Goal: Task Accomplishment & Management: Use online tool/utility

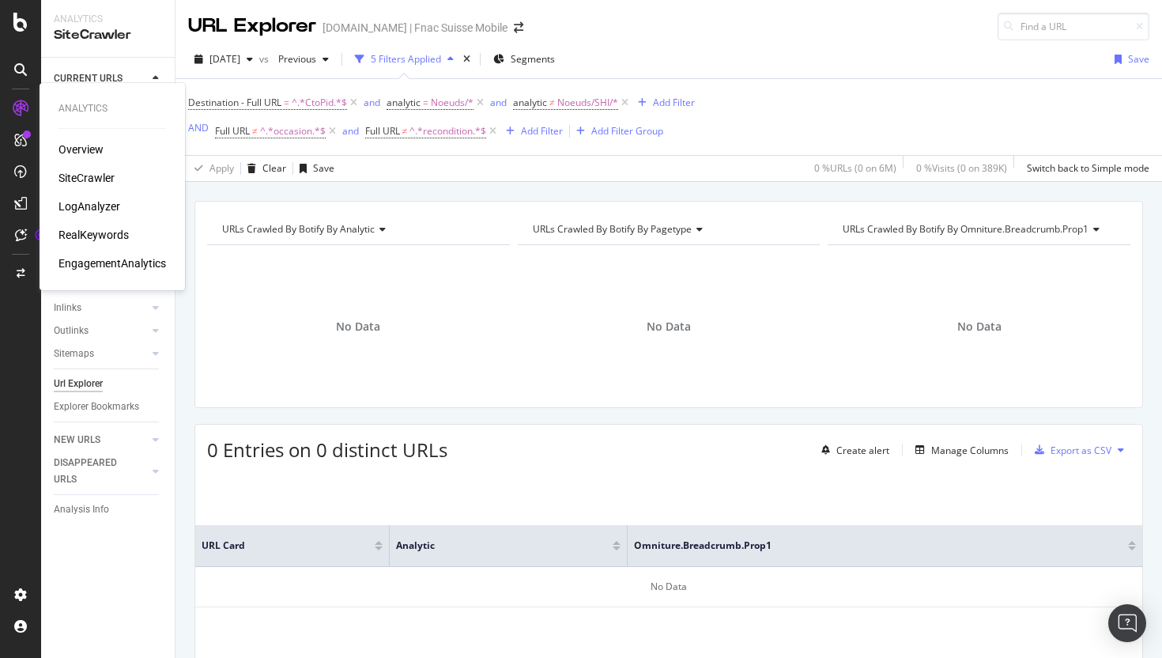
click at [77, 205] on div "LogAnalyzer" at bounding box center [89, 206] width 62 height 16
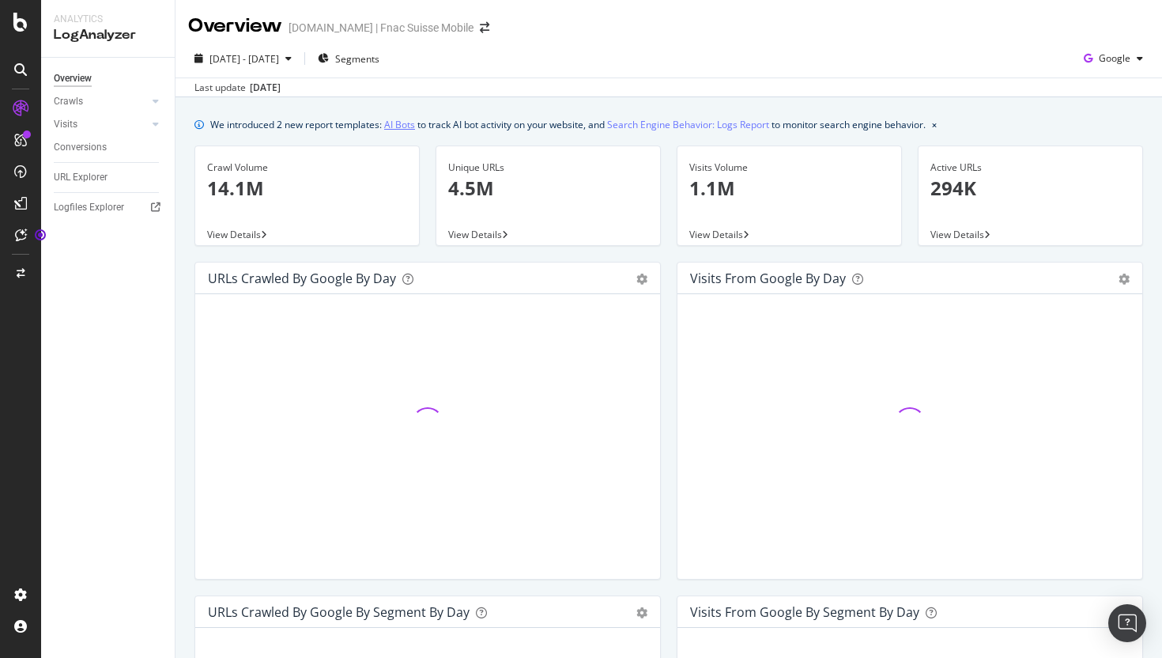
click at [409, 124] on link "AI Bots" at bounding box center [399, 124] width 31 height 17
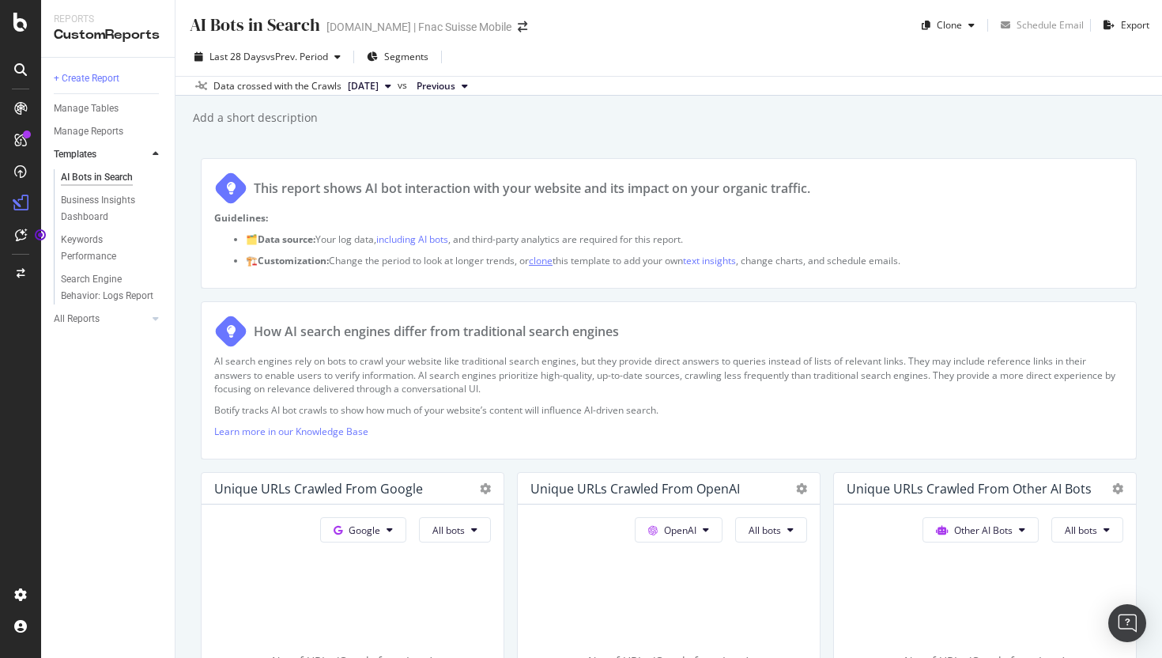
click at [543, 262] on link "clone" at bounding box center [541, 260] width 24 height 13
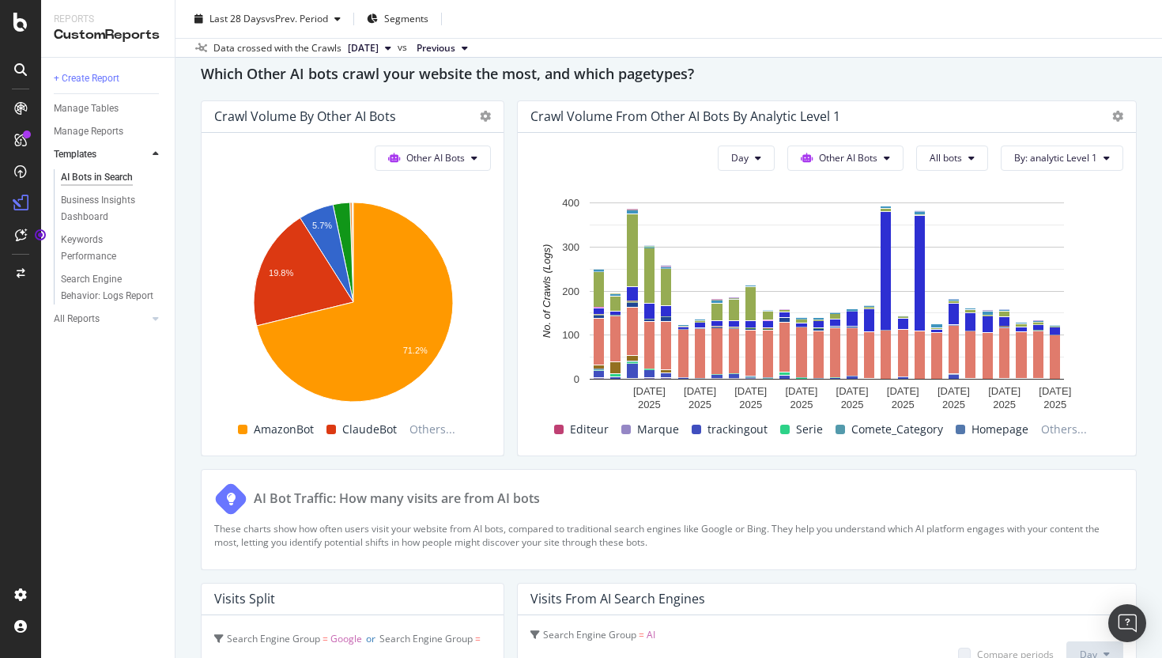
scroll to position [2319, 0]
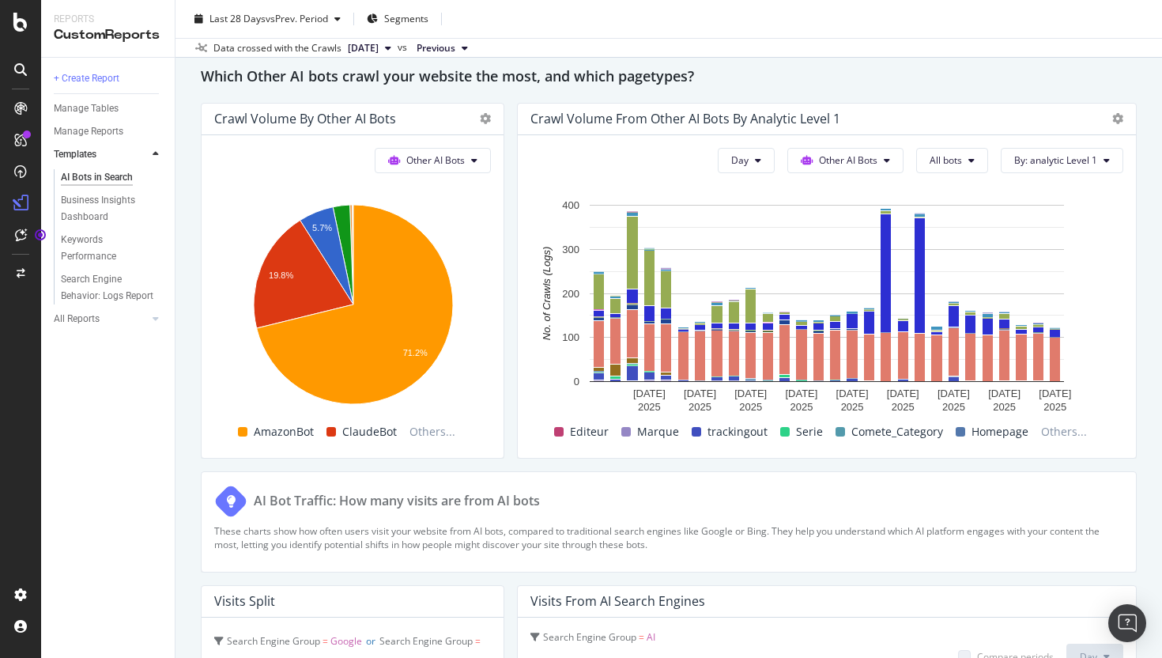
click at [492, 416] on div "Other AI Bots Hold CMD (⌘) while clicking to filter the report. 5.7% 19.8% 71.2…" at bounding box center [353, 296] width 302 height 322
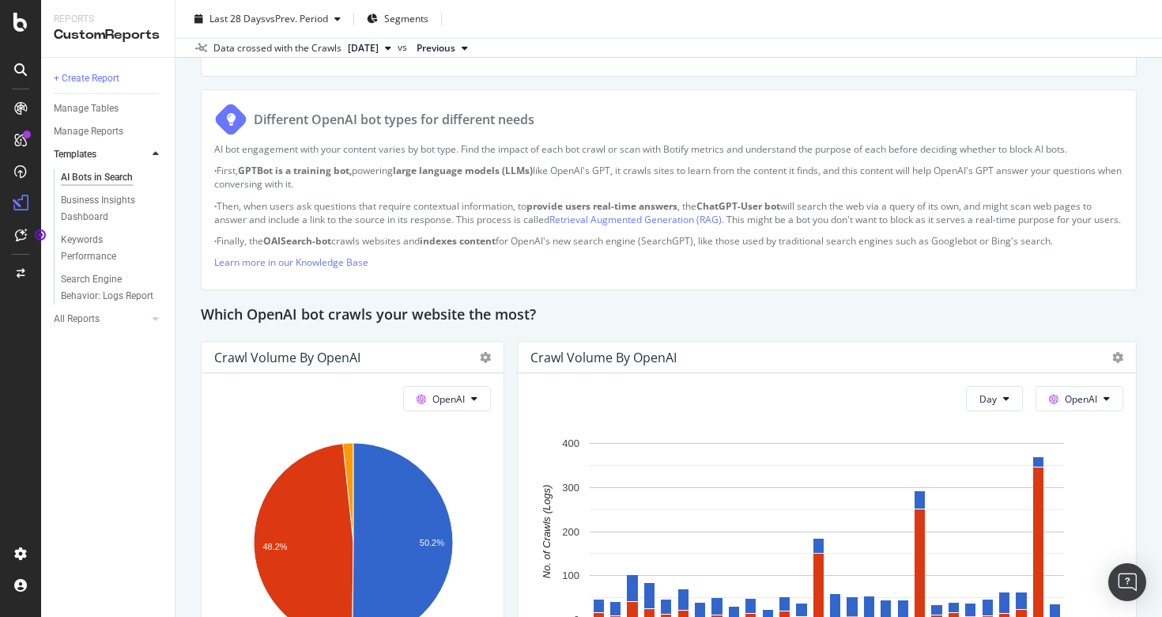
scroll to position [996, 0]
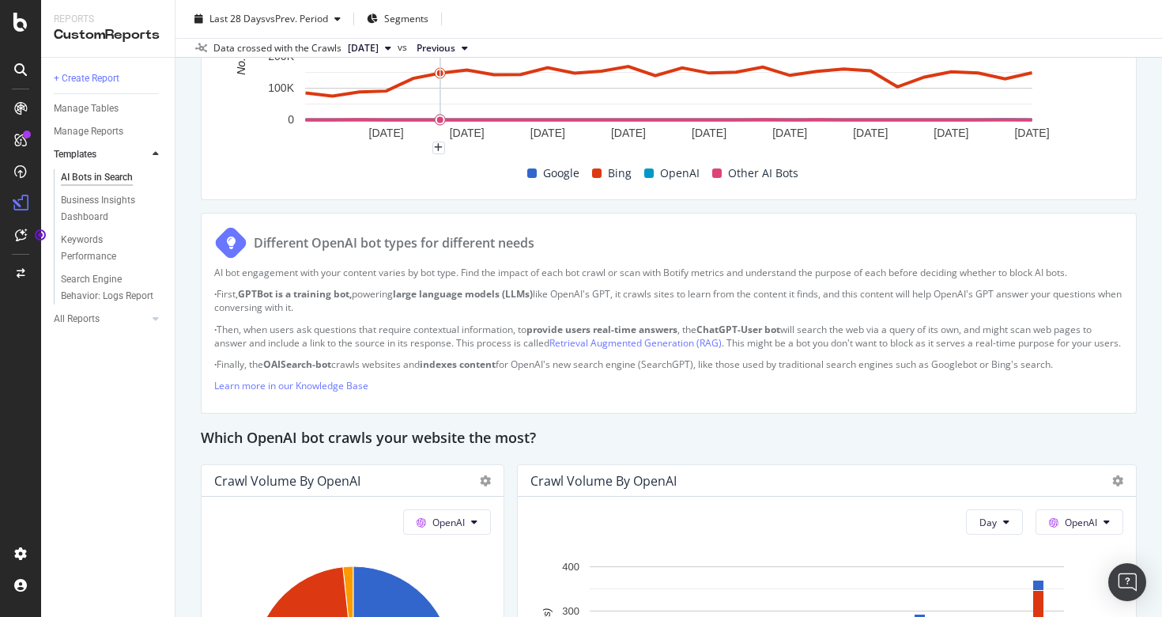
click at [391, 43] on icon at bounding box center [388, 47] width 6 height 9
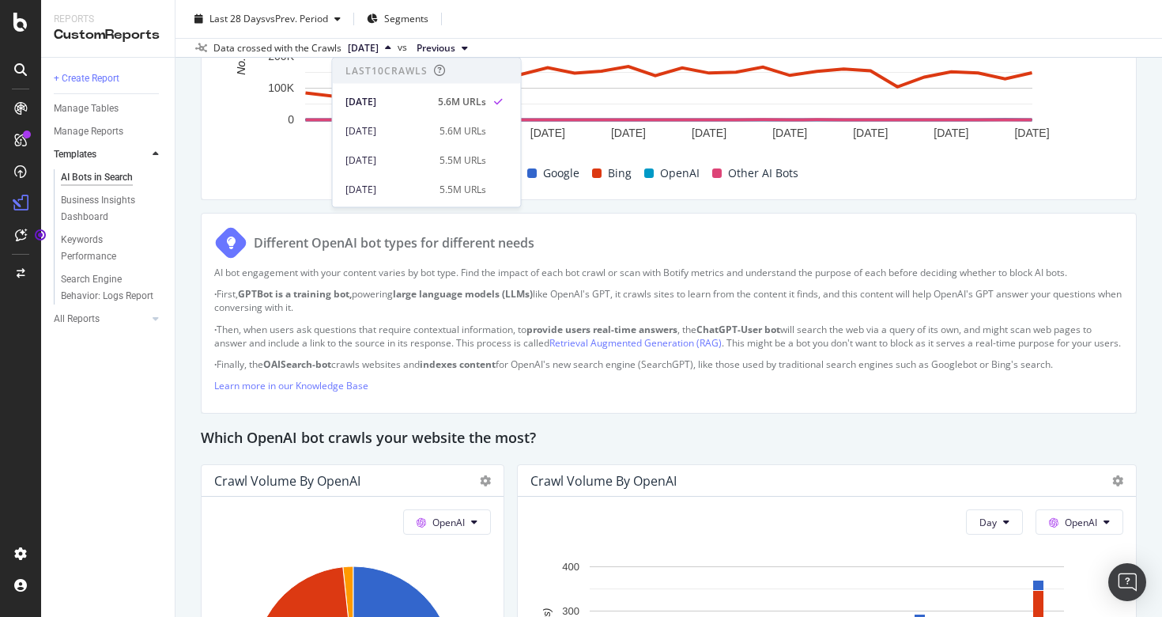
click at [391, 43] on icon at bounding box center [388, 47] width 6 height 9
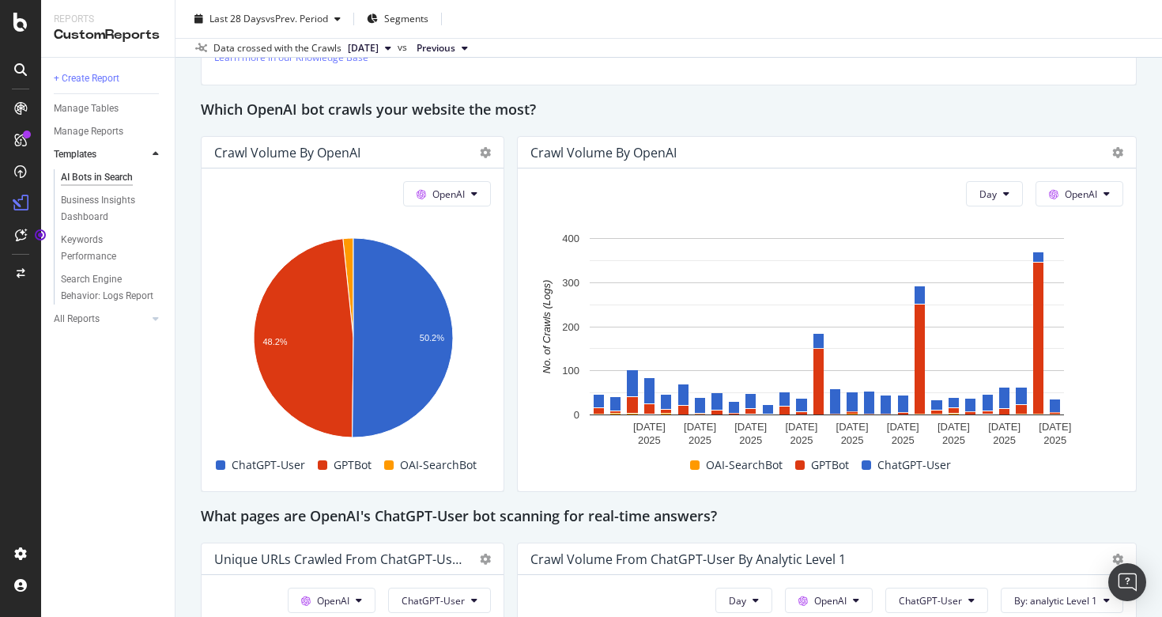
scroll to position [1327, 0]
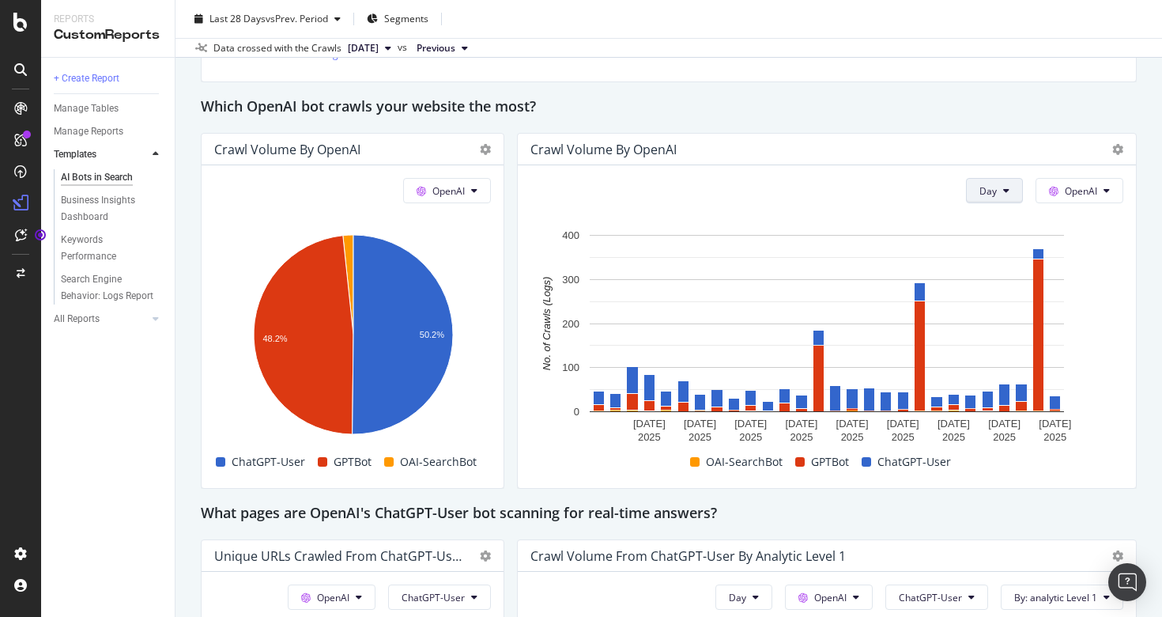
click at [986, 198] on span "Day" at bounding box center [987, 190] width 17 height 13
click at [985, 301] on div "Month" at bounding box center [994, 294] width 54 height 23
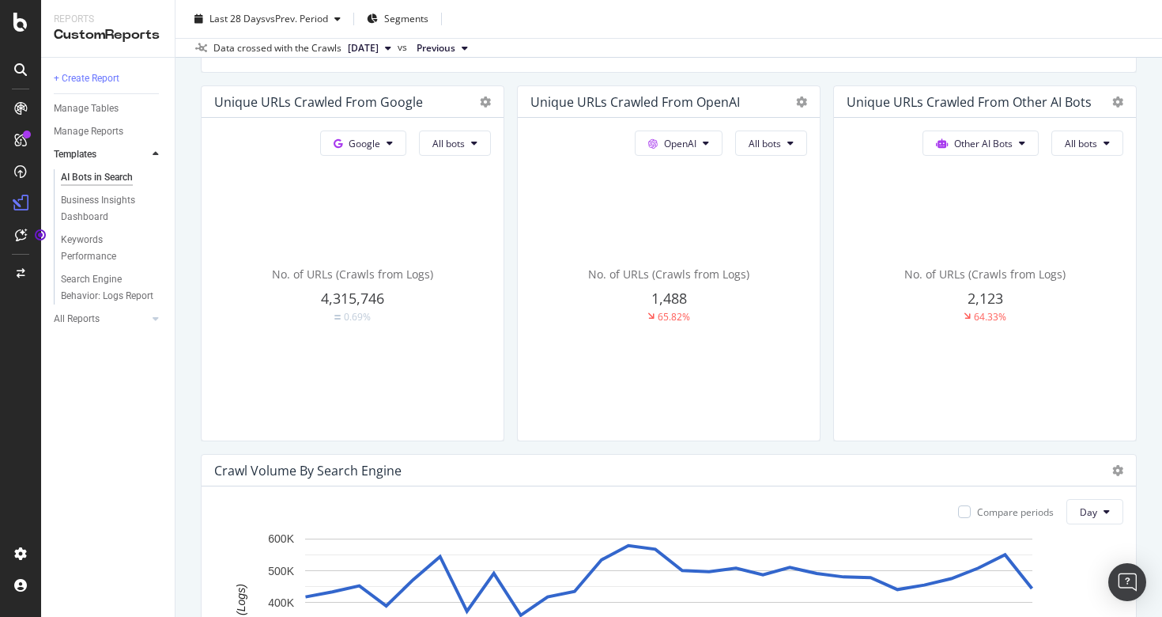
scroll to position [373, 0]
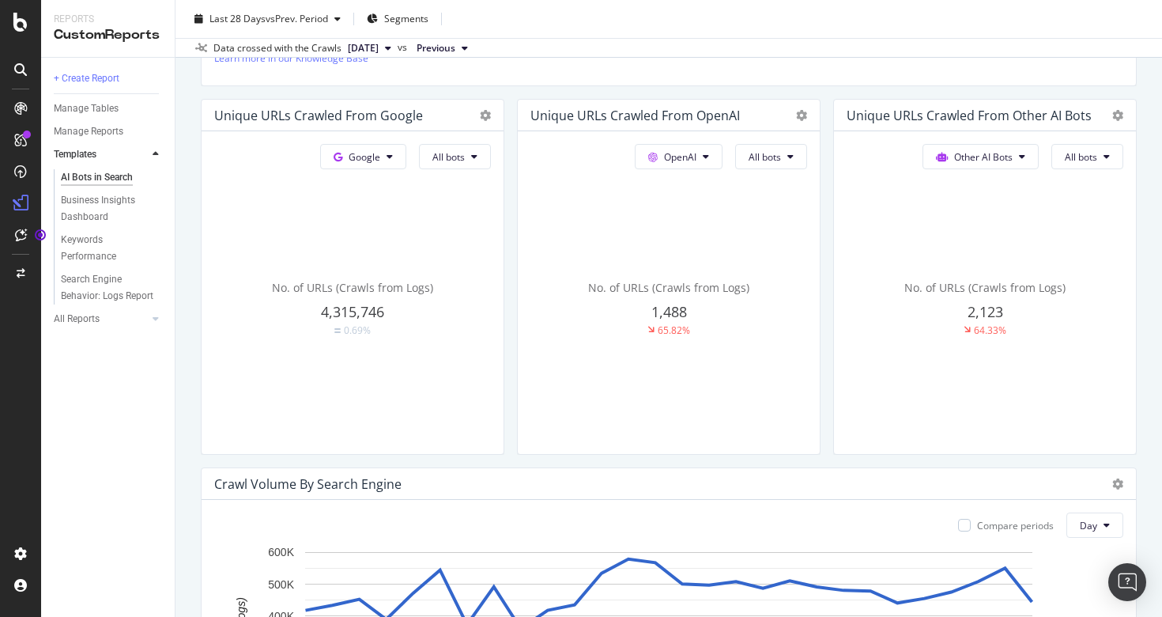
click at [398, 39] on button "[DATE]" at bounding box center [369, 48] width 56 height 19
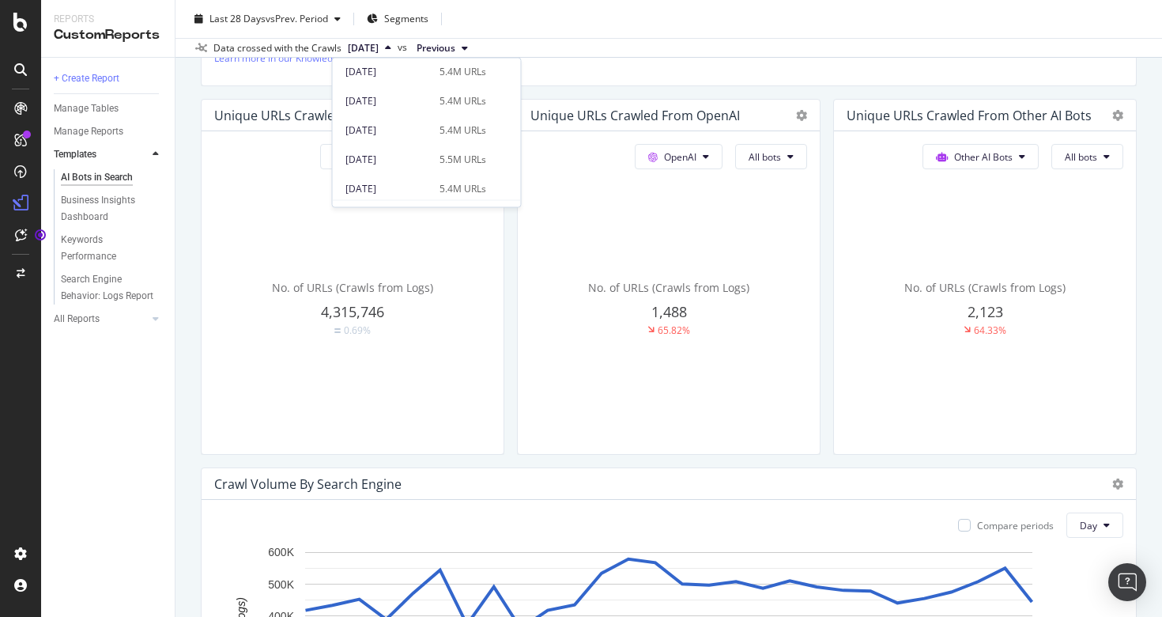
scroll to position [187, 0]
click at [593, 62] on p "Learn more in our Knowledge Base" at bounding box center [668, 57] width 909 height 13
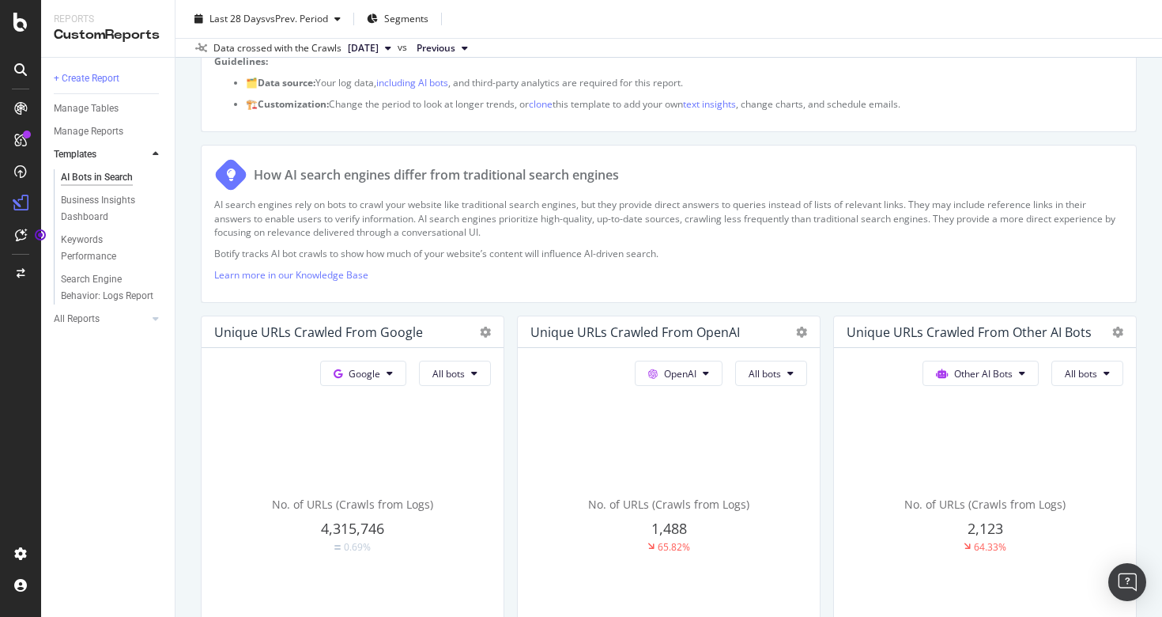
scroll to position [0, 0]
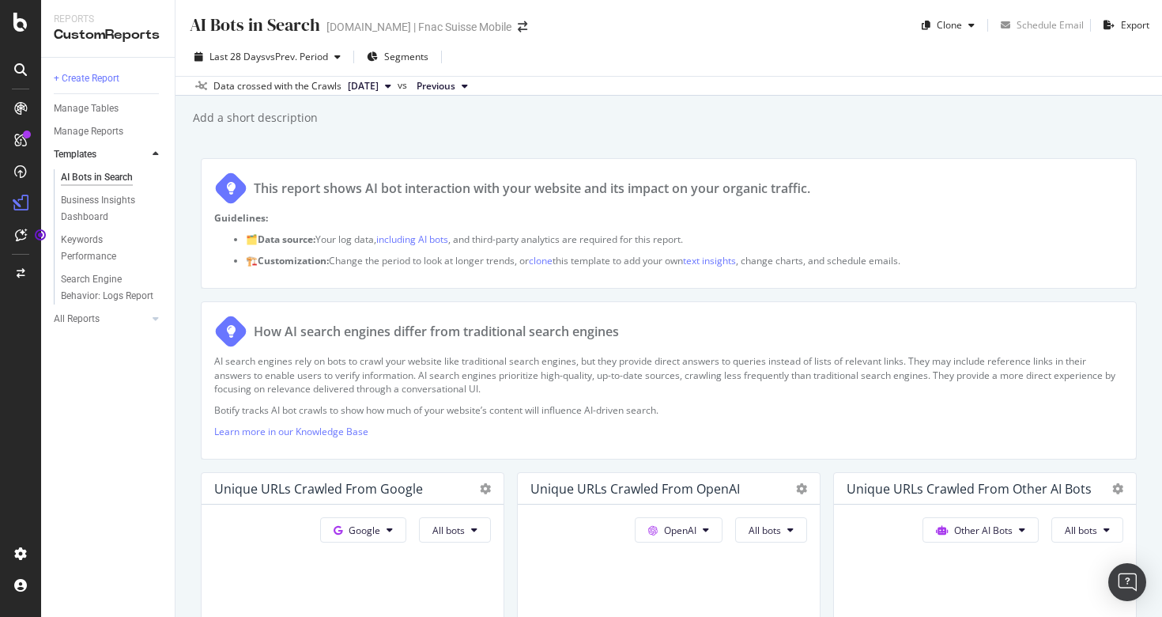
click at [379, 81] on span "[DATE]" at bounding box center [363, 86] width 31 height 14
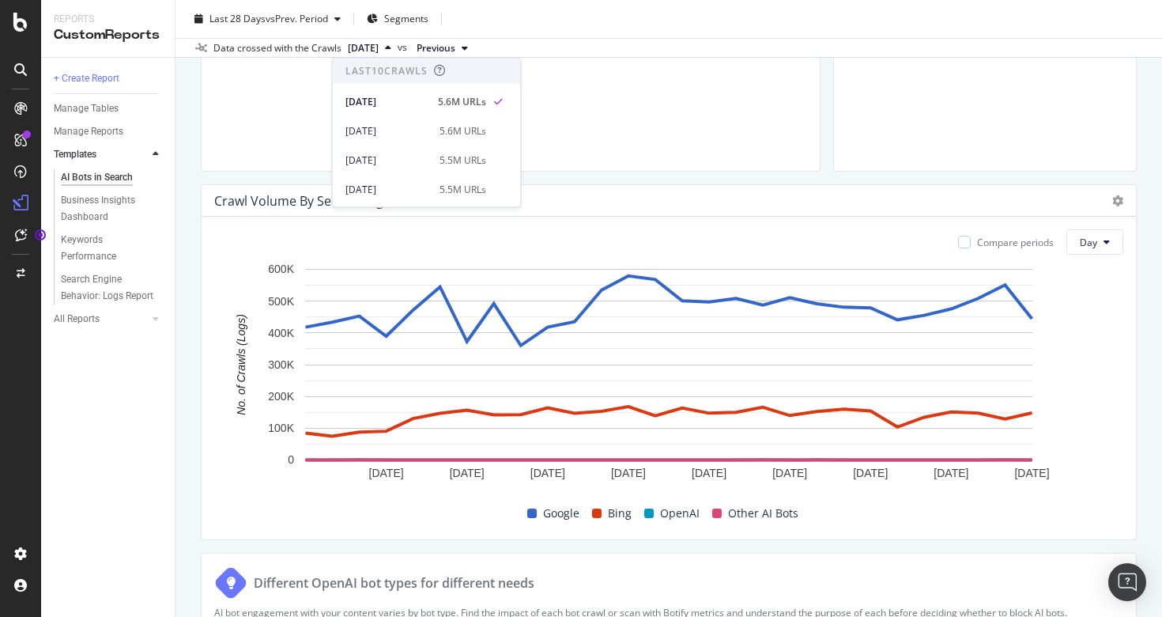
scroll to position [652, 0]
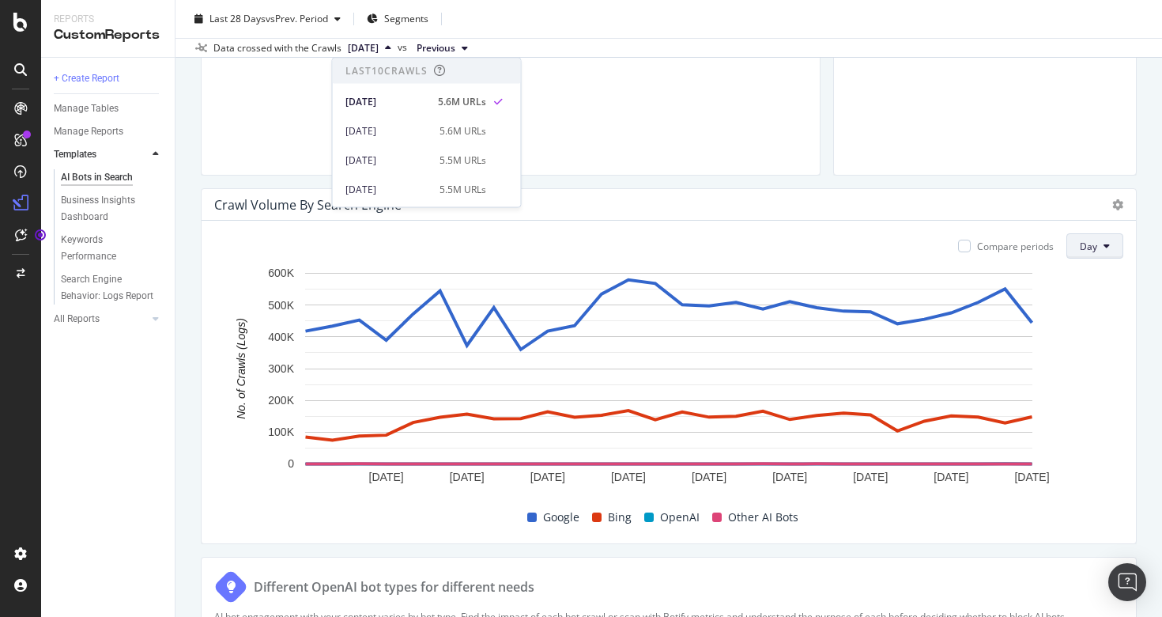
click at [1107, 250] on icon at bounding box center [1106, 245] width 6 height 9
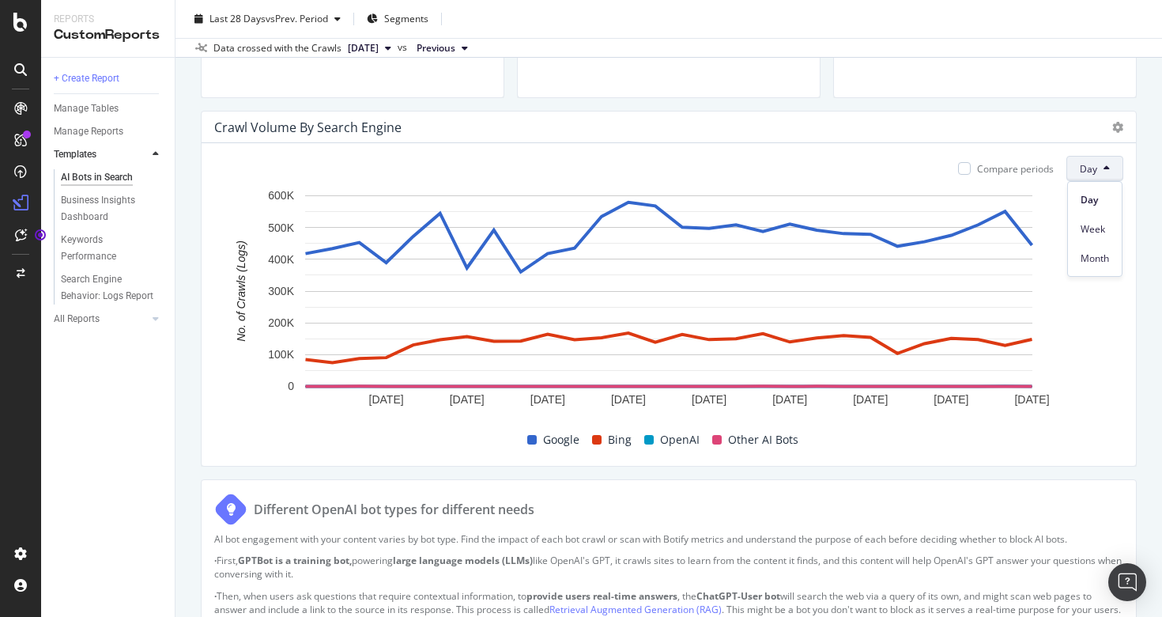
scroll to position [697, 0]
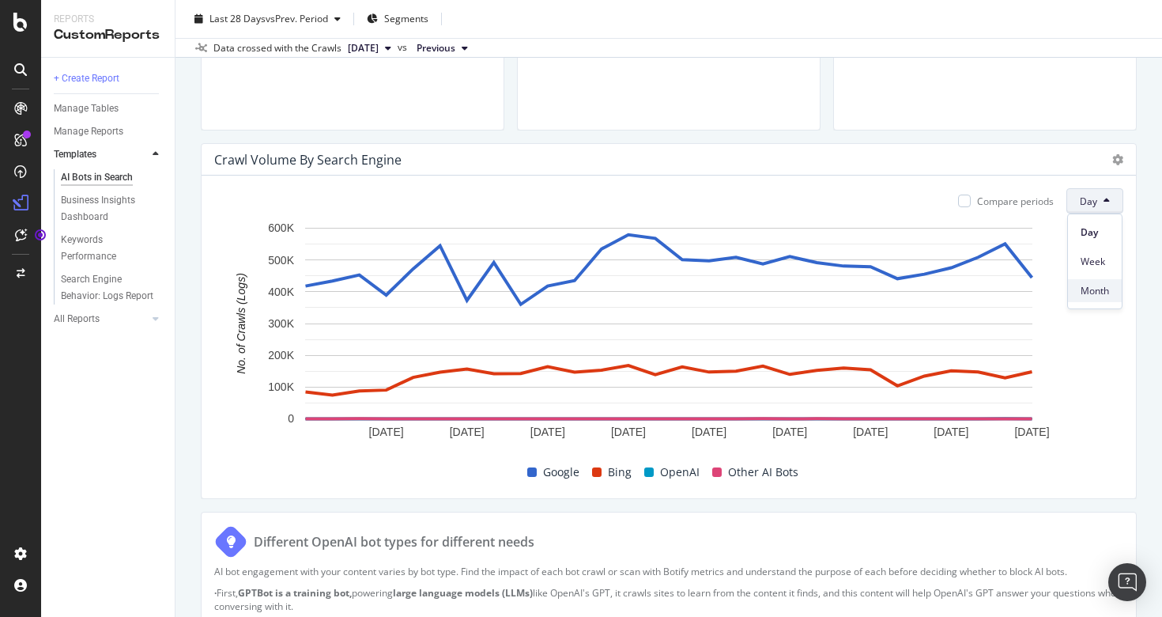
click at [1103, 284] on span "Month" at bounding box center [1095, 291] width 28 height 14
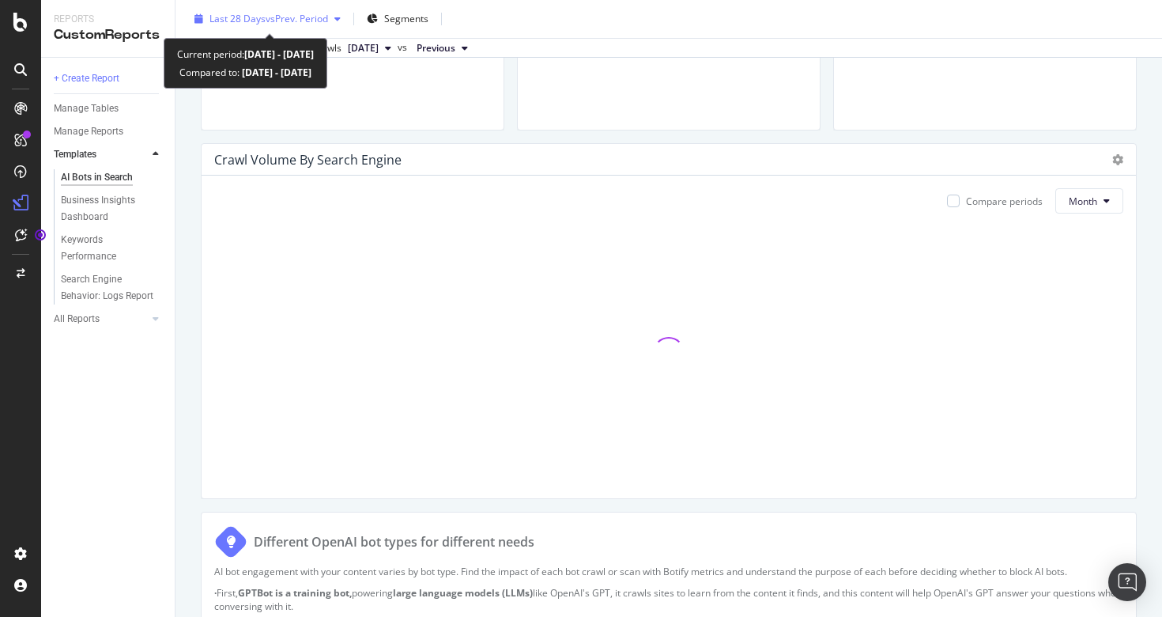
click at [338, 26] on div "Last 28 Days vs Prev. Period" at bounding box center [267, 19] width 159 height 24
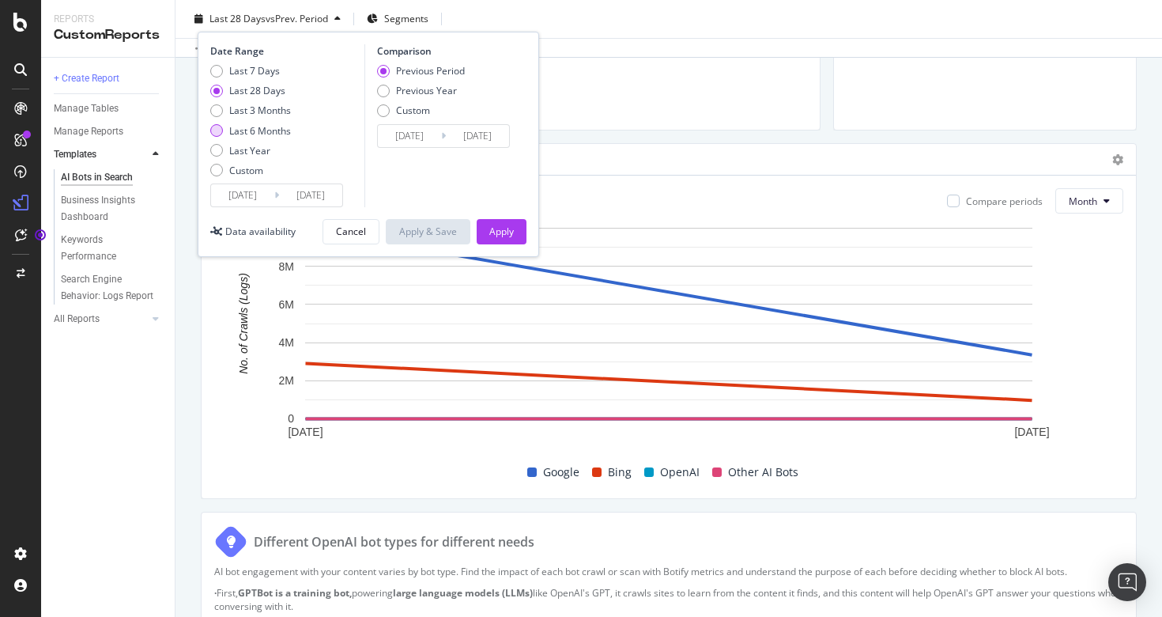
click at [266, 129] on div "Last 6 Months" at bounding box center [260, 130] width 62 height 13
type input "[DATE]"
click at [504, 240] on div "Apply" at bounding box center [501, 232] width 25 height 24
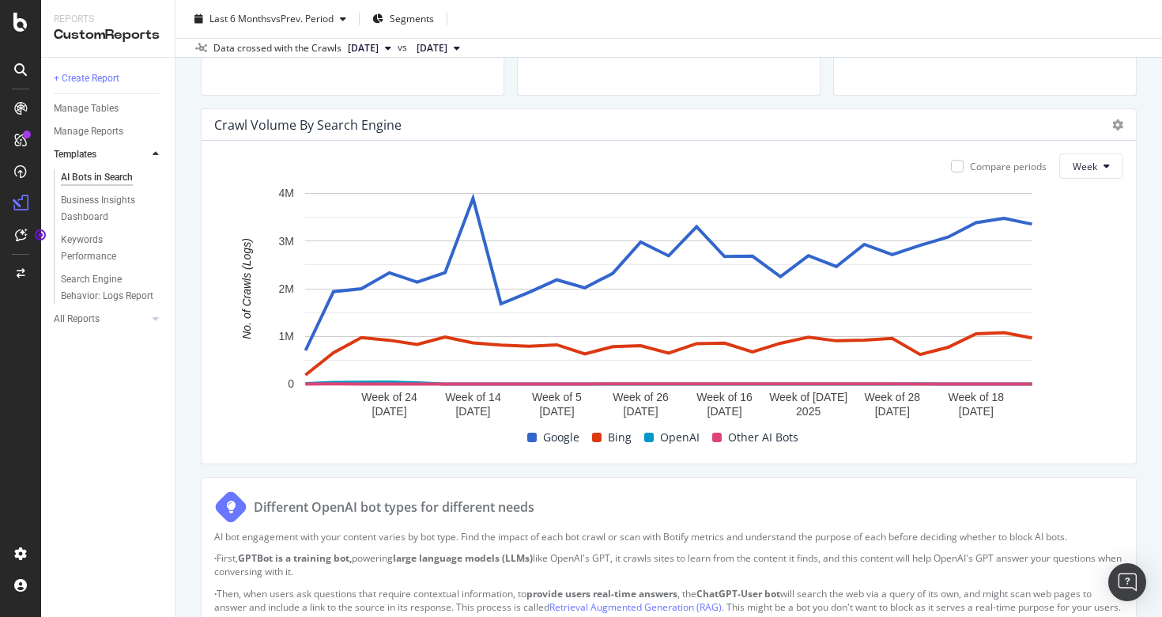
scroll to position [722, 0]
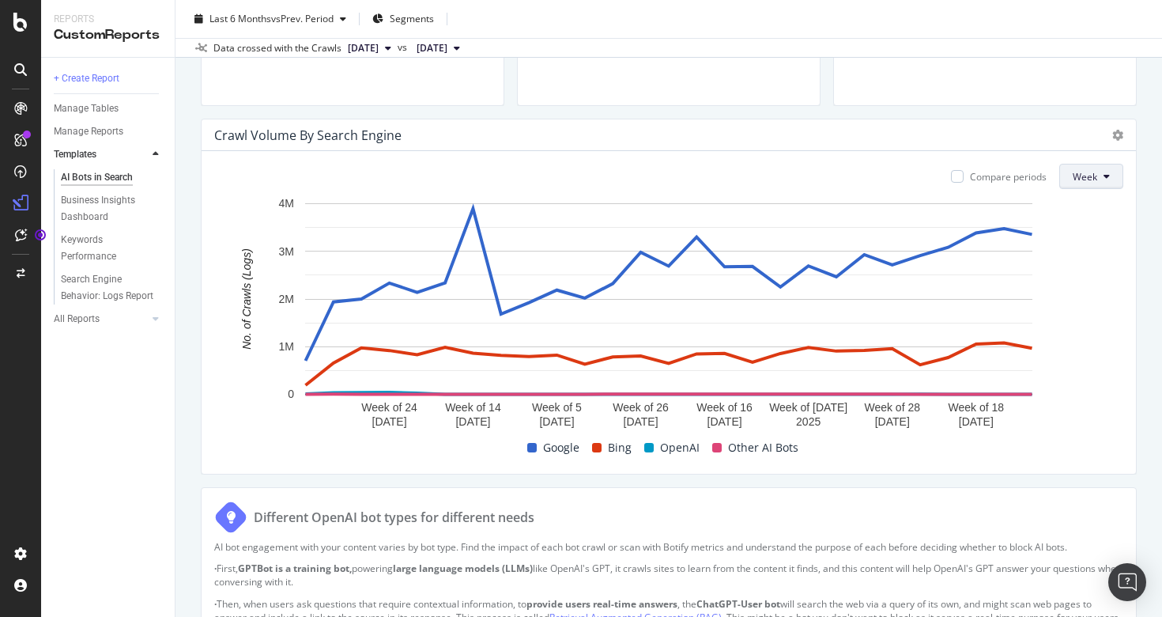
click at [1097, 177] on span "Week" at bounding box center [1085, 176] width 25 height 13
click at [1086, 261] on span "Month" at bounding box center [1087, 266] width 28 height 14
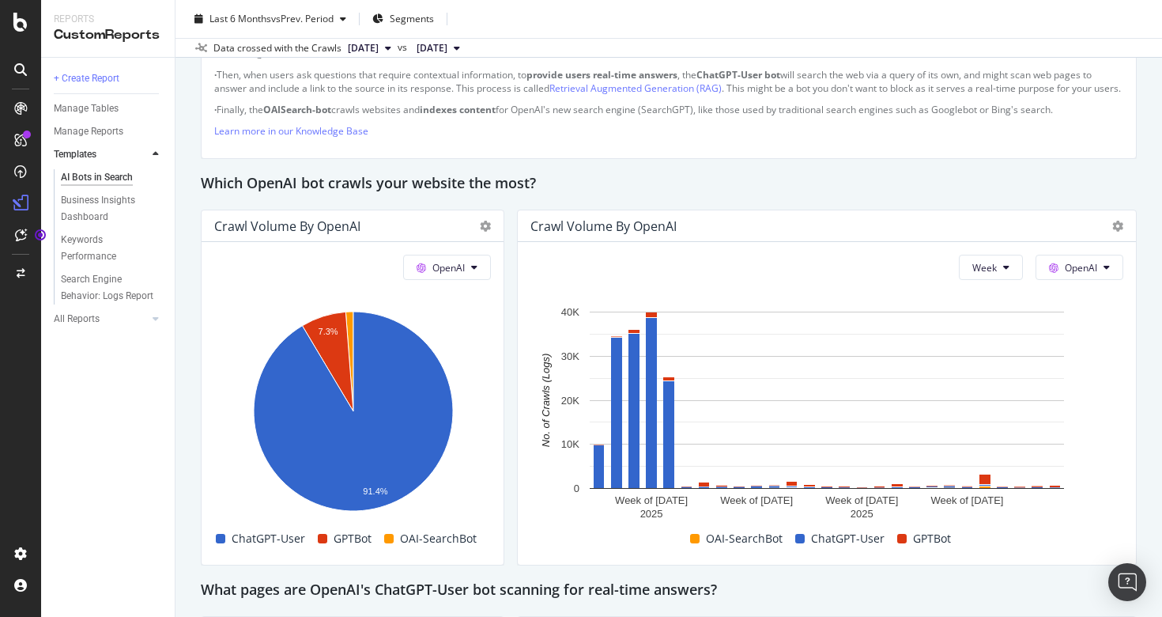
scroll to position [1314, 0]
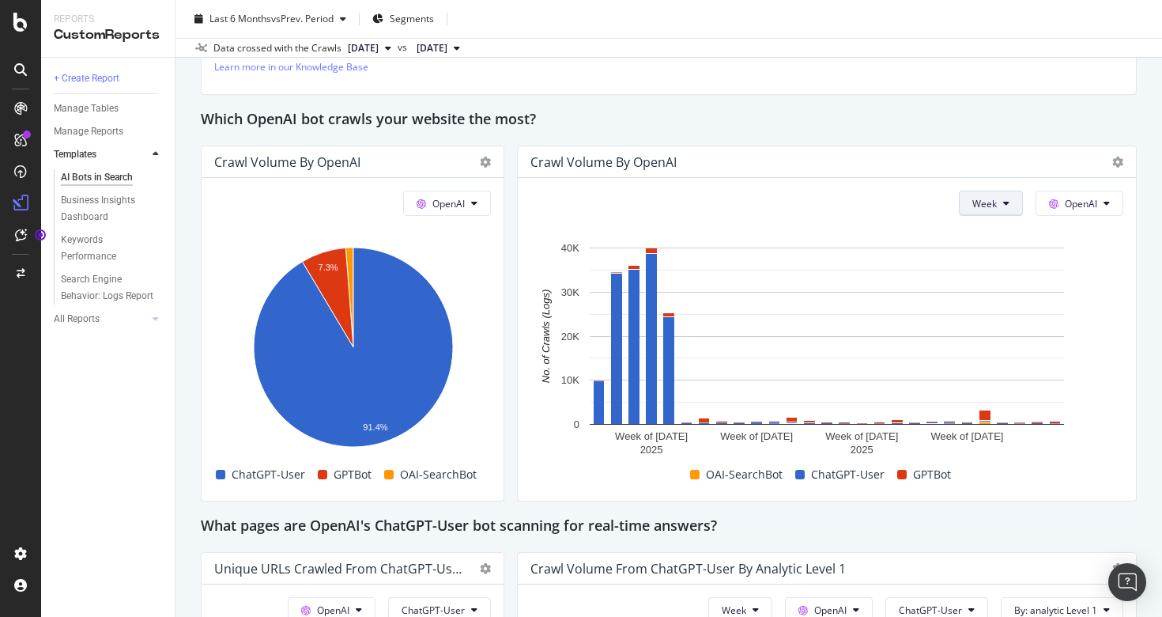
click at [1009, 206] on button "Week" at bounding box center [991, 202] width 64 height 25
click at [978, 314] on div "Month" at bounding box center [987, 307] width 54 height 23
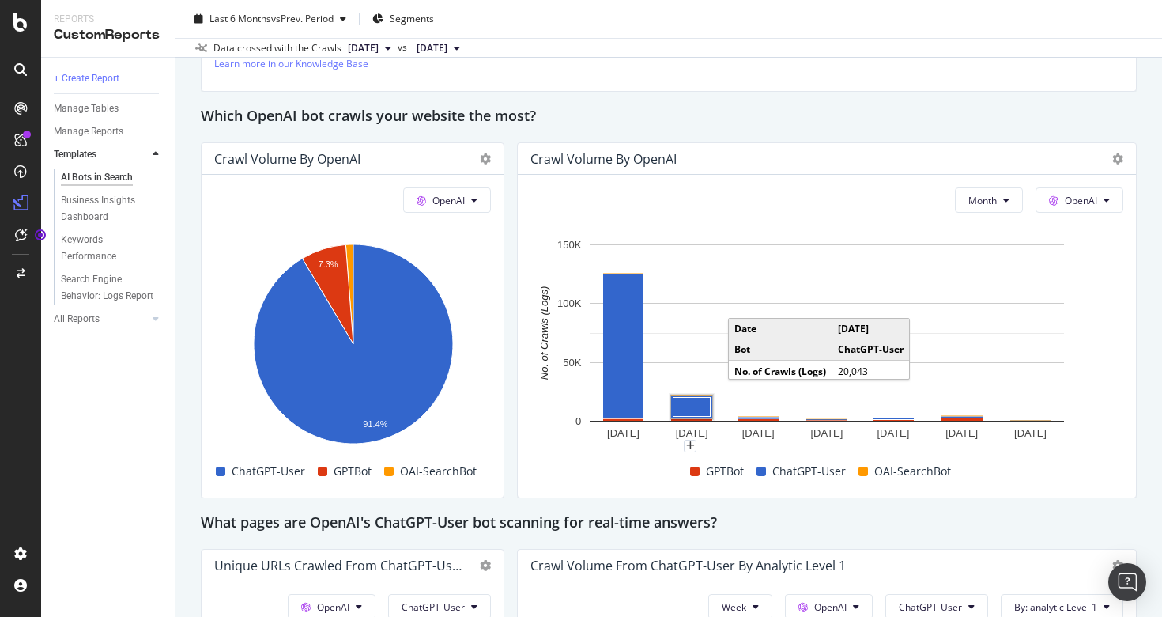
scroll to position [1296, 0]
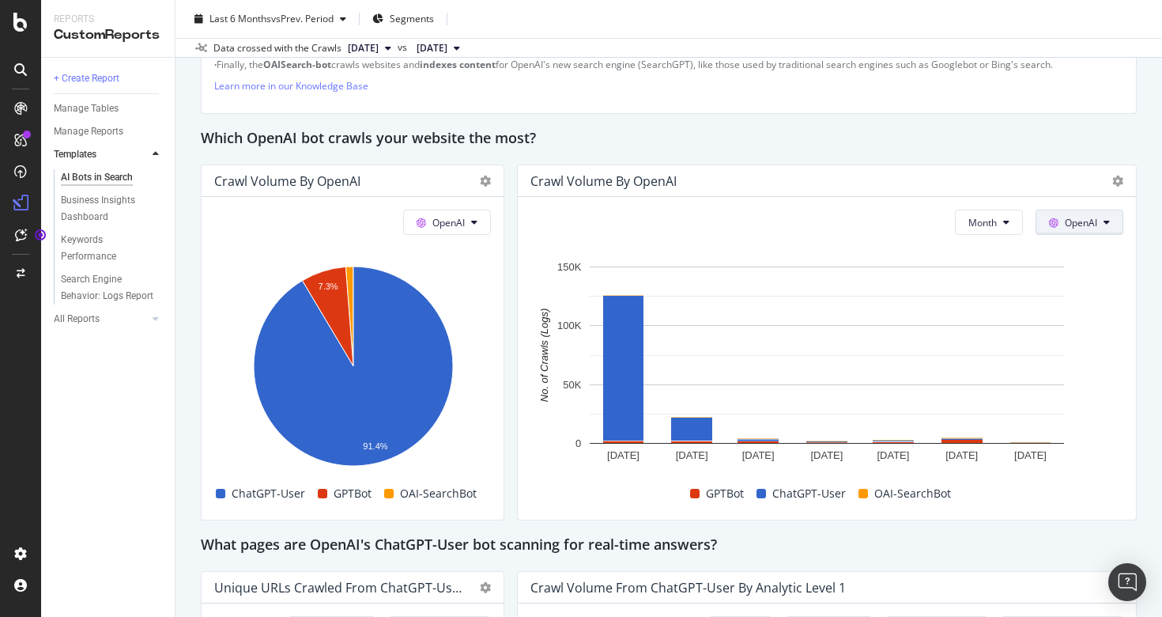
drag, startPoint x: 1052, startPoint y: 254, endPoint x: 1073, endPoint y: 242, distance: 23.7
click at [1073, 242] on div "Month OpenAI Hold CMD (⌘) while clicking to filter the report. [DATE] [DATE] [D…" at bounding box center [827, 358] width 618 height 322
click at [1073, 229] on span "OpenAI" at bounding box center [1081, 222] width 32 height 13
click at [1065, 351] on span at bounding box center [1058, 354] width 19 height 19
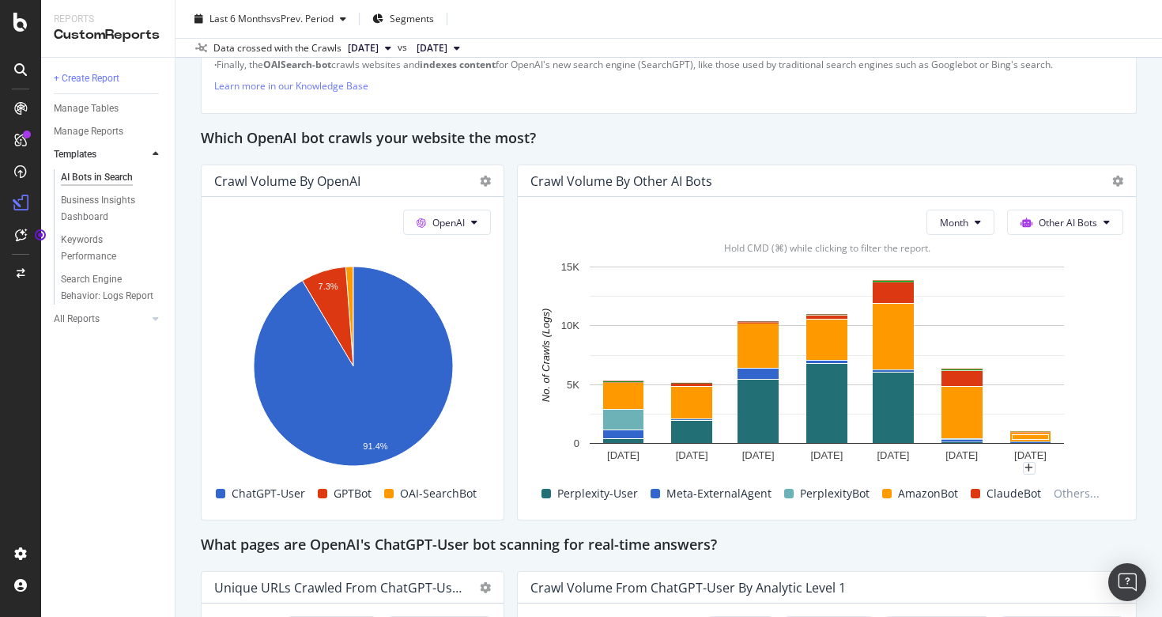
scroll to position [1309, 0]
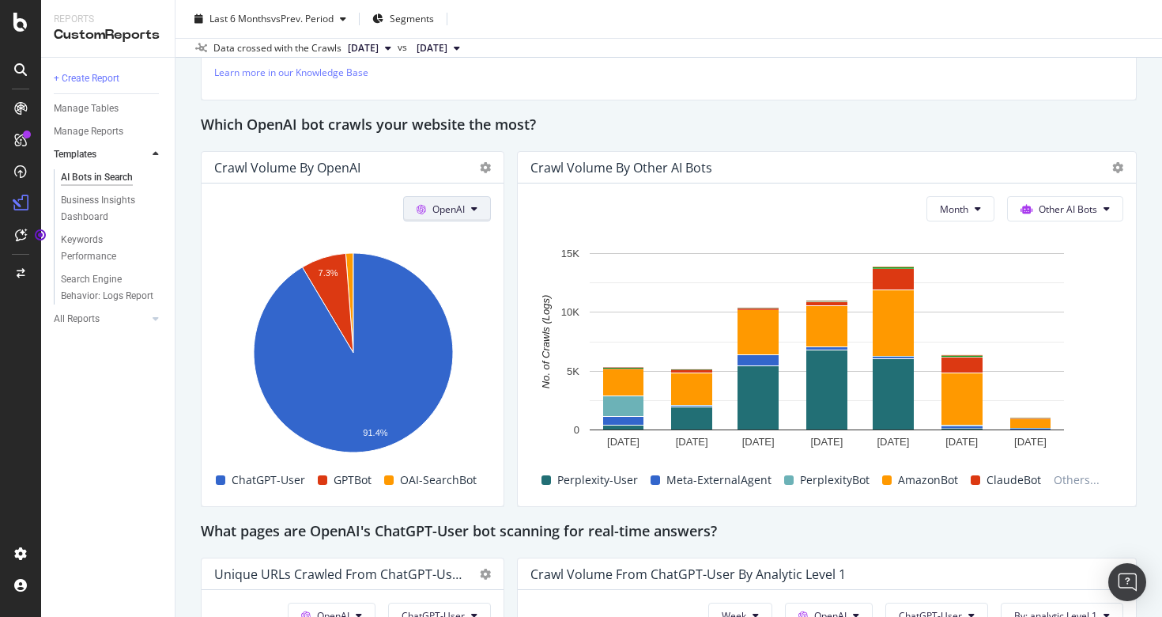
click at [431, 214] on button "OpenAI" at bounding box center [447, 208] width 88 height 25
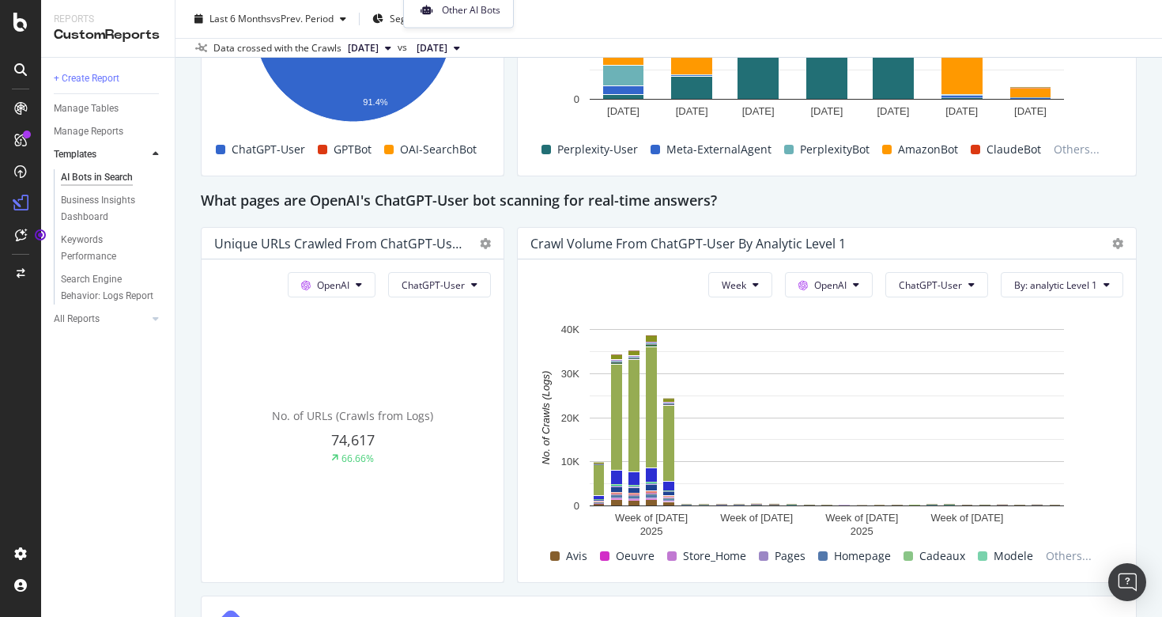
scroll to position [1641, 0]
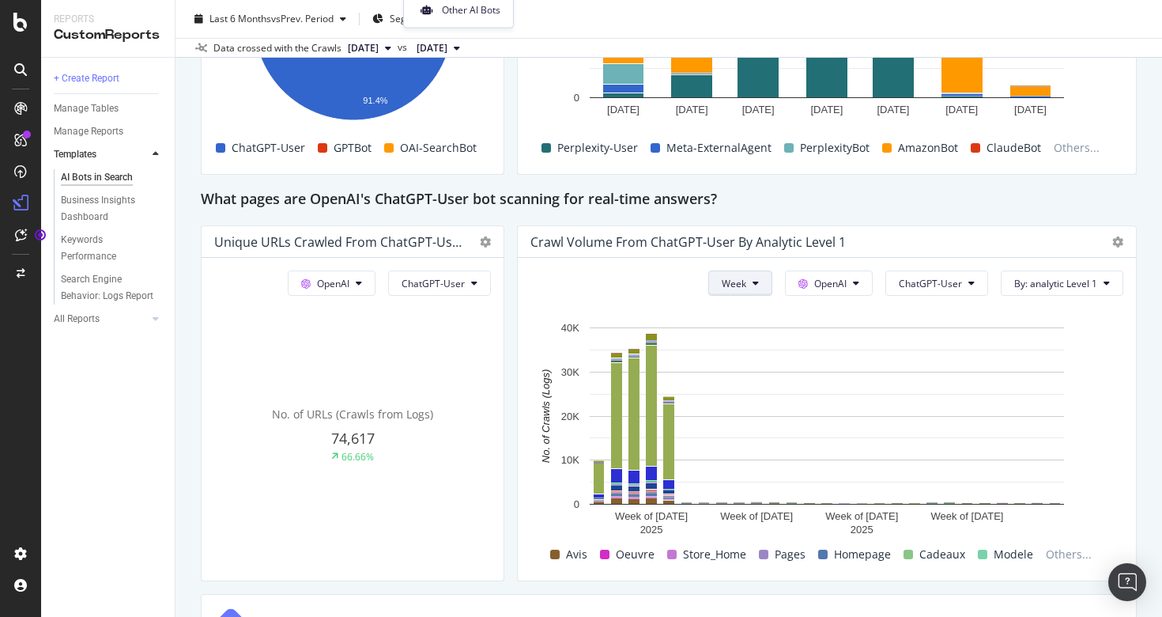
click at [757, 288] on icon at bounding box center [755, 282] width 6 height 9
click at [749, 387] on span "Month" at bounding box center [739, 386] width 28 height 14
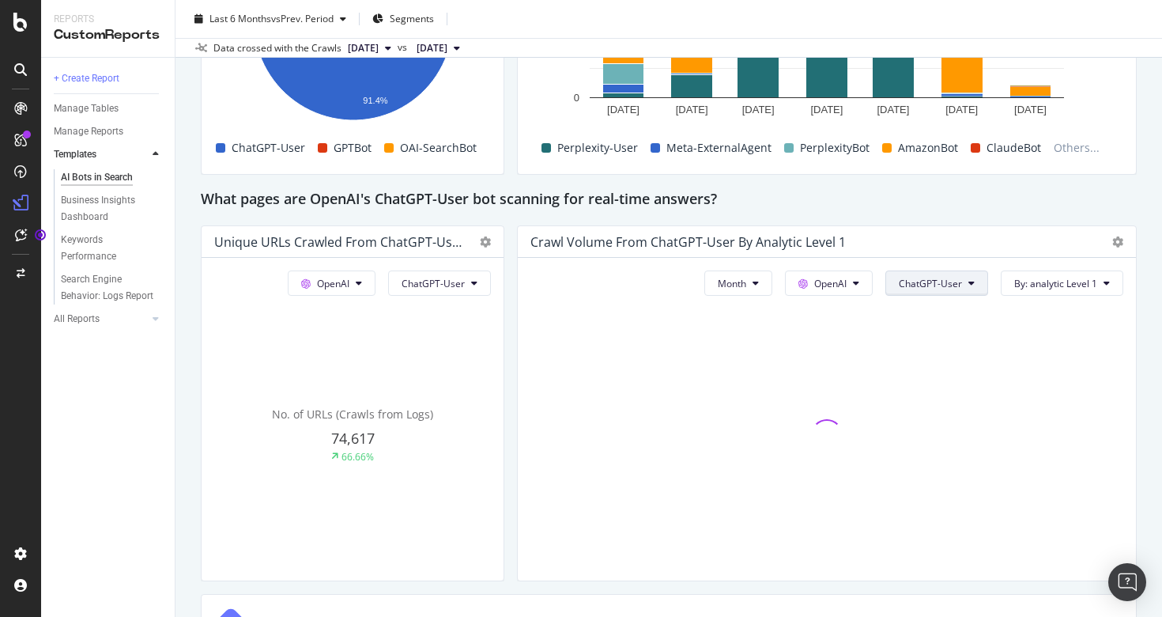
click at [964, 296] on button "ChatGPT-User" at bounding box center [936, 282] width 103 height 25
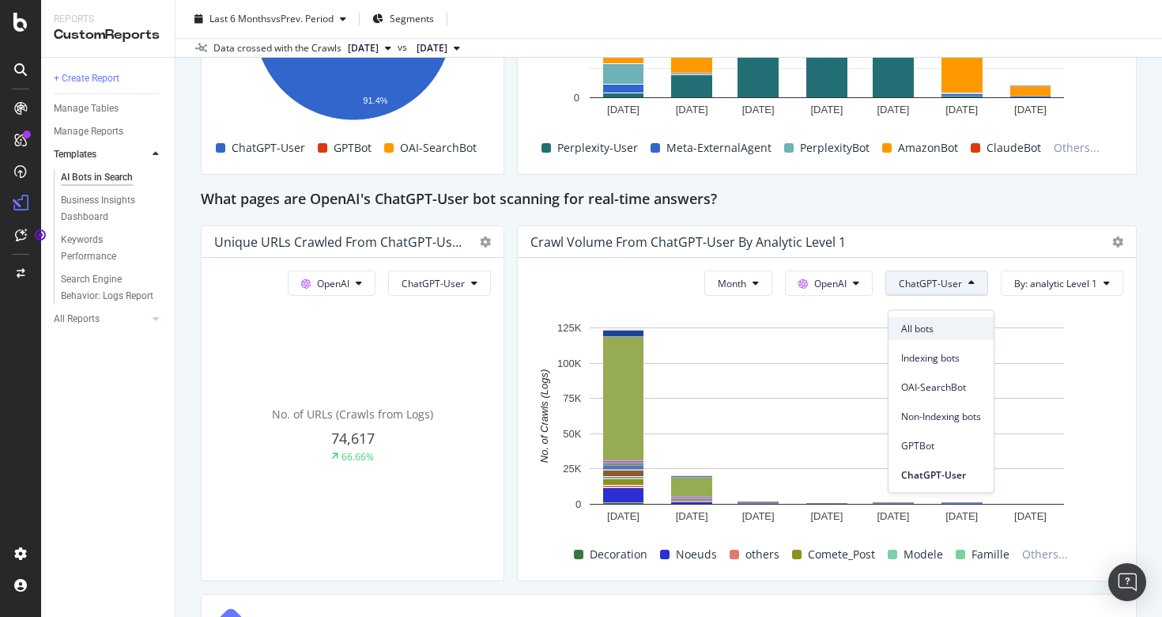
click at [929, 322] on span "All bots" at bounding box center [941, 328] width 80 height 14
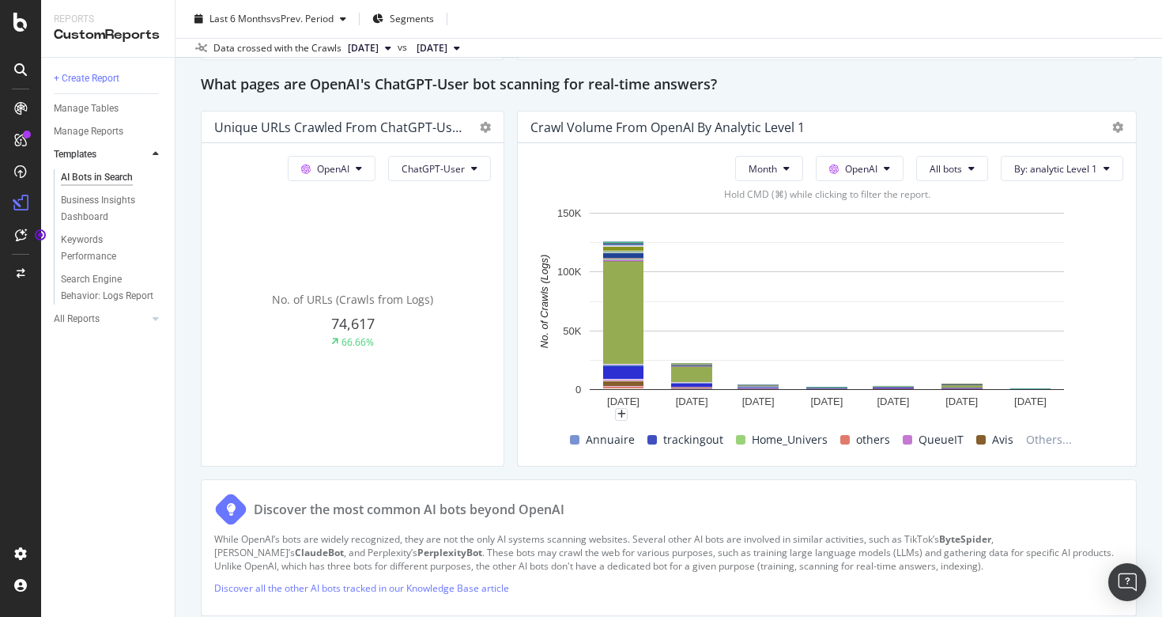
scroll to position [1747, 0]
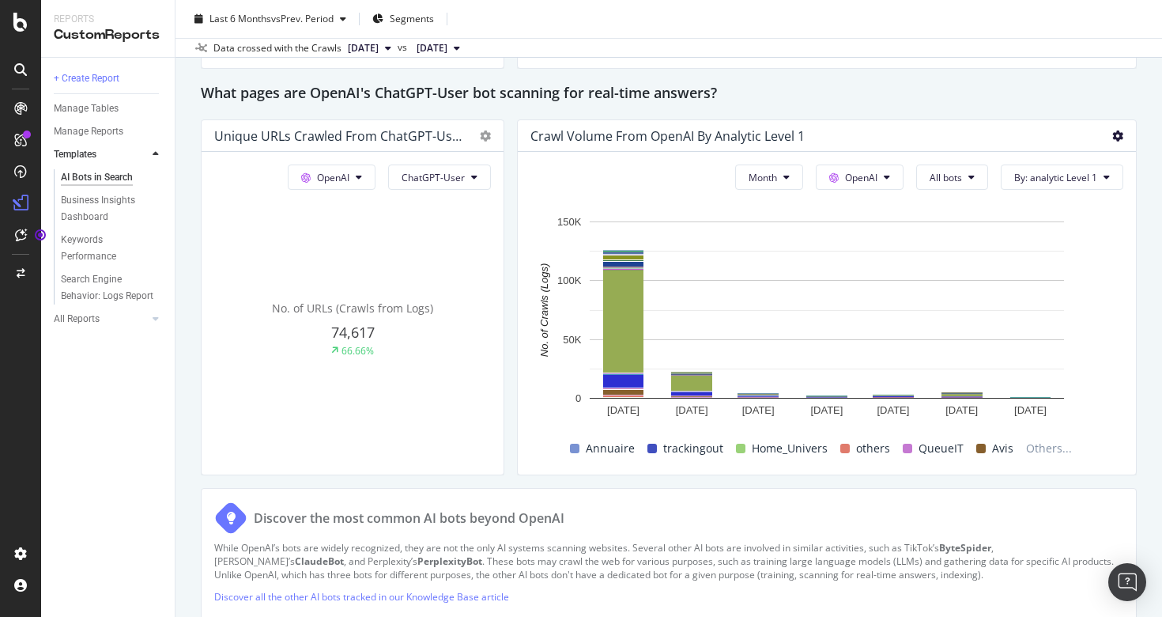
click at [1119, 141] on icon at bounding box center [1117, 135] width 11 height 11
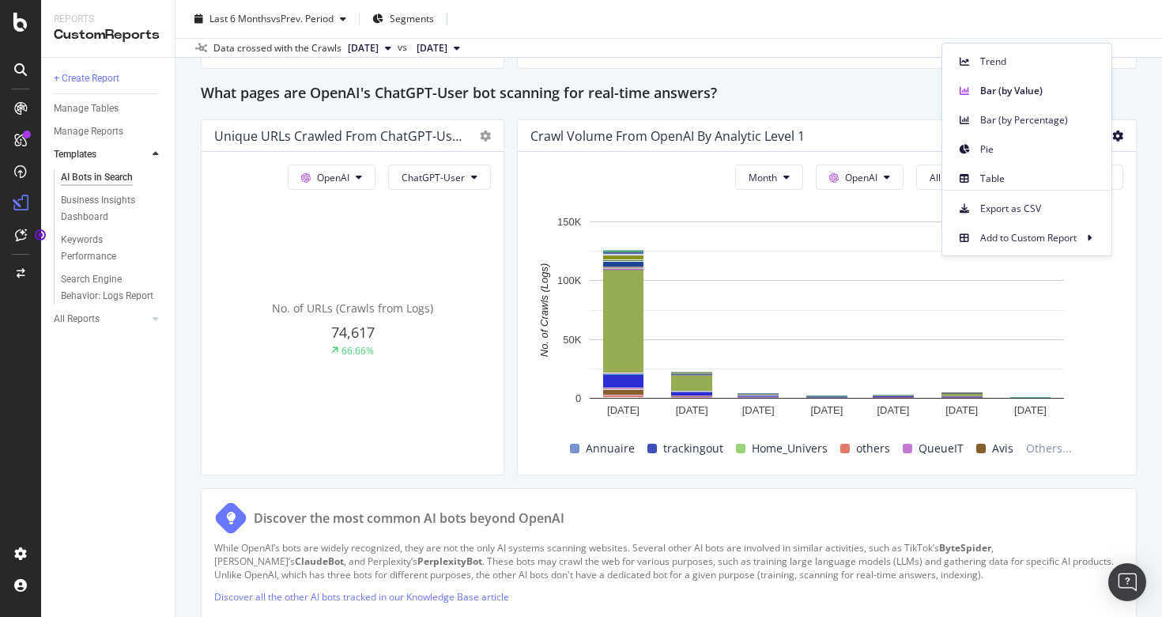
click at [1151, 218] on div "AI Bots in Search AI Bots in Search [DOMAIN_NAME] | Fnac Suisse Mobile Clone Sc…" at bounding box center [668, 308] width 986 height 617
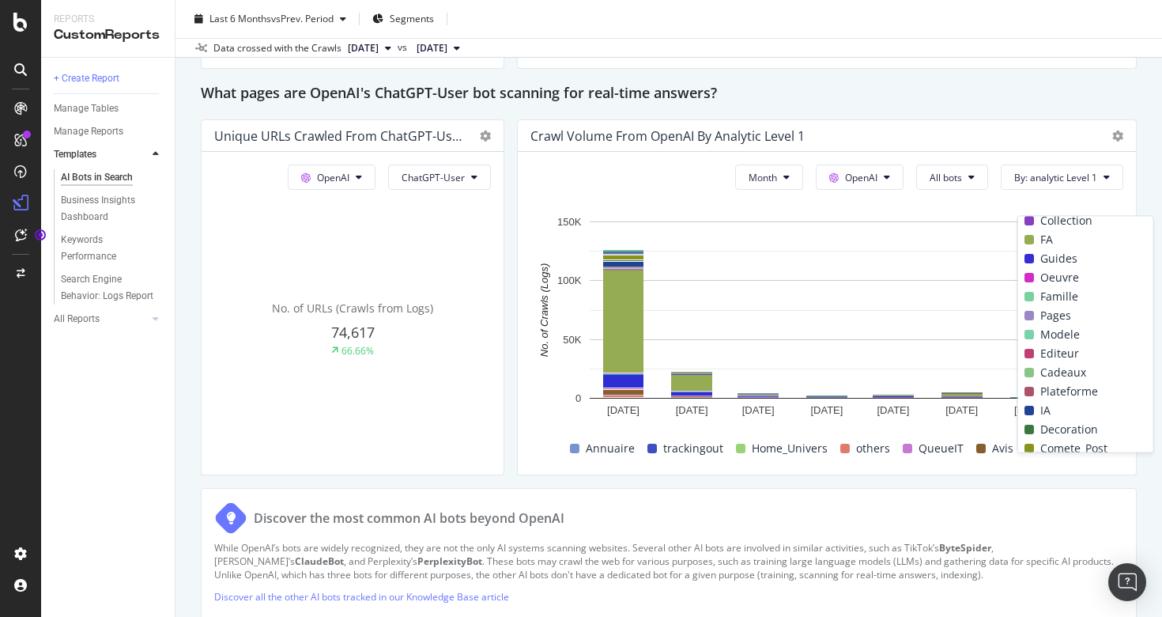
scroll to position [0, 0]
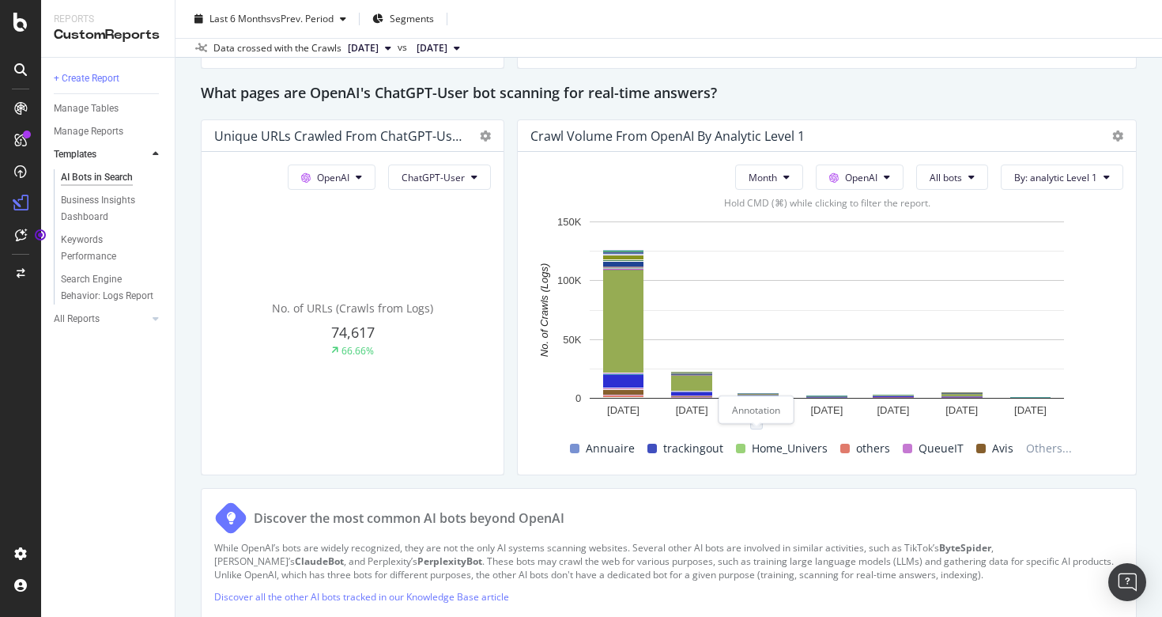
click at [755, 429] on div "plus" at bounding box center [756, 423] width 13 height 13
click at [525, 454] on div "Annuaire trackingout Home_Univers others QueueIT Avis Others..." at bounding box center [820, 449] width 593 height 27
click at [462, 184] on span "ChatGPT-User" at bounding box center [433, 177] width 63 height 13
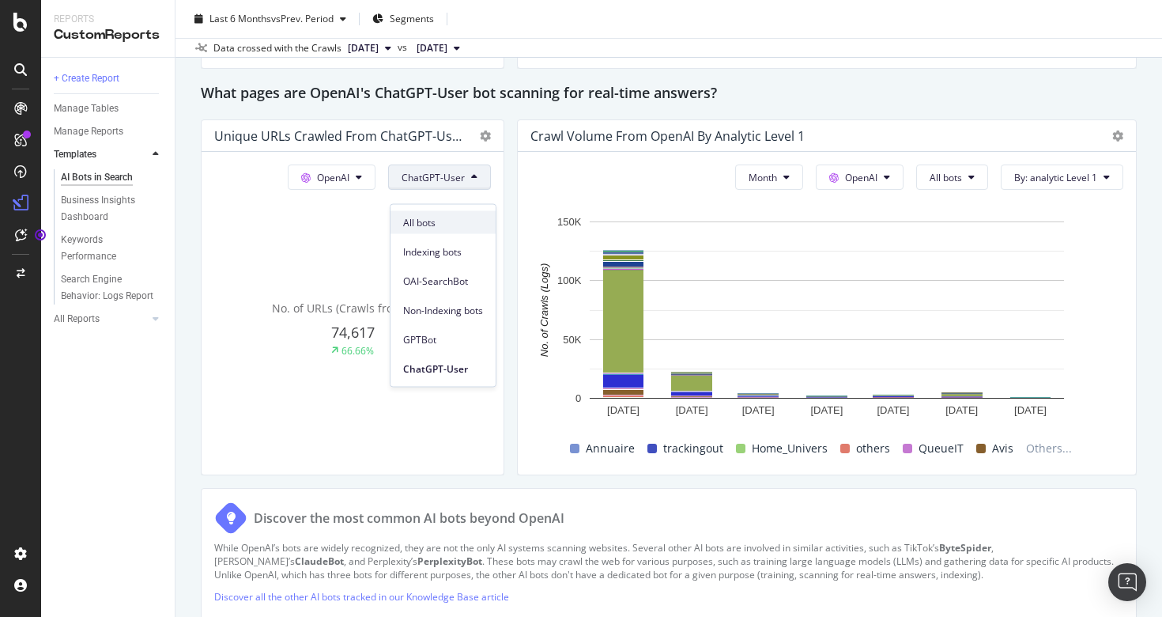
click at [461, 219] on span "All bots" at bounding box center [443, 222] width 80 height 14
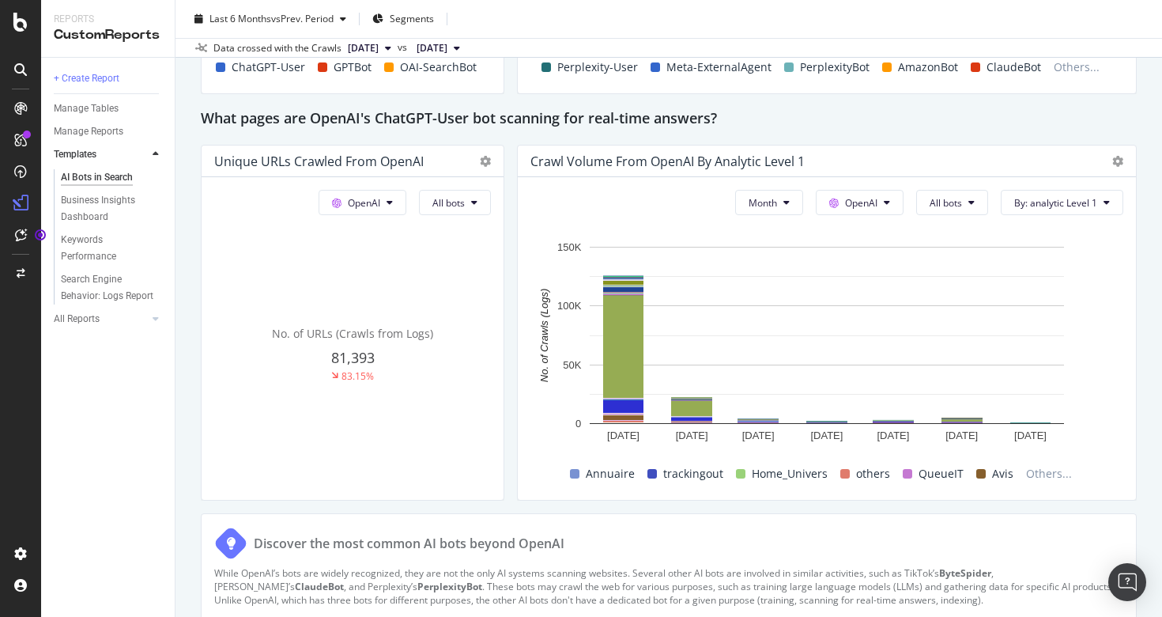
scroll to position [1722, 0]
click at [1116, 166] on icon at bounding box center [1117, 160] width 11 height 11
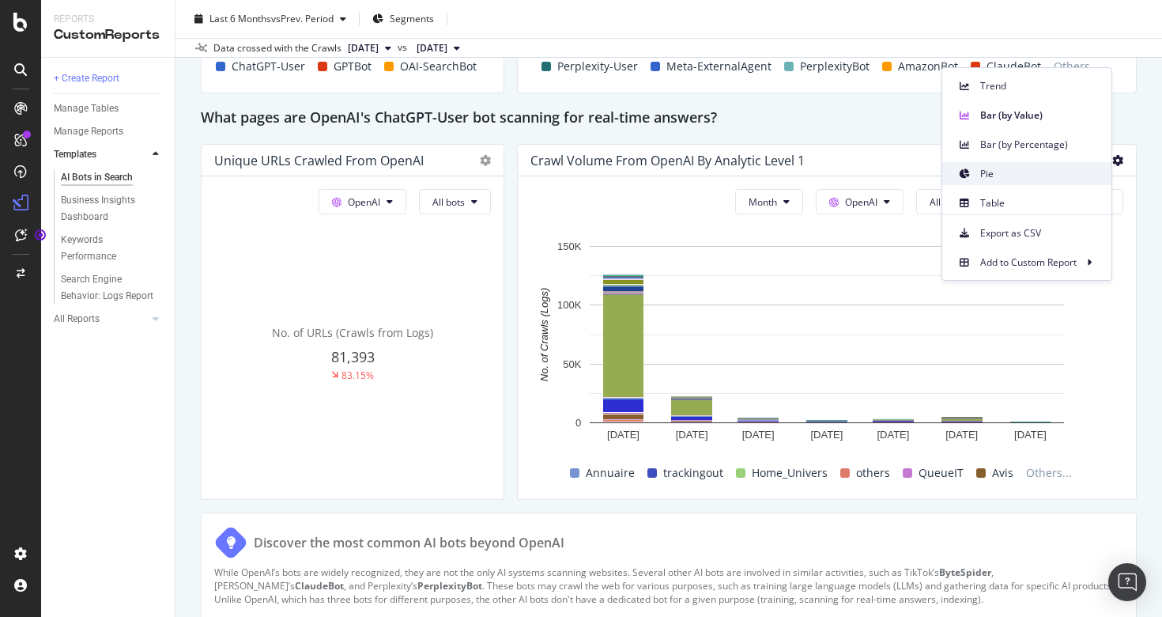
click at [1071, 164] on div "Pie" at bounding box center [1026, 173] width 169 height 23
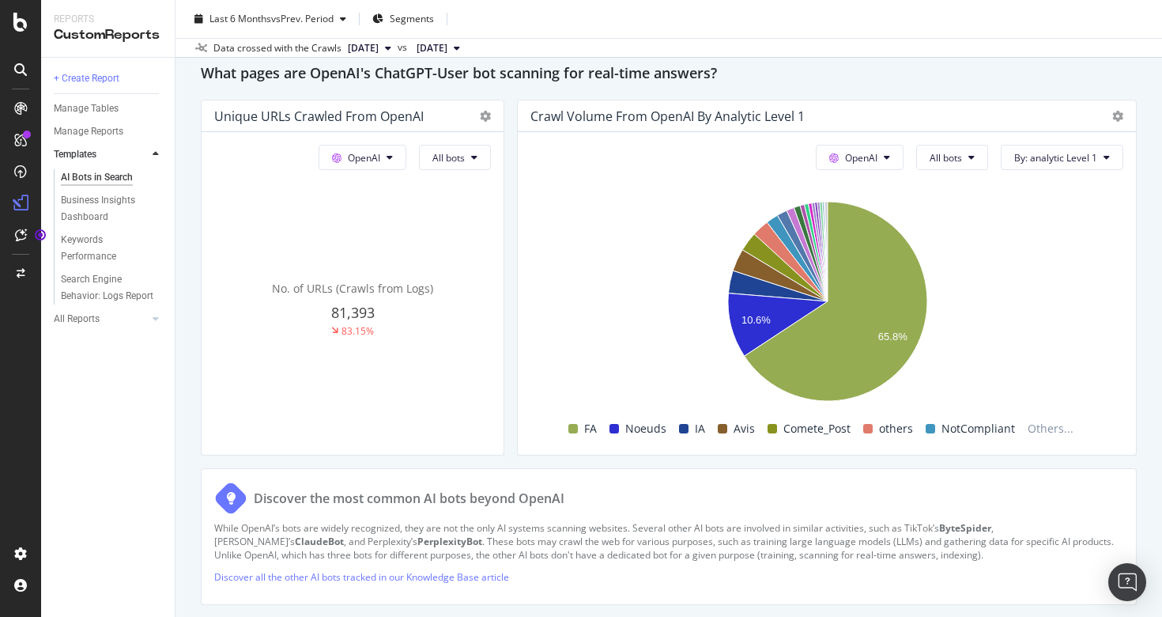
scroll to position [1767, 0]
drag, startPoint x: 526, startPoint y: 146, endPoint x: 518, endPoint y: 300, distance: 153.6
click at [518, 300] on div "OpenAI All bots By: analytic Level 1 Hold CMD (⌘) while clicking to filter the …" at bounding box center [827, 292] width 618 height 322
drag, startPoint x: 518, startPoint y: 300, endPoint x: 529, endPoint y: 346, distance: 47.9
click at [519, 300] on div "OpenAI All bots By: analytic Level 1 Hold CMD (⌘) while clicking to filter the …" at bounding box center [827, 292] width 618 height 322
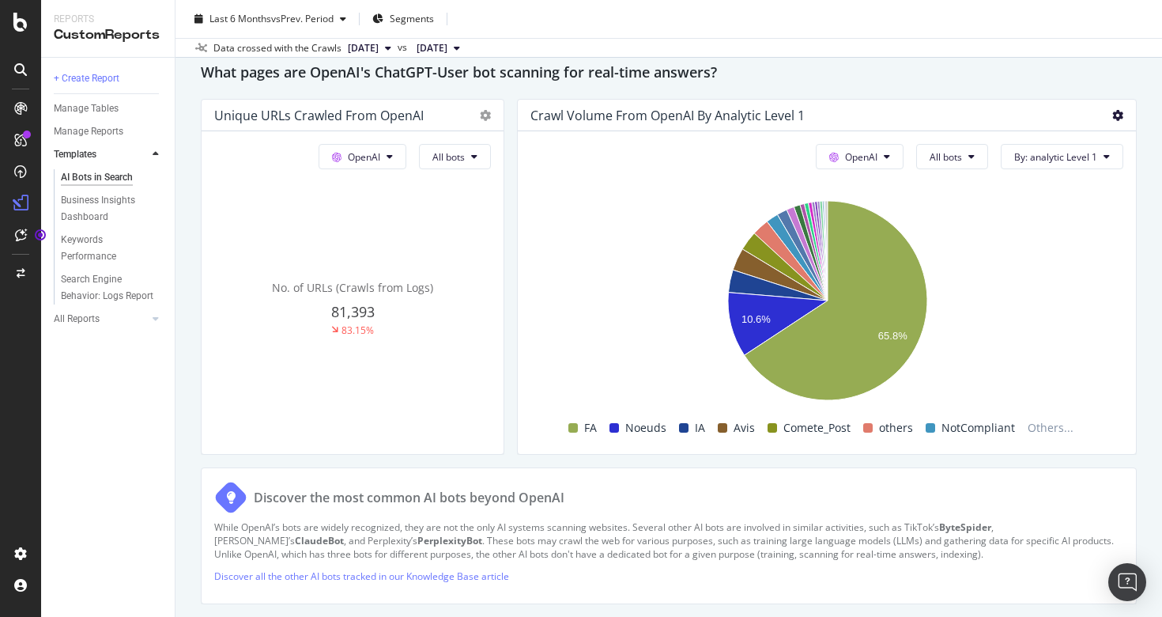
click at [1118, 121] on icon at bounding box center [1117, 115] width 11 height 11
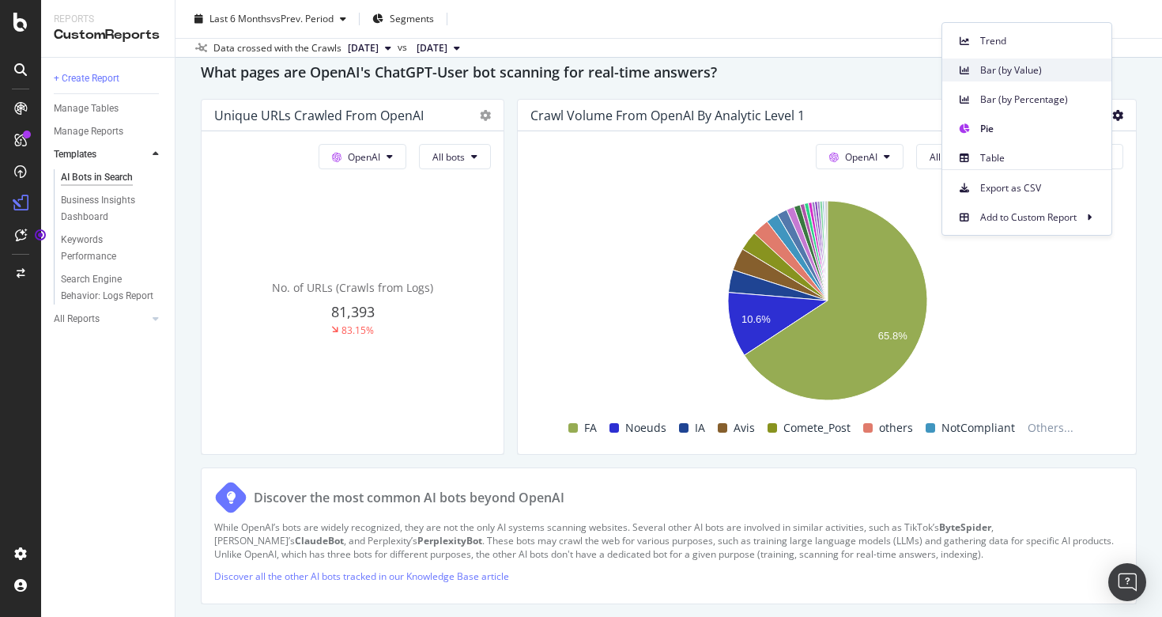
click at [1045, 76] on span "Bar (by Value)" at bounding box center [1039, 70] width 119 height 14
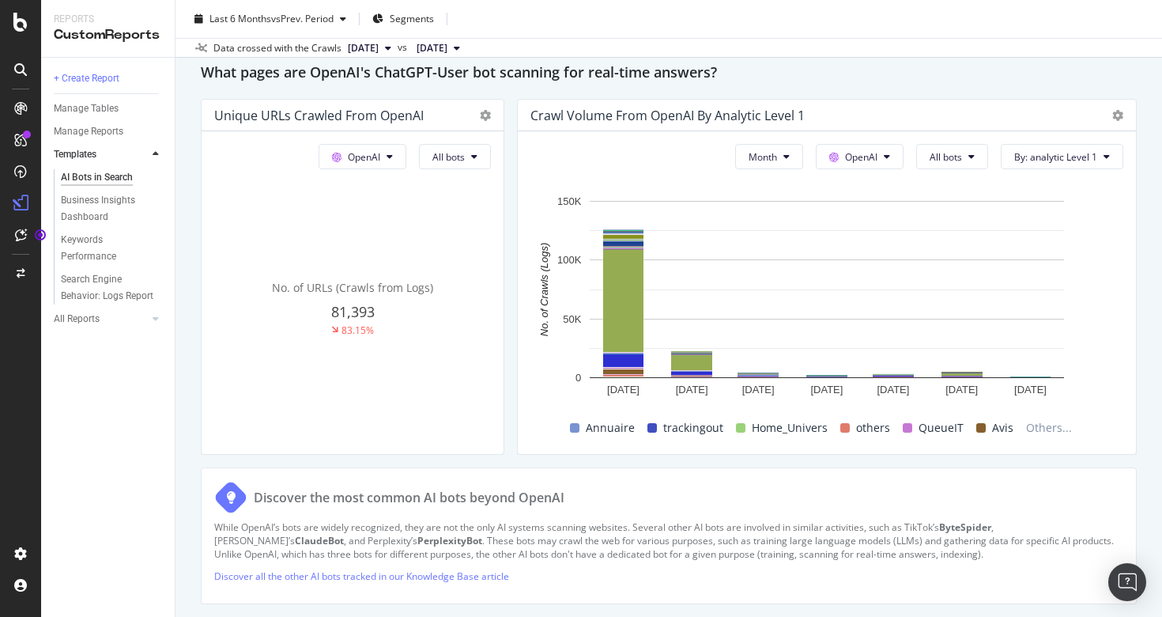
click at [1124, 128] on div "Crawl Volume from OpenAI by analytic Level 1" at bounding box center [827, 116] width 618 height 32
click at [1115, 121] on icon at bounding box center [1117, 115] width 11 height 11
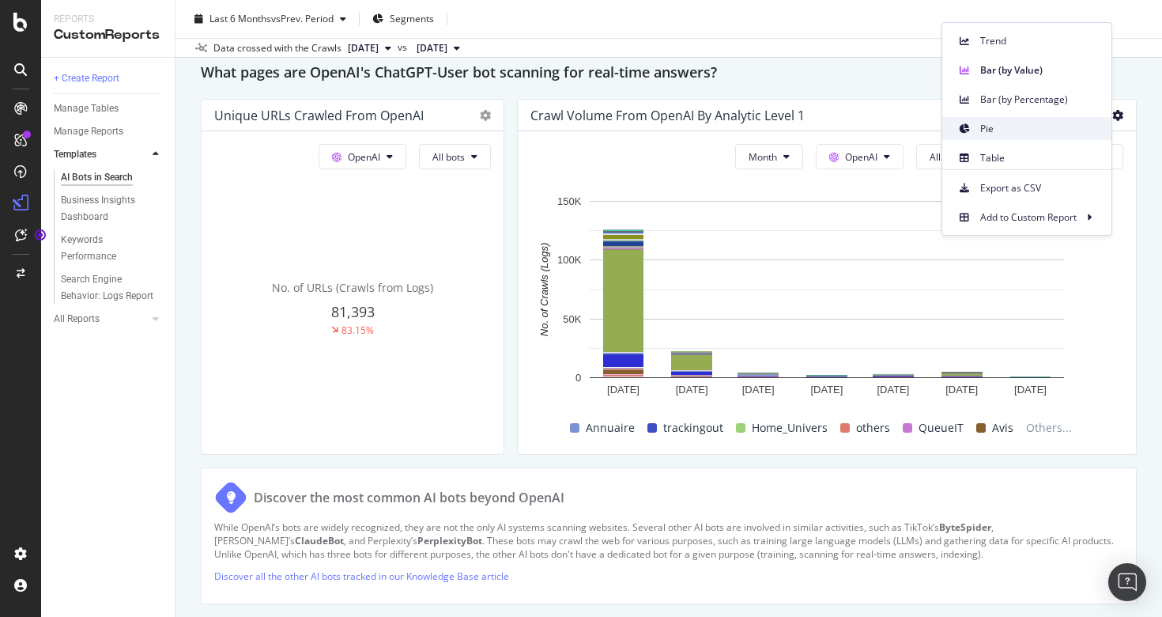
click at [1054, 134] on span "Pie" at bounding box center [1039, 129] width 119 height 14
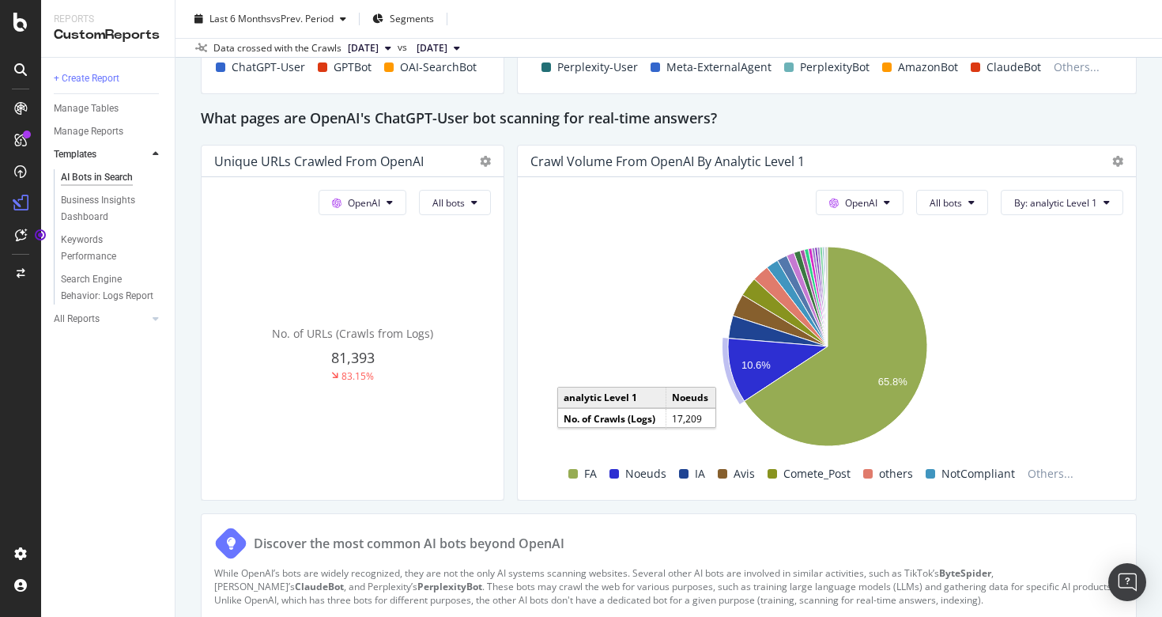
scroll to position [1720, 0]
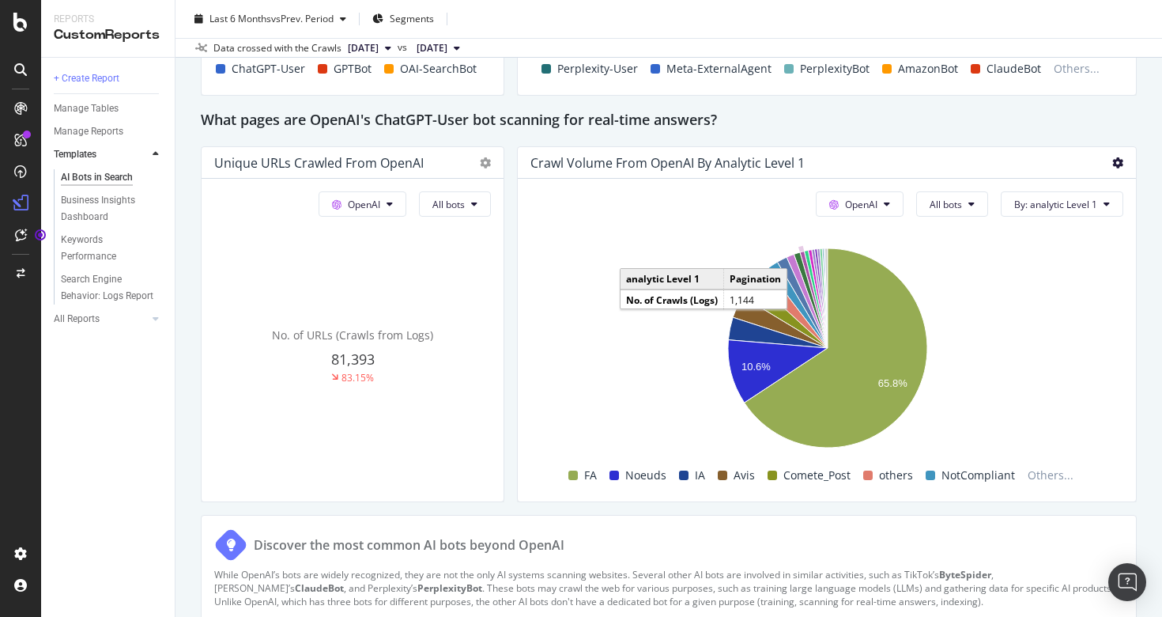
click at [1112, 168] on icon at bounding box center [1117, 162] width 11 height 11
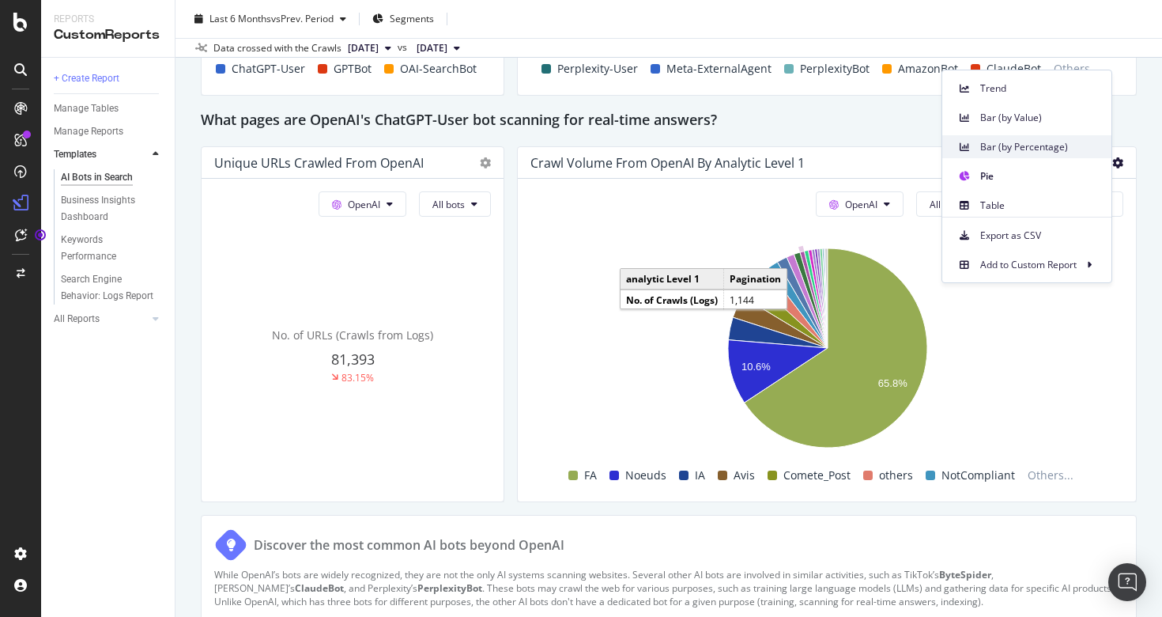
click at [1073, 155] on div "Bar (by Percentage)" at bounding box center [1026, 146] width 169 height 23
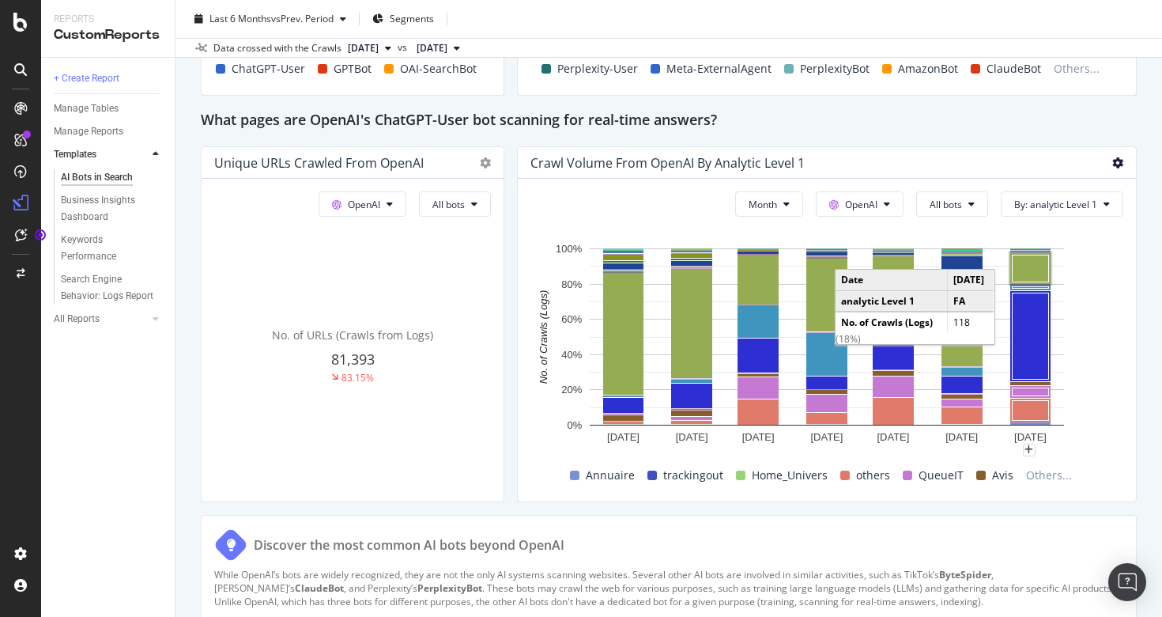
click at [1117, 168] on icon at bounding box center [1117, 162] width 11 height 11
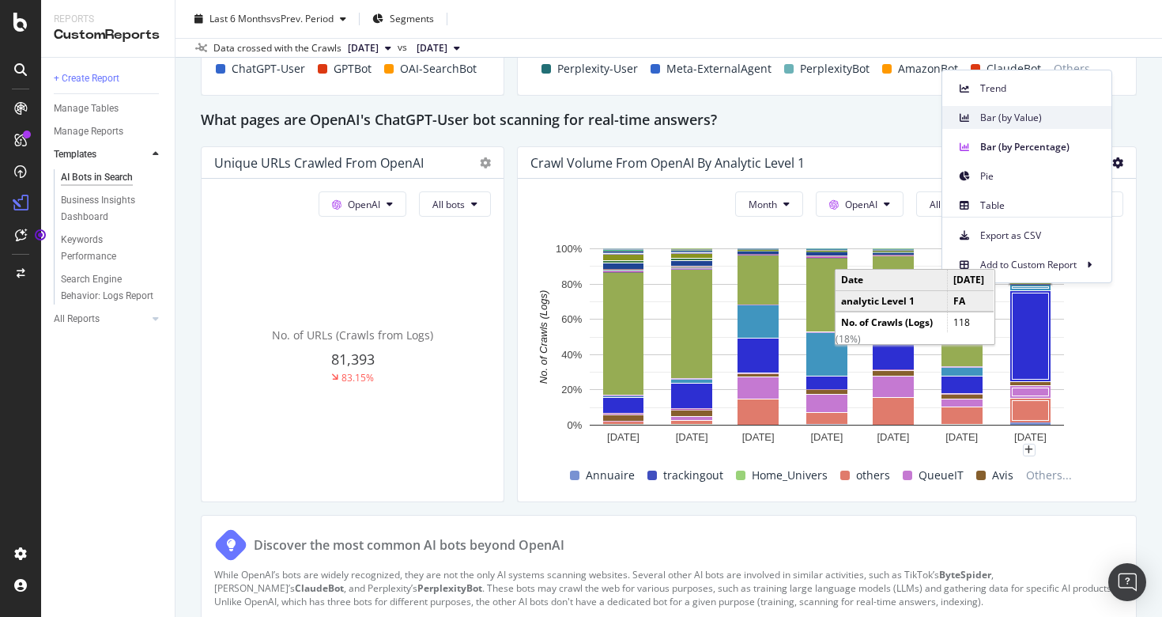
click at [1061, 126] on div "Bar (by Value)" at bounding box center [1026, 117] width 169 height 23
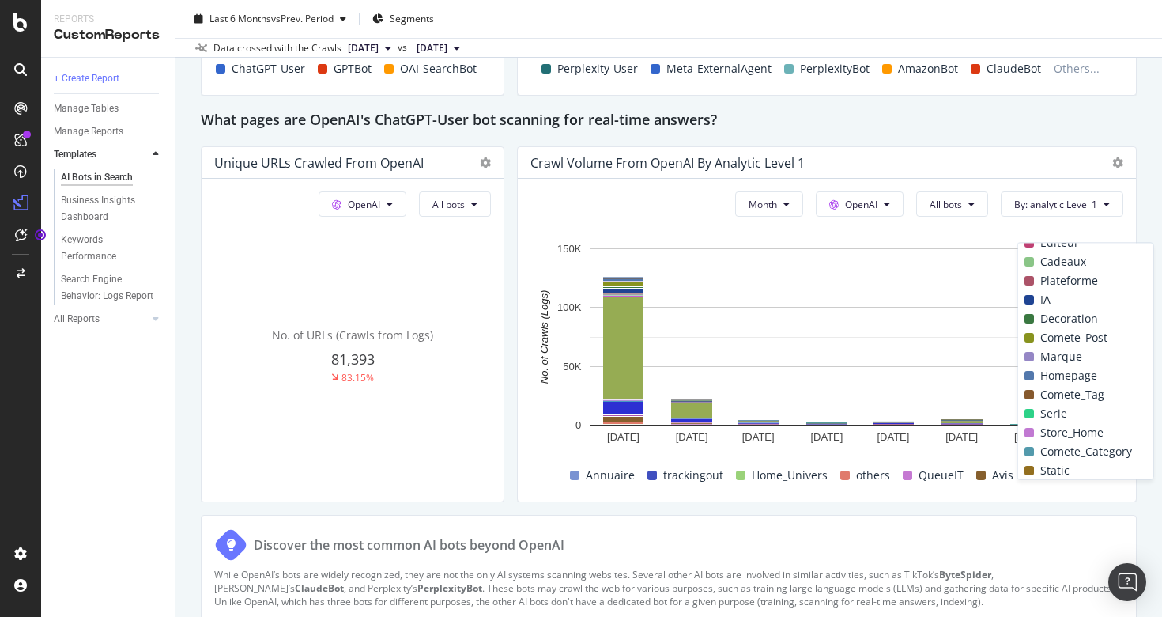
scroll to position [220, 0]
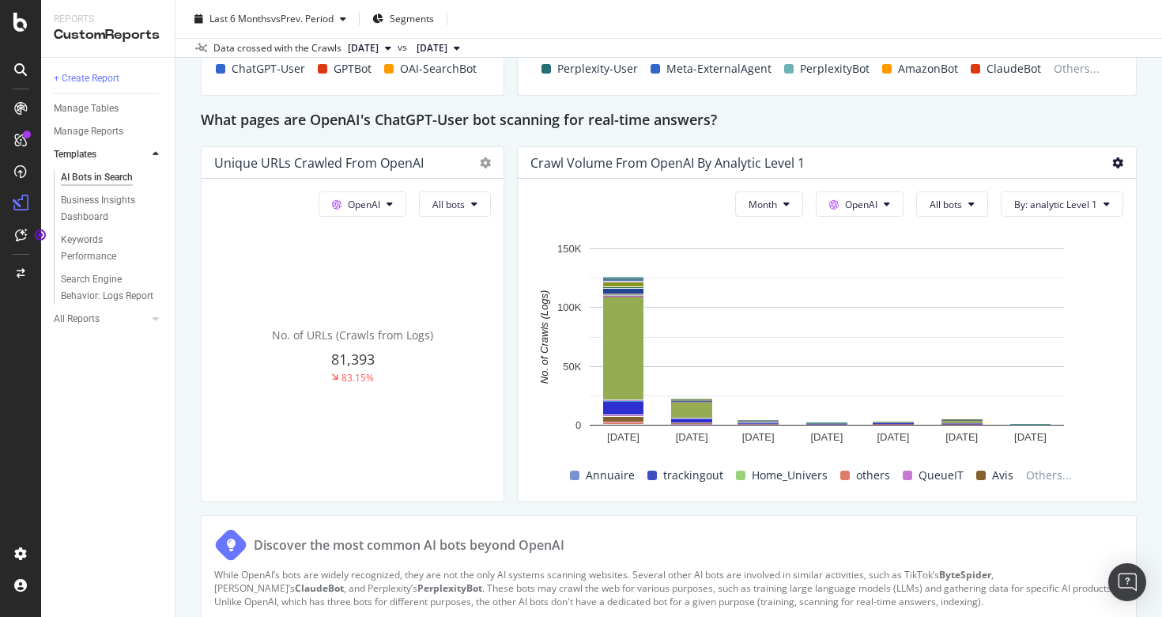
click at [1122, 168] on icon at bounding box center [1117, 162] width 11 height 11
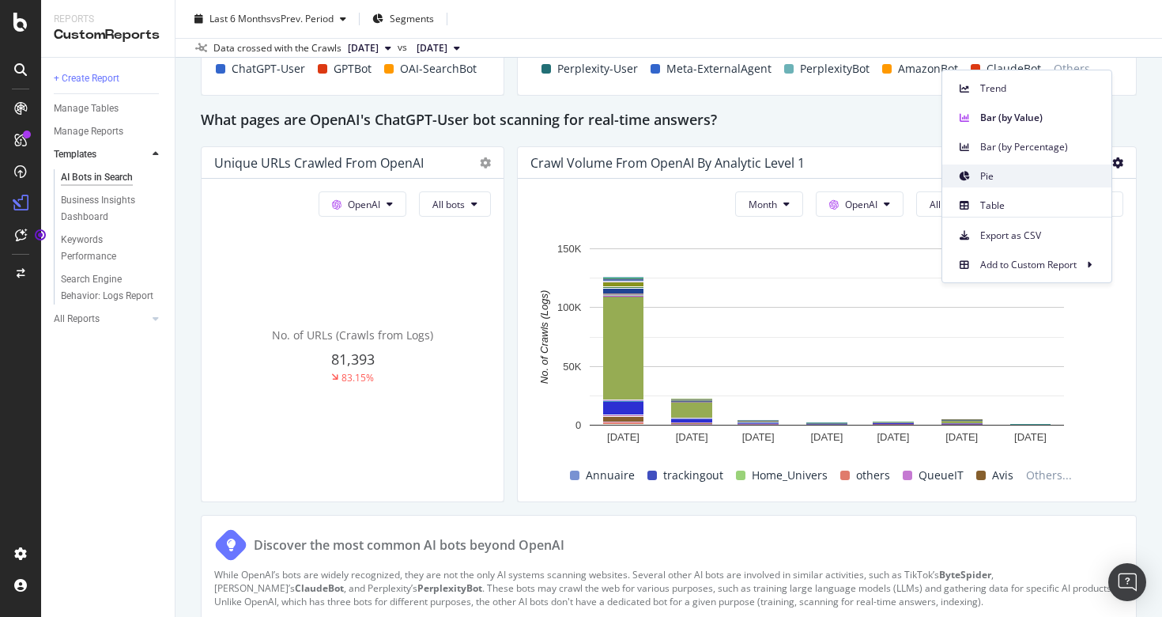
click at [1057, 187] on div "Pie" at bounding box center [1026, 175] width 169 height 23
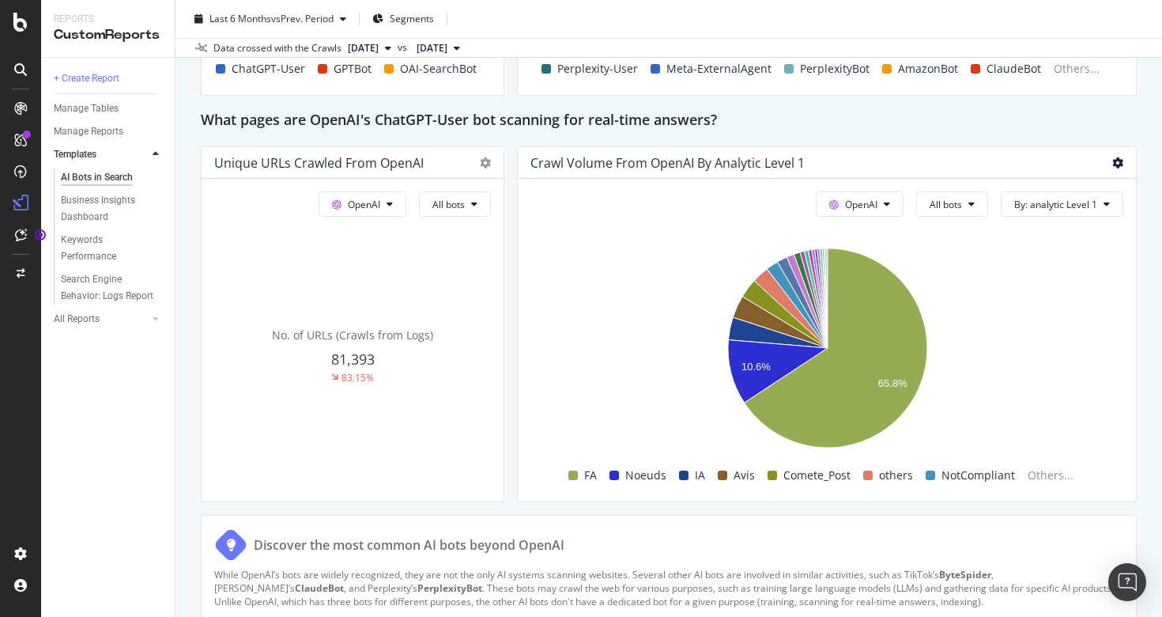
click at [1120, 168] on icon at bounding box center [1117, 162] width 11 height 11
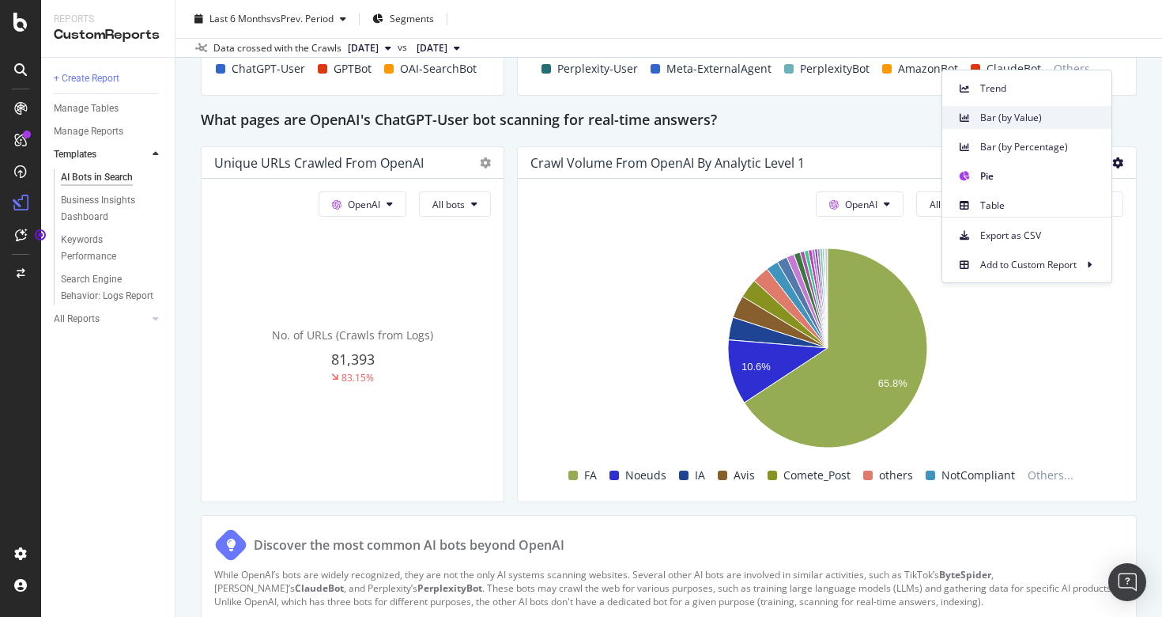
click at [1039, 121] on span "Bar (by Value)" at bounding box center [1039, 118] width 119 height 14
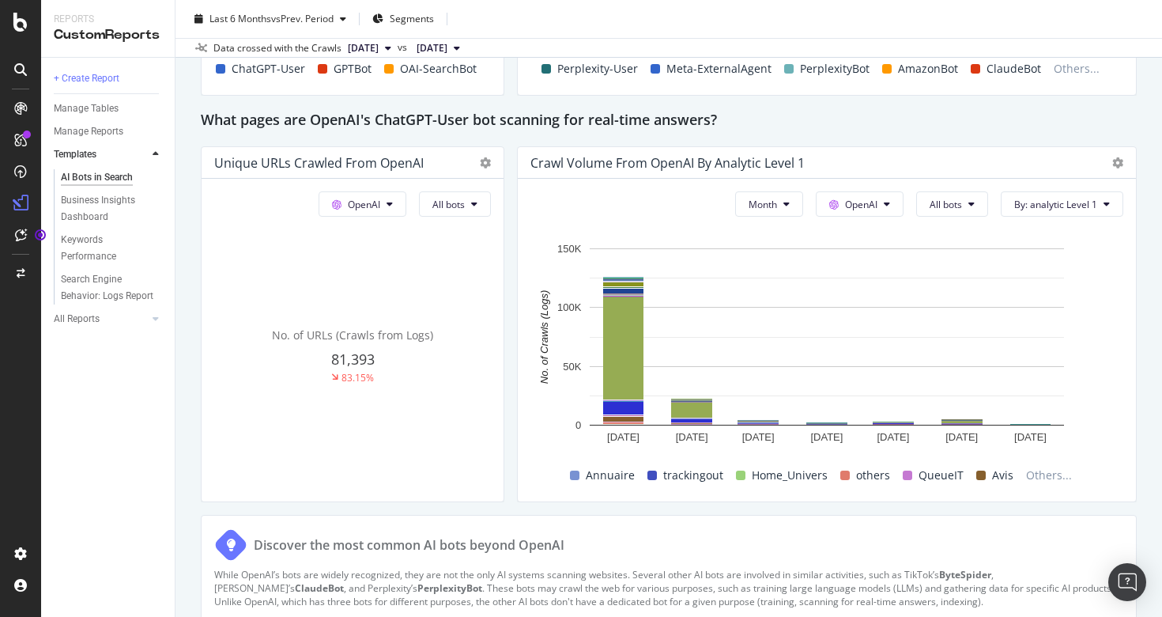
click at [1123, 175] on div "Crawl Volume from OpenAI by analytic Level 1" at bounding box center [827, 163] width 618 height 32
click at [1119, 168] on icon at bounding box center [1117, 162] width 11 height 11
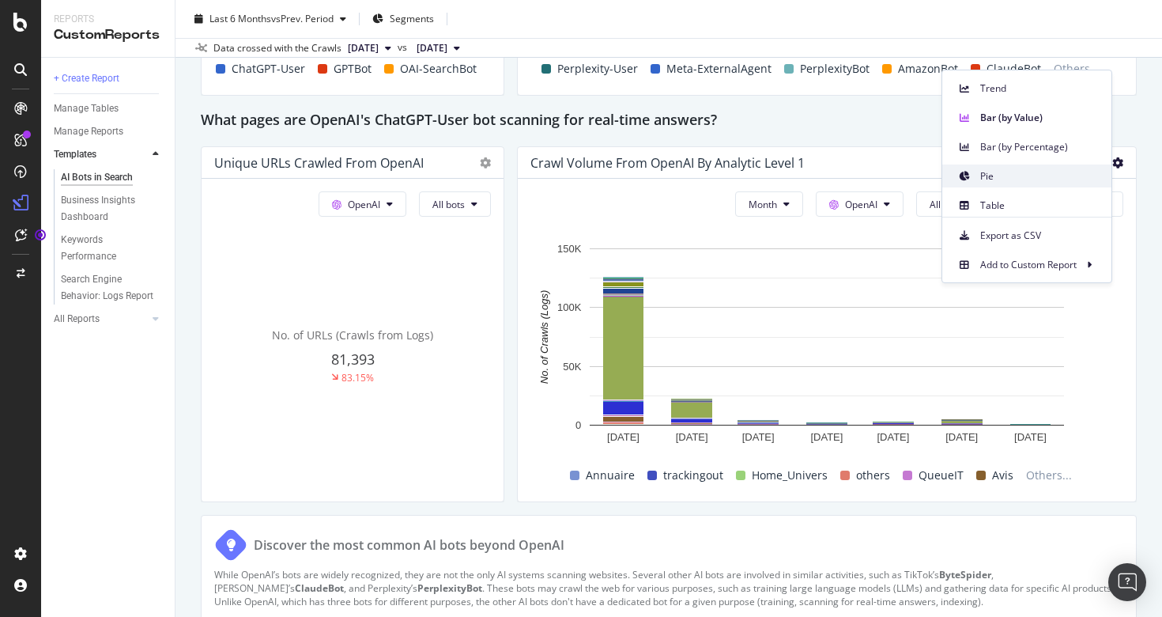
click at [983, 176] on span "Pie" at bounding box center [1039, 176] width 119 height 14
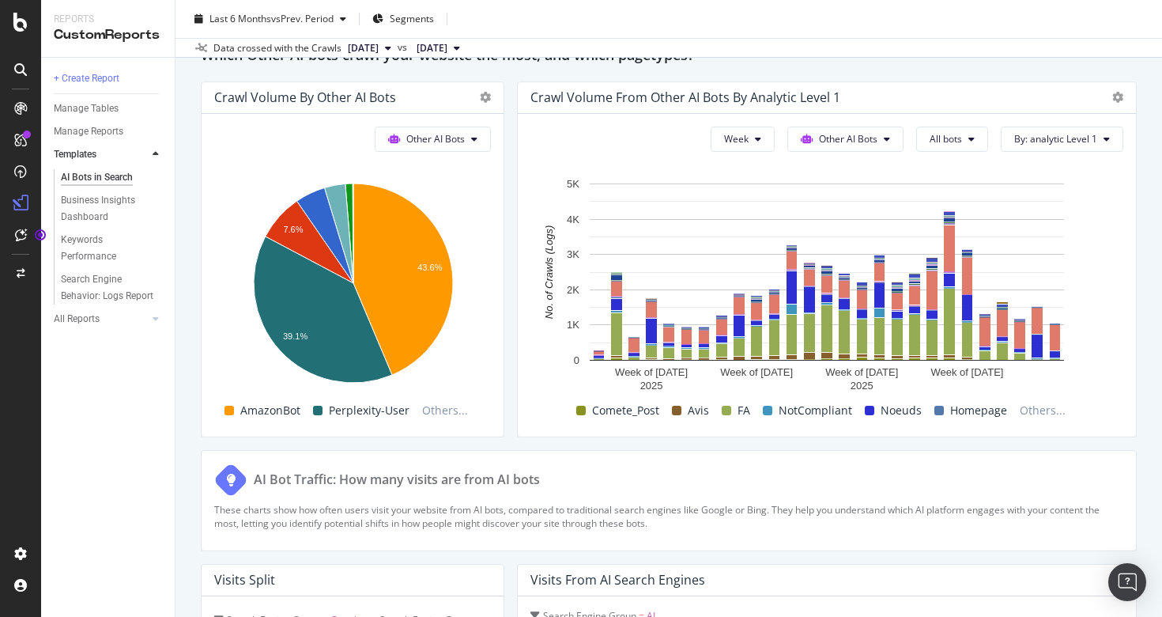
scroll to position [2325, 0]
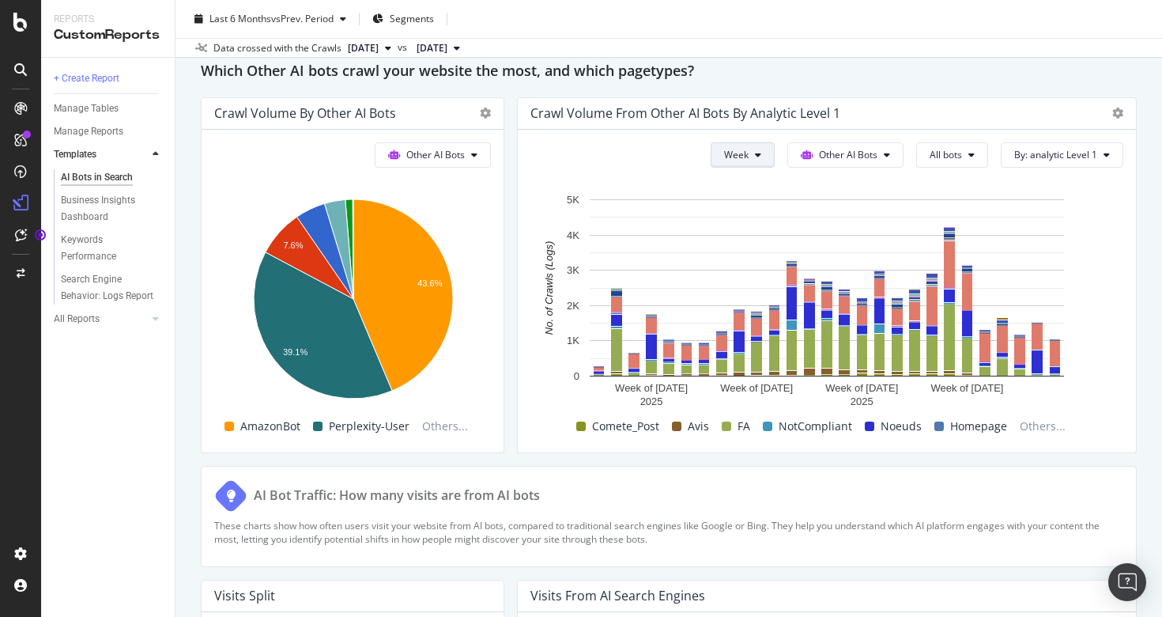
click at [751, 168] on button "Week" at bounding box center [743, 154] width 64 height 25
click at [742, 255] on span "Month" at bounding box center [740, 258] width 28 height 14
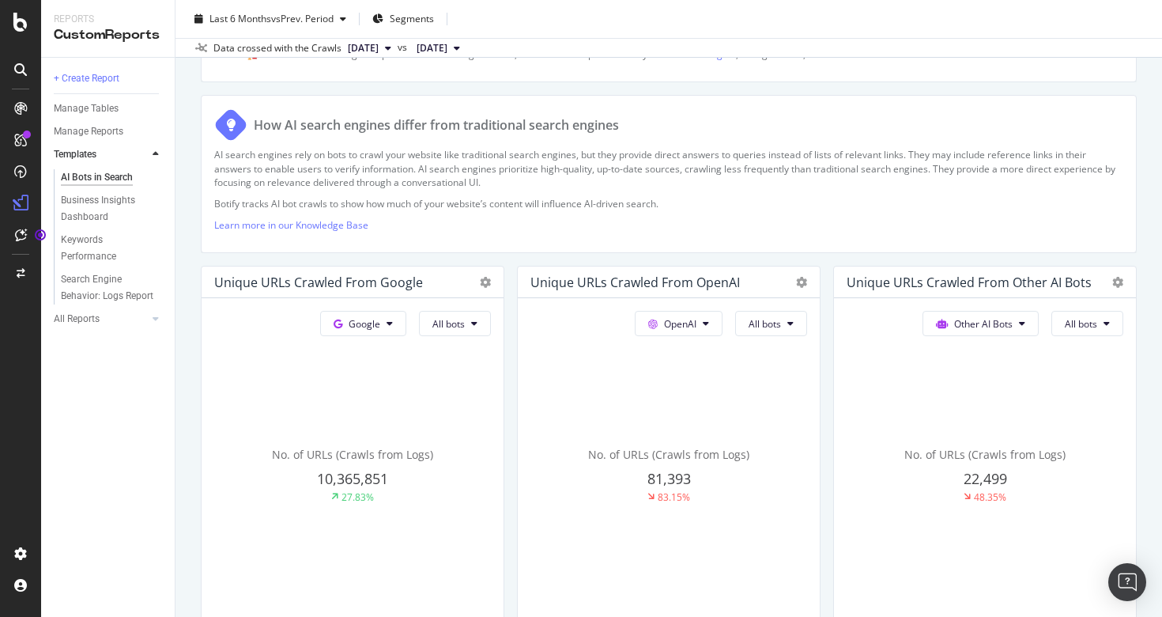
scroll to position [0, 0]
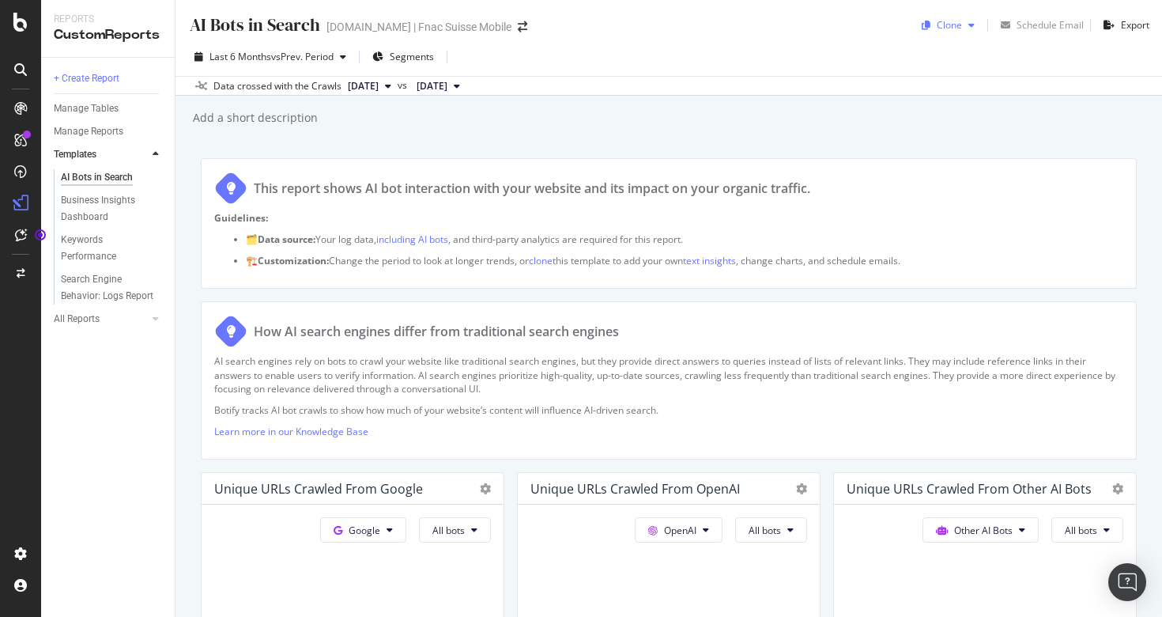
drag, startPoint x: 949, startPoint y: 21, endPoint x: 971, endPoint y: 30, distance: 24.5
click at [949, 21] on div "Clone" at bounding box center [949, 24] width 25 height 13
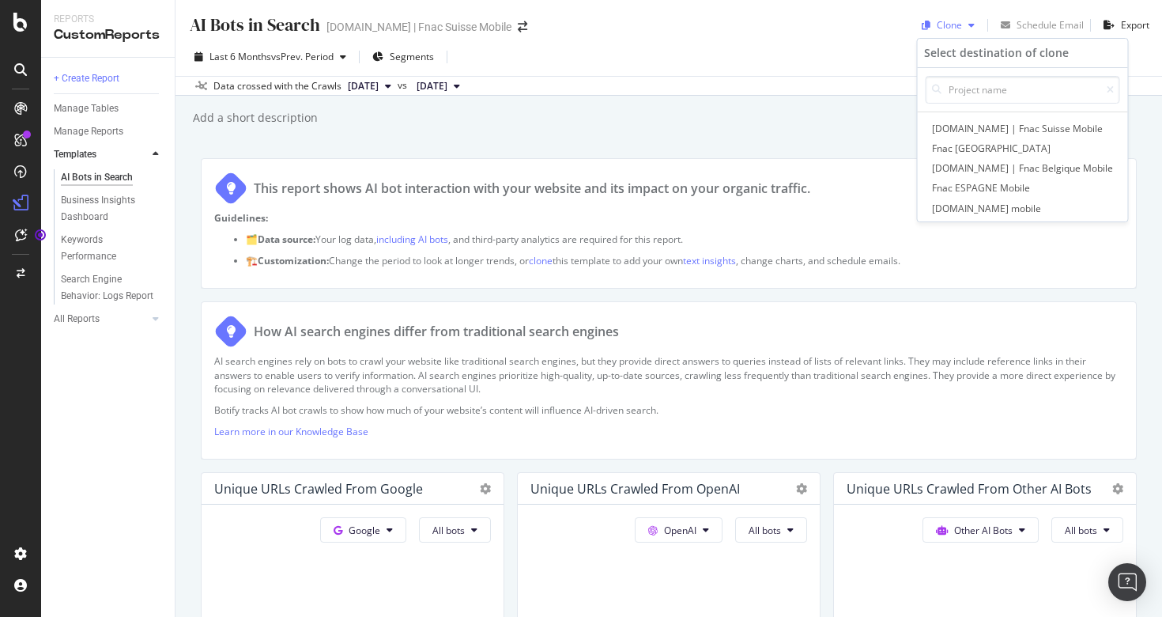
click at [971, 30] on icon "button" at bounding box center [971, 25] width 6 height 9
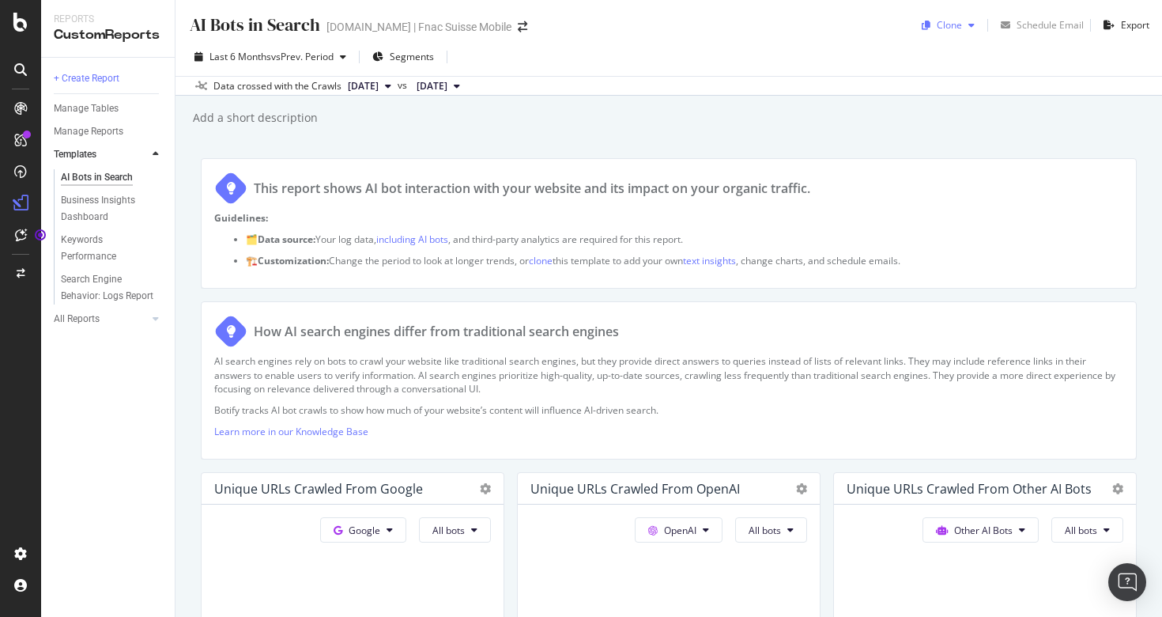
click at [971, 30] on icon "button" at bounding box center [971, 25] width 6 height 9
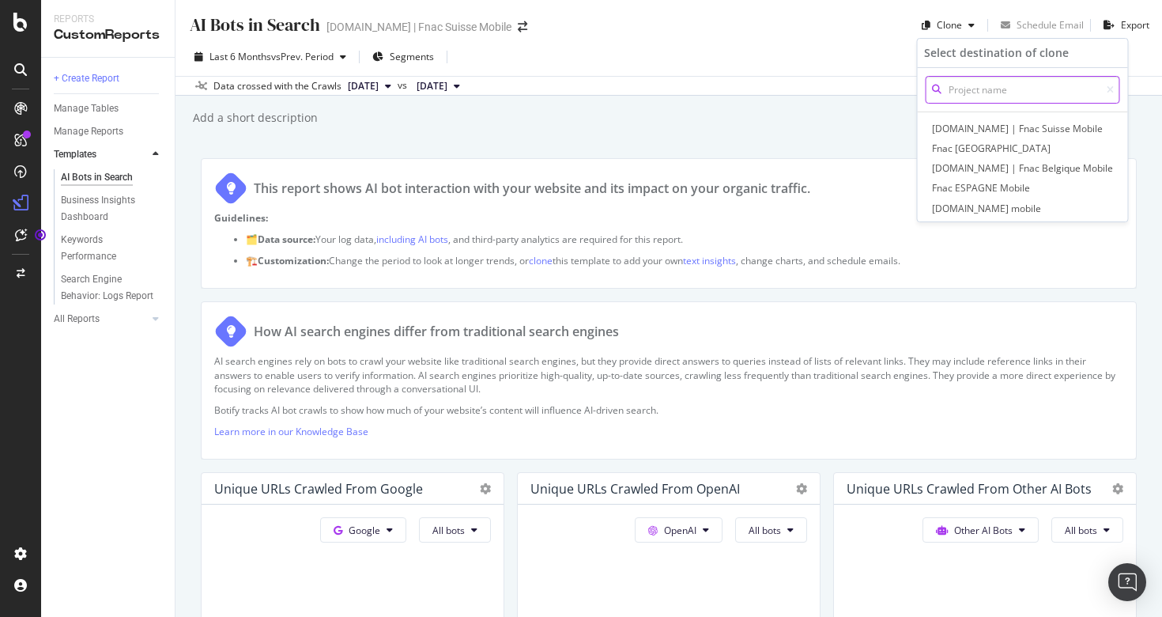
click at [981, 89] on input at bounding box center [1023, 90] width 194 height 28
click at [987, 129] on span "[DOMAIN_NAME] | Fnac Suisse Mobile" at bounding box center [1023, 128] width 188 height 17
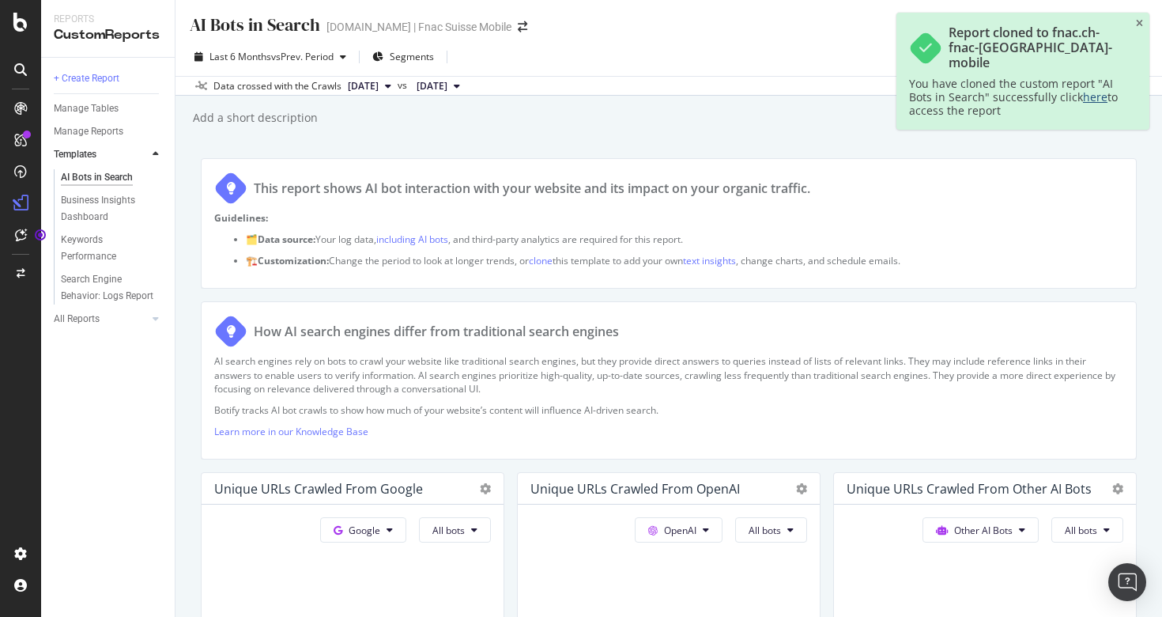
click at [1089, 89] on link "here" at bounding box center [1095, 96] width 25 height 15
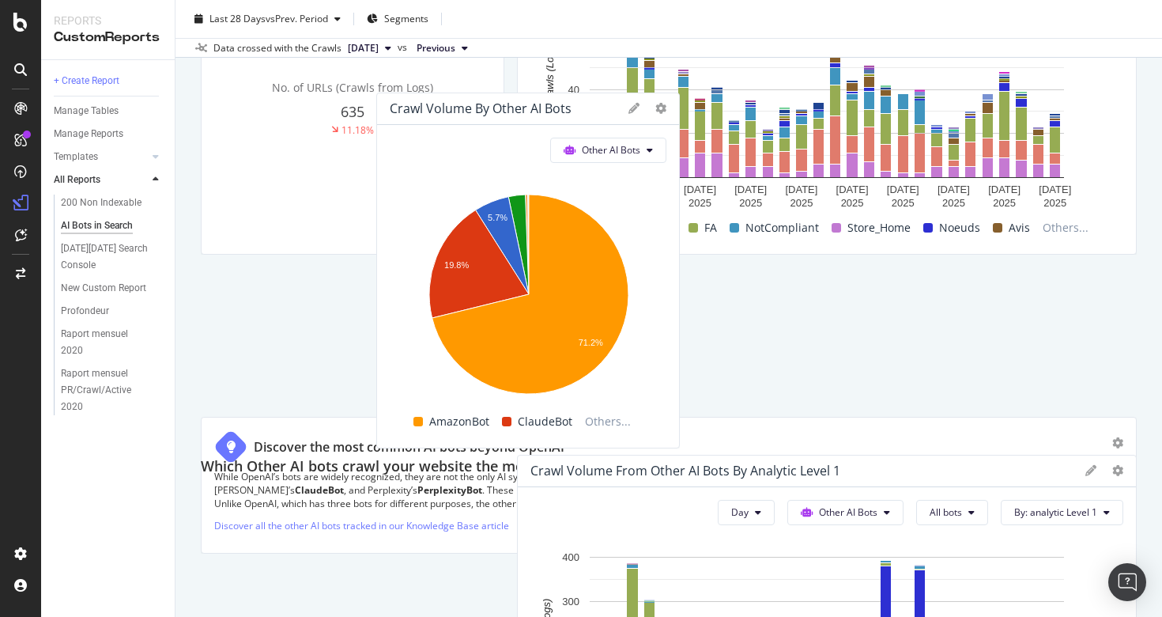
scroll to position [1950, 0]
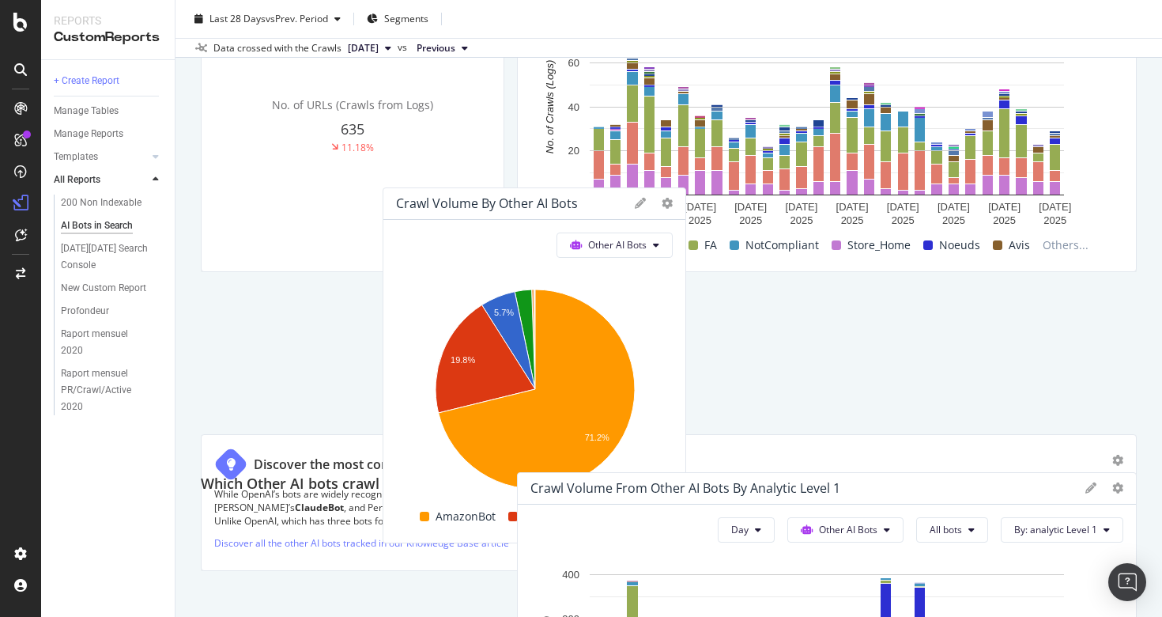
drag, startPoint x: 371, startPoint y: 149, endPoint x: 553, endPoint y: 228, distance: 198.2
click at [553, 220] on div "Crawl Volume by Other AI Bots" at bounding box center [534, 204] width 302 height 32
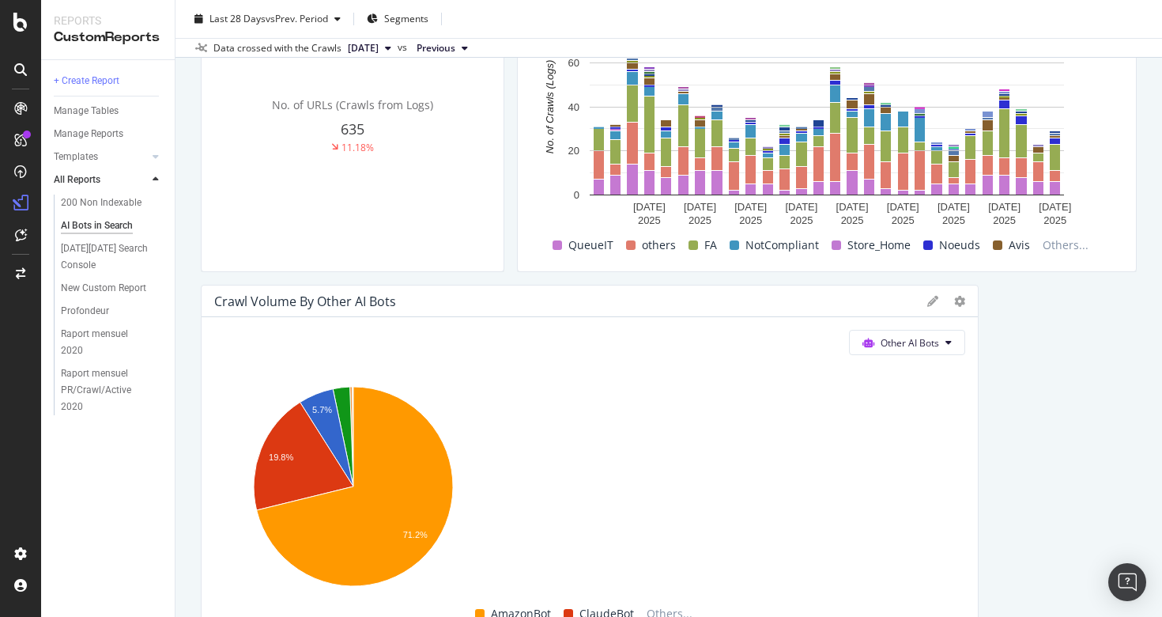
drag, startPoint x: 501, startPoint y: 382, endPoint x: 1005, endPoint y: 315, distance: 508.0
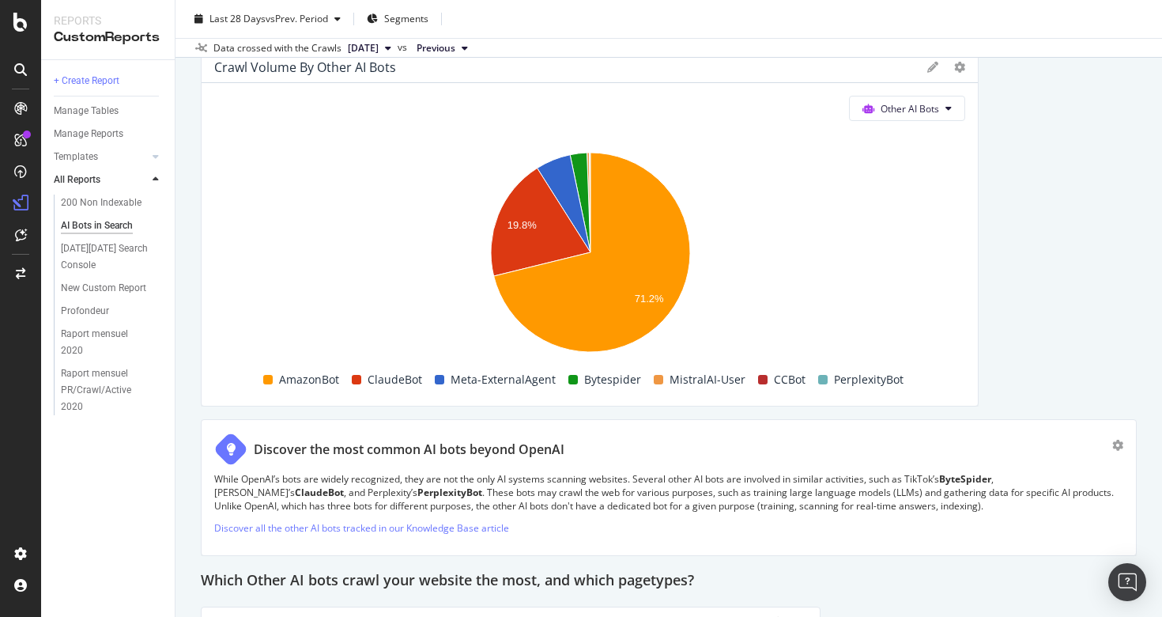
scroll to position [2194, 0]
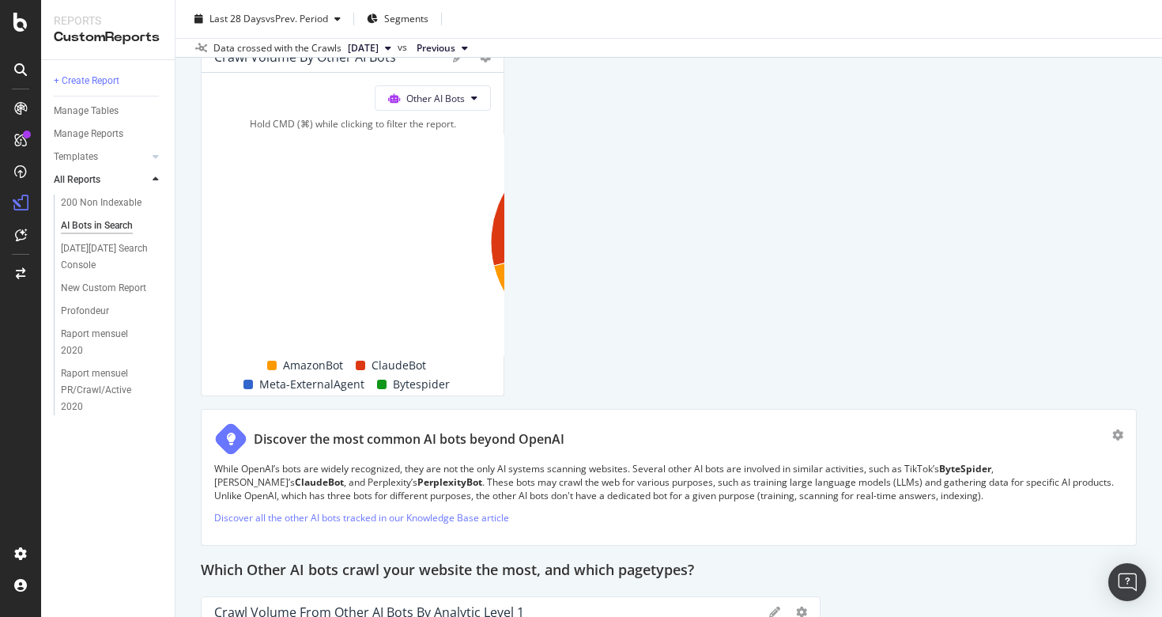
drag, startPoint x: 977, startPoint y: 320, endPoint x: 439, endPoint y: 366, distance: 539.4
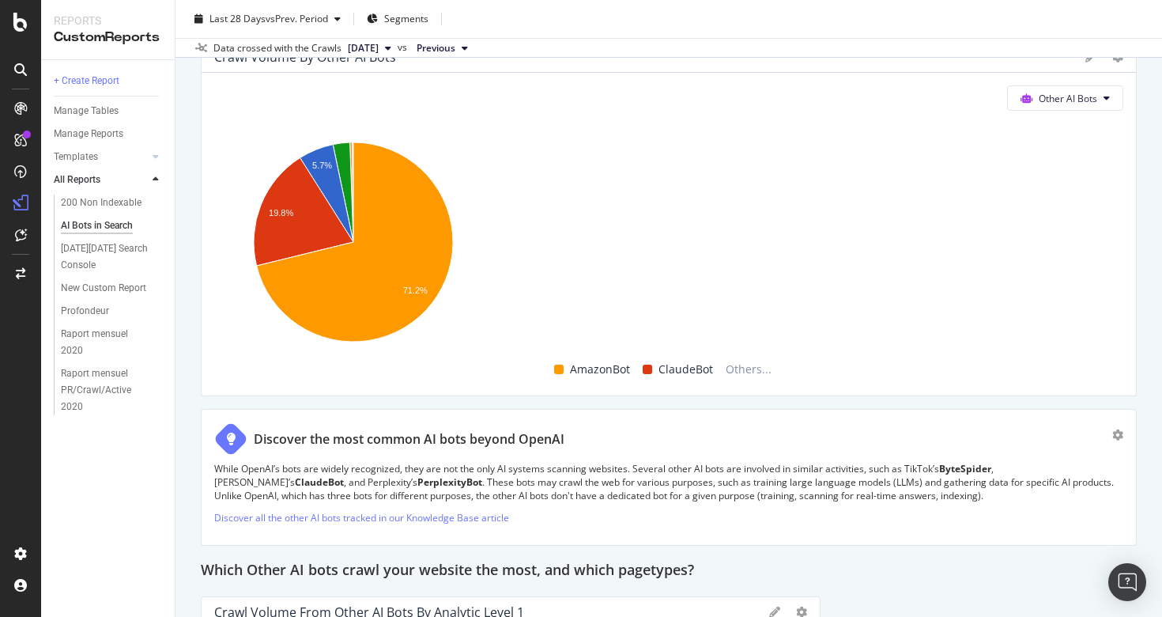
drag, startPoint x: 503, startPoint y: 238, endPoint x: 1150, endPoint y: 216, distance: 647.7
click at [1150, 216] on div "AI Bots in Search AI Bots in Search fnac.ch | Fnac Suisse Mobile Clone Schedule…" at bounding box center [668, 308] width 986 height 617
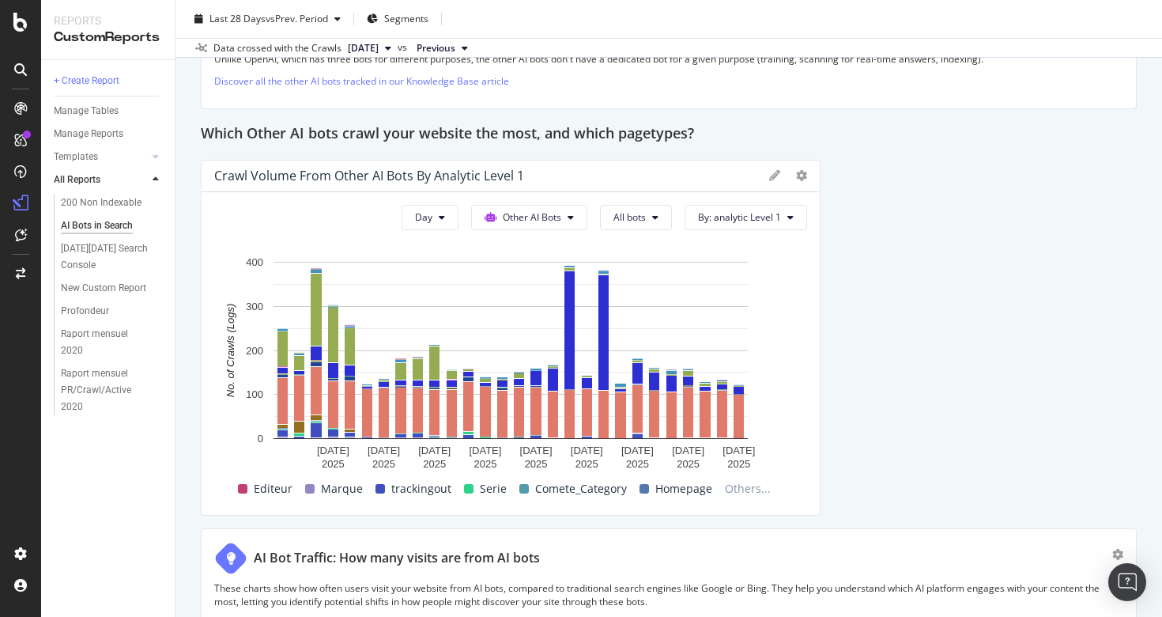
scroll to position [2635, 0]
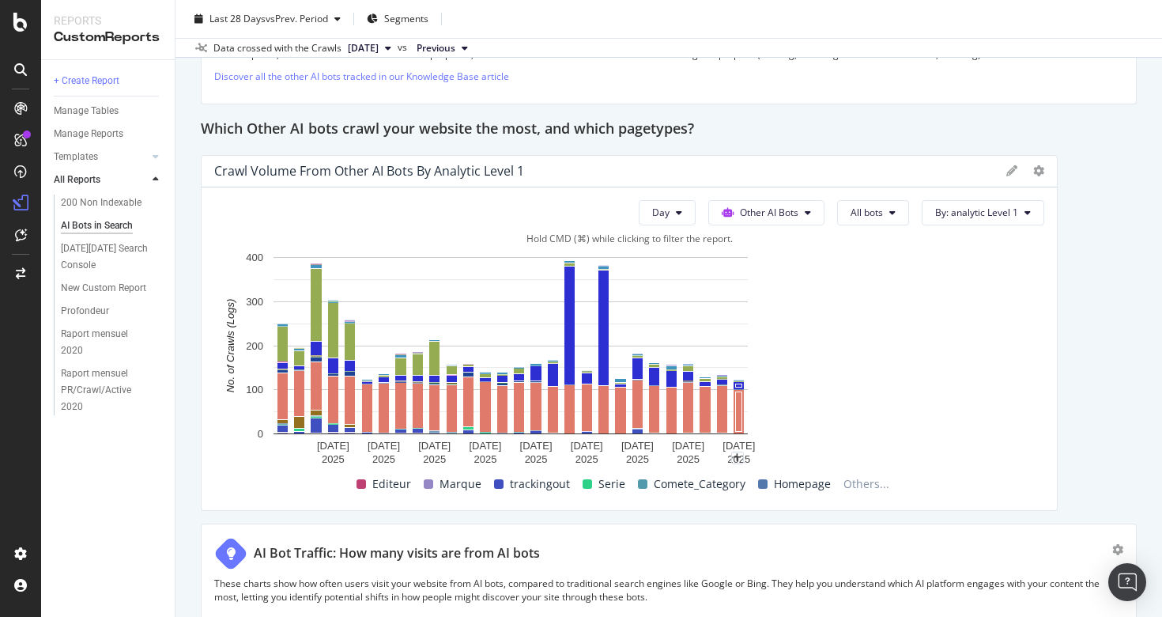
drag, startPoint x: 817, startPoint y: 354, endPoint x: 1102, endPoint y: 345, distance: 284.7
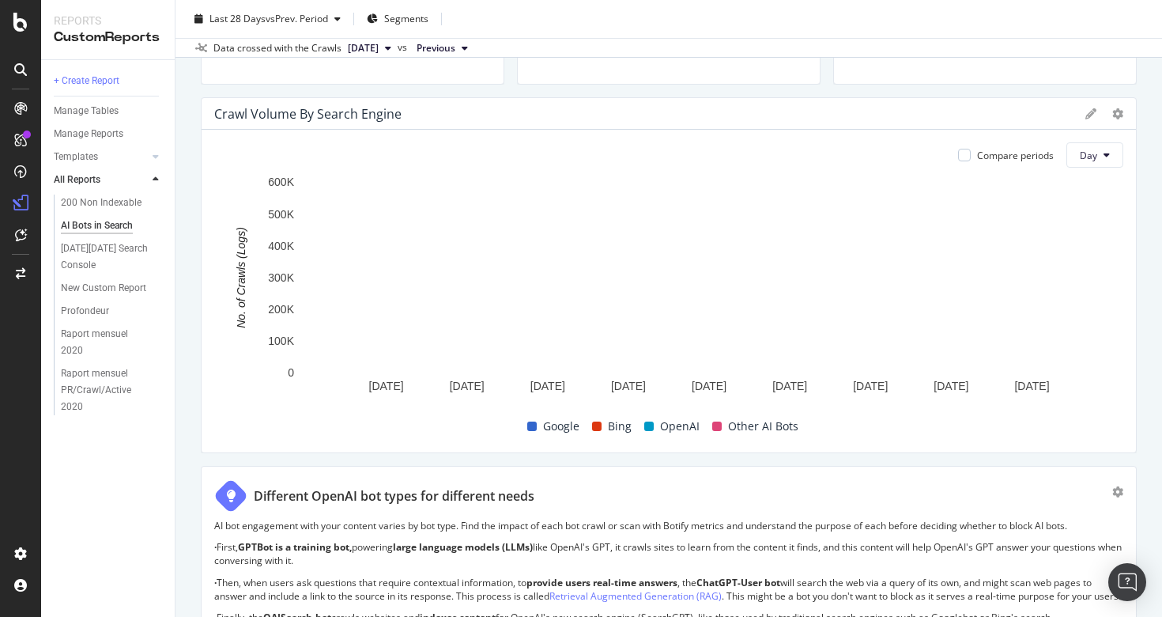
scroll to position [0, 0]
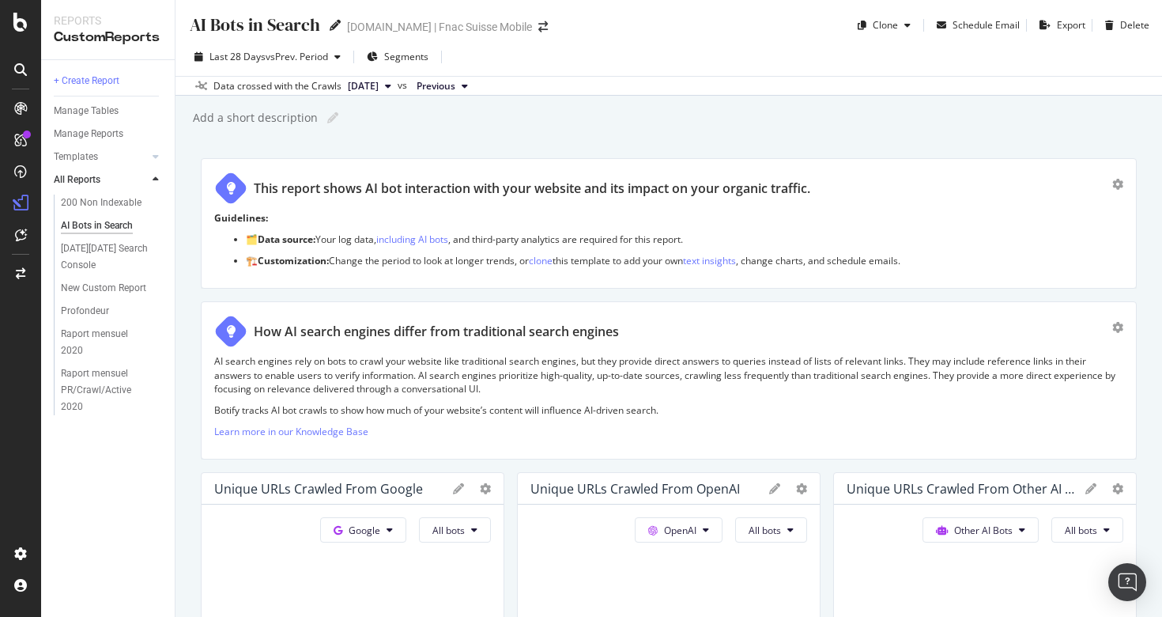
click at [333, 24] on icon at bounding box center [335, 25] width 11 height 11
click at [315, 25] on input "AI Bots in Search" at bounding box center [255, 23] width 134 height 21
type input "AI Bots V1"
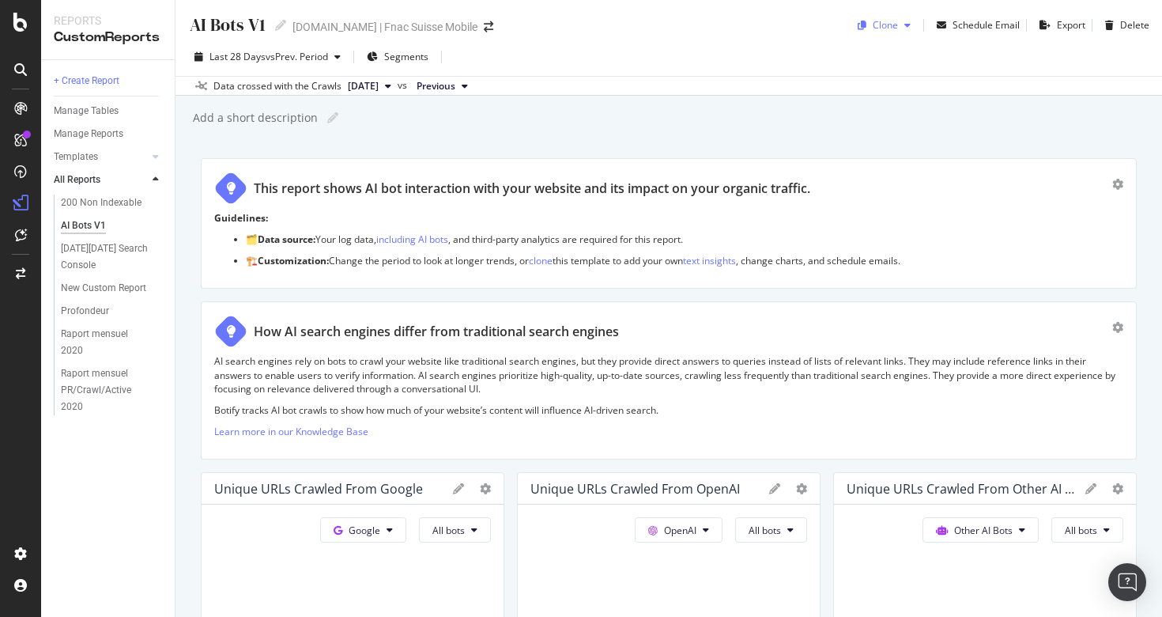
click at [907, 31] on div "Clone" at bounding box center [884, 25] width 66 height 24
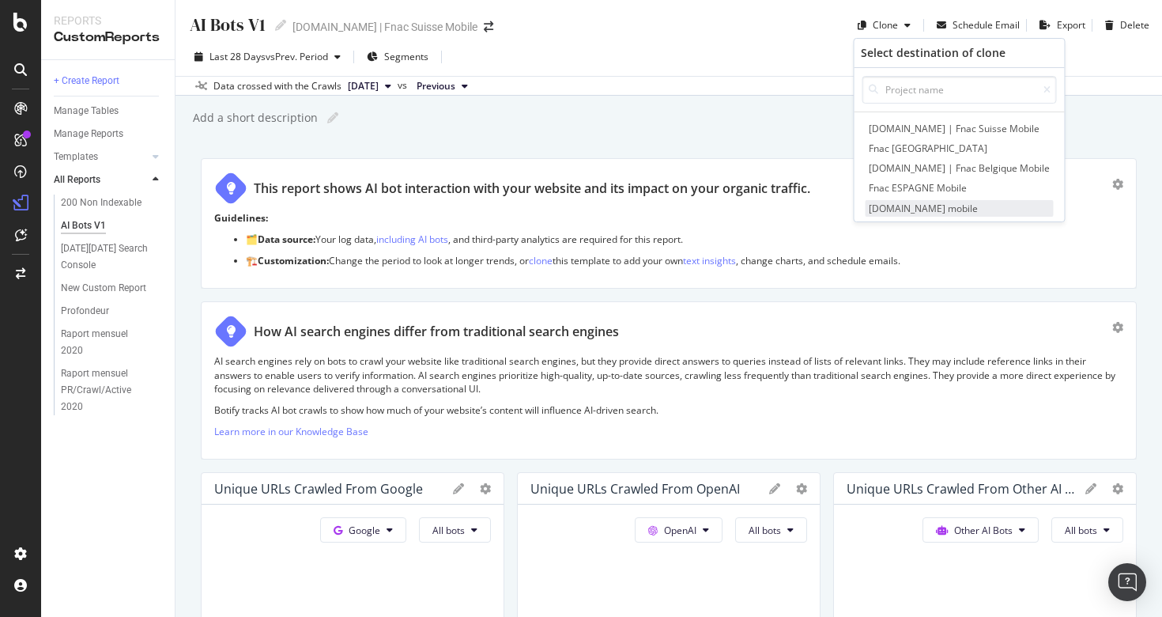
click at [896, 202] on span "[DOMAIN_NAME] mobile" at bounding box center [960, 208] width 188 height 17
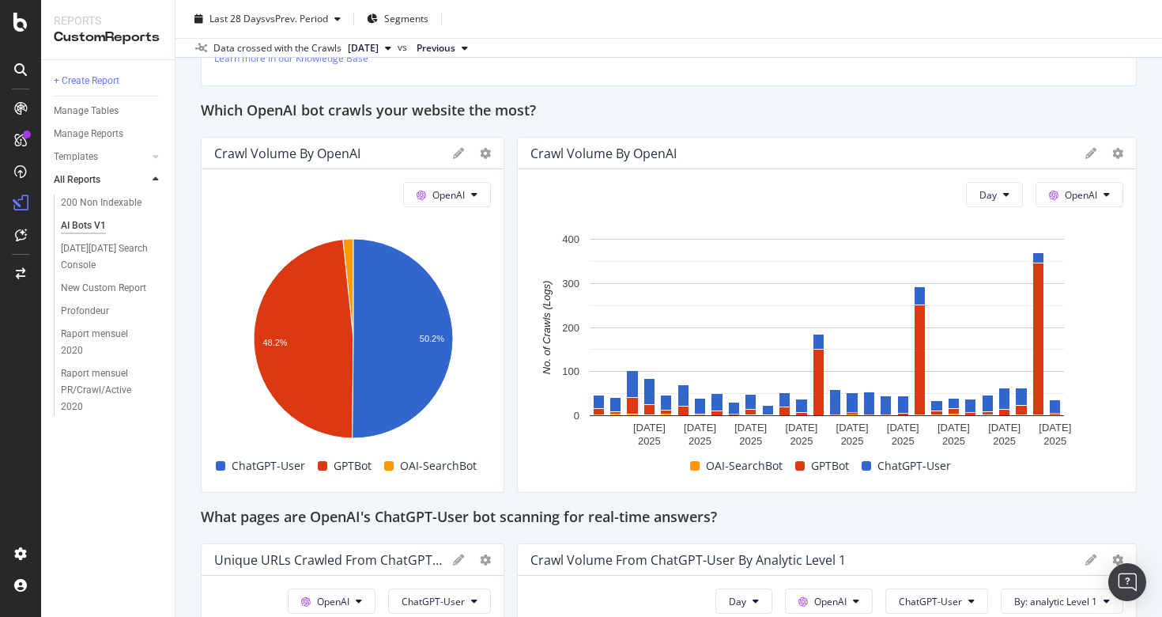
scroll to position [1333, 0]
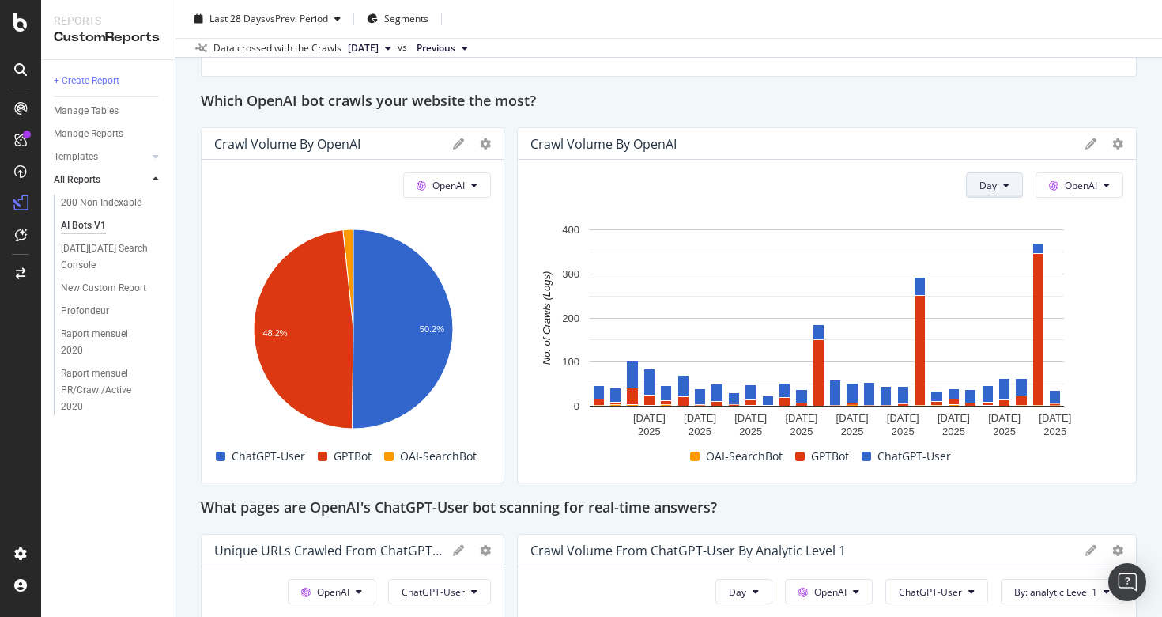
click at [1011, 198] on button "Day" at bounding box center [994, 184] width 57 height 25
click at [1000, 281] on div "Month" at bounding box center [994, 288] width 54 height 23
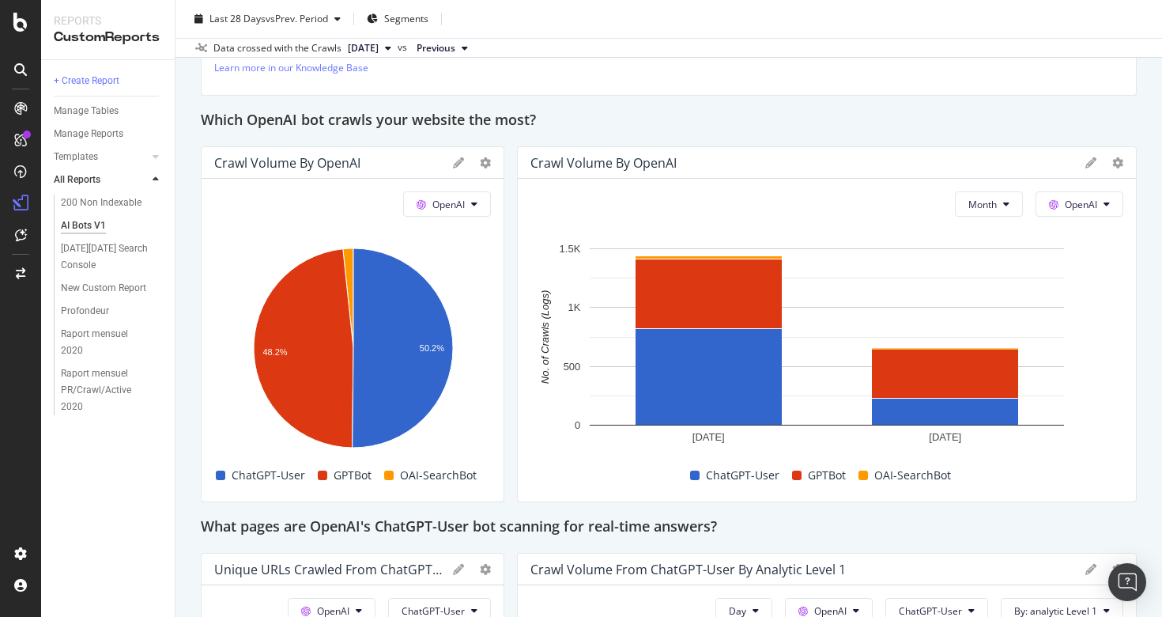
scroll to position [1285, 0]
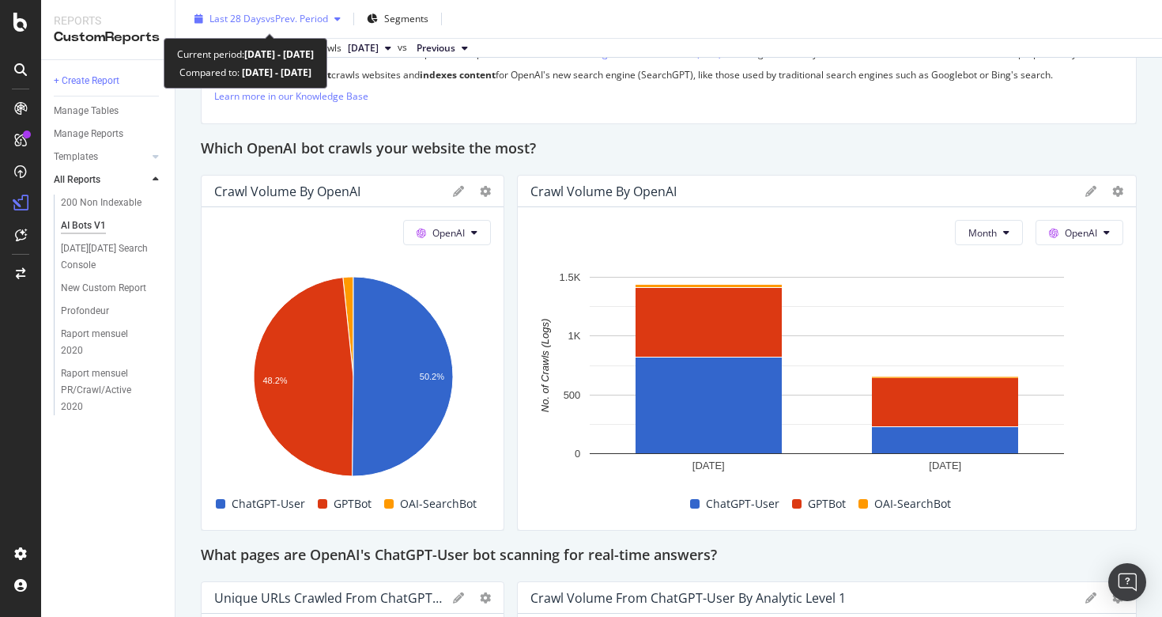
click at [304, 19] on span "vs Prev. Period" at bounding box center [297, 18] width 62 height 13
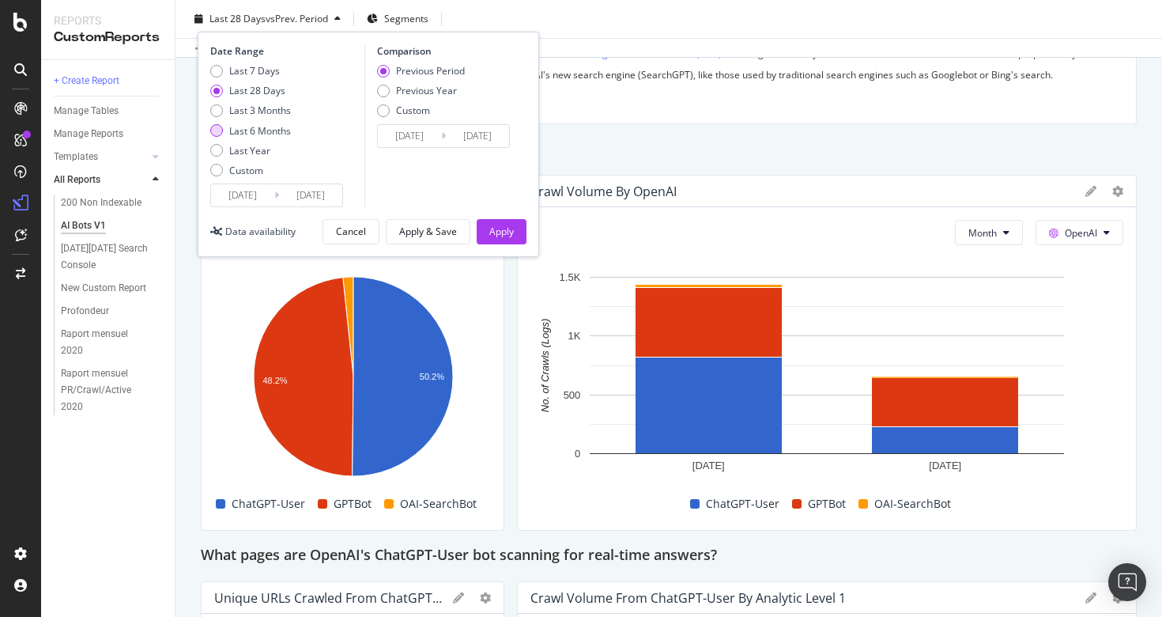
click at [272, 124] on div "Last 6 Months" at bounding box center [260, 130] width 62 height 13
type input "[DATE]"
click at [492, 226] on div "Apply" at bounding box center [501, 230] width 25 height 13
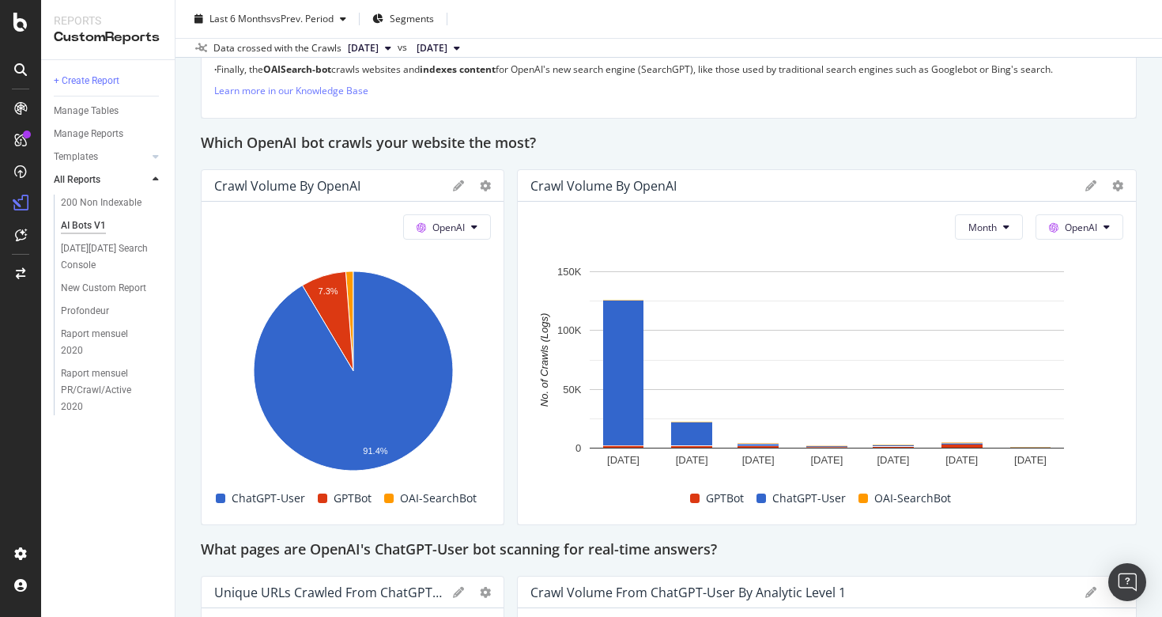
scroll to position [1290, 0]
drag, startPoint x: 500, startPoint y: 292, endPoint x: 518, endPoint y: 300, distance: 19.8
click at [518, 300] on div "This report shows AI bot interaction with your website and its impact on your o…" at bounding box center [669, 603] width 936 height 3470
click at [466, 240] on button "OpenAI" at bounding box center [447, 227] width 88 height 25
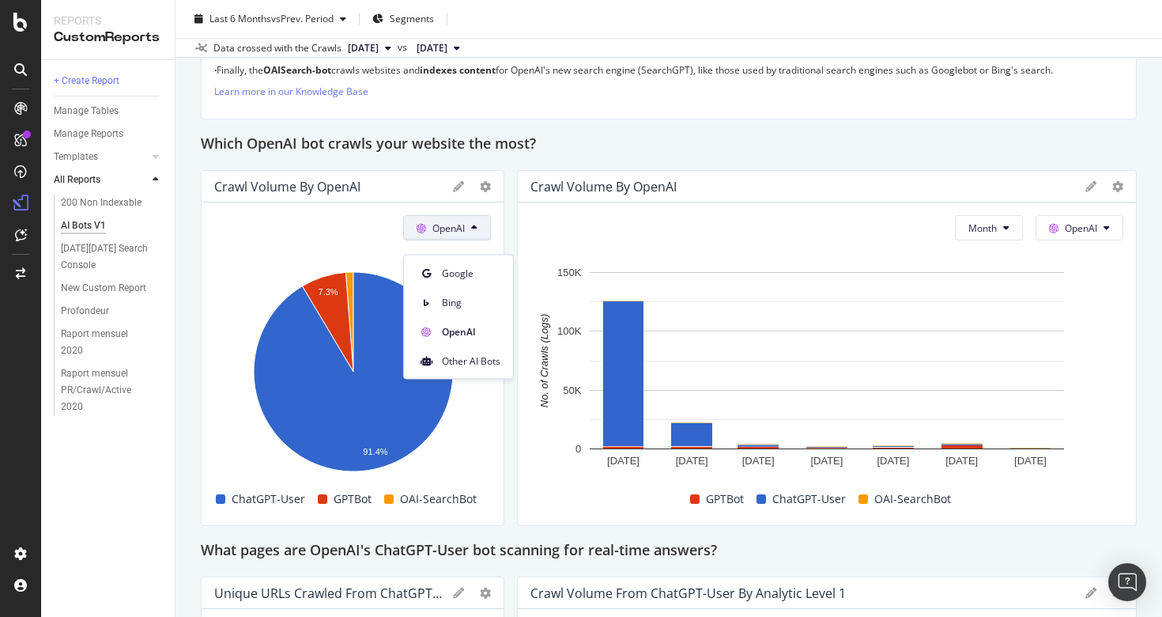
click at [467, 240] on button "OpenAI" at bounding box center [447, 227] width 88 height 25
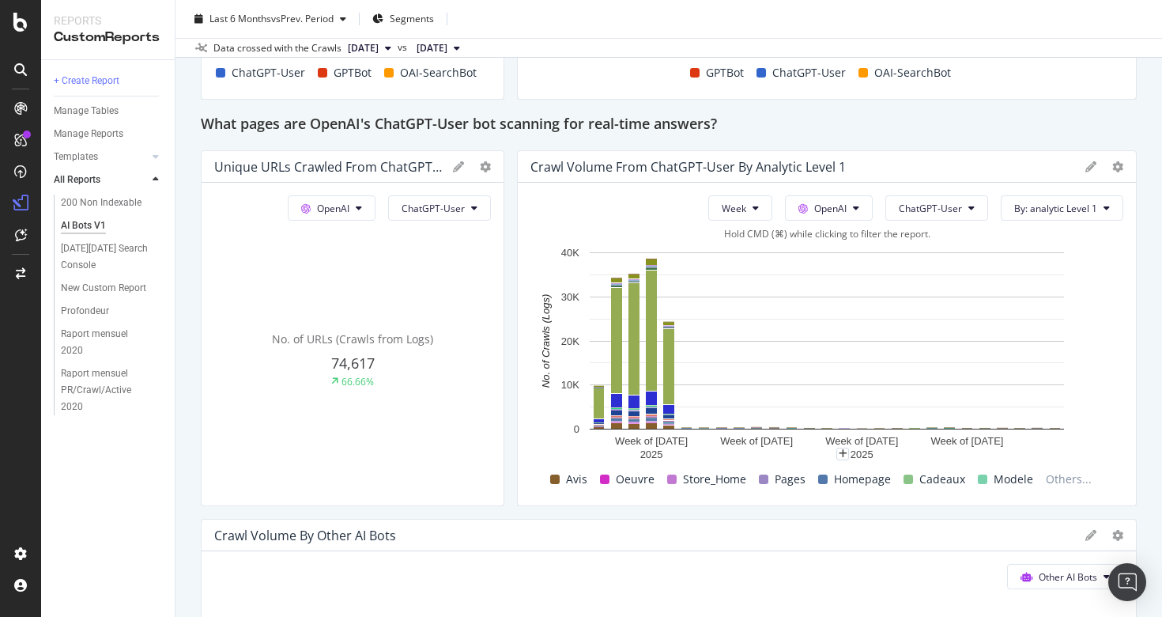
scroll to position [1700, 0]
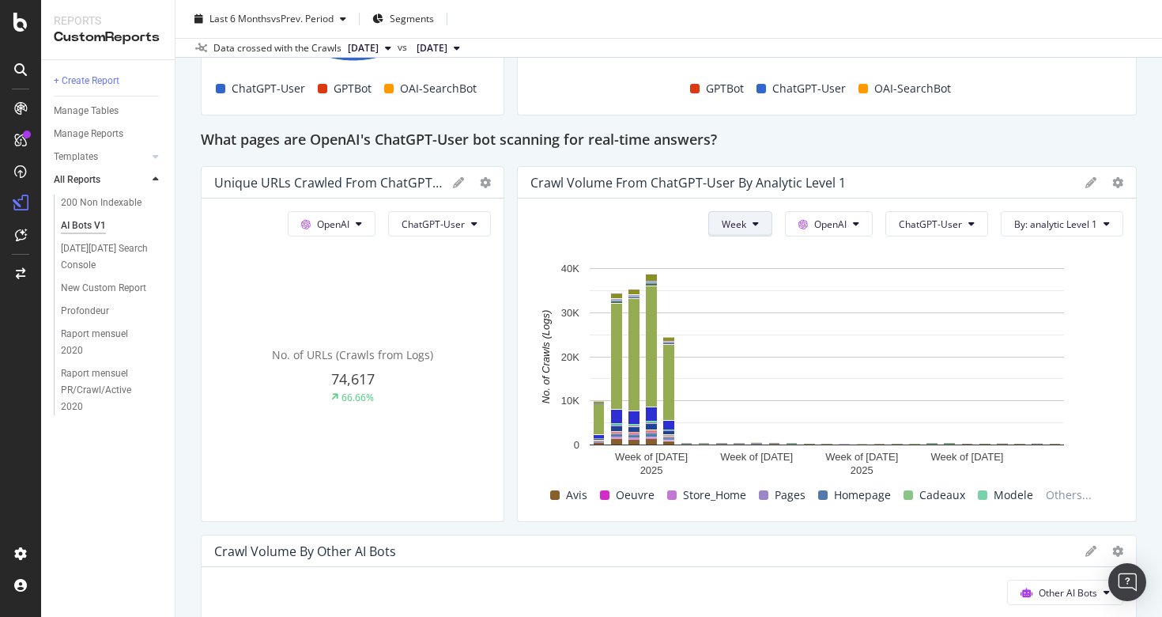
click at [764, 236] on button "Week" at bounding box center [740, 223] width 64 height 25
click at [745, 322] on span "Month" at bounding box center [739, 327] width 28 height 14
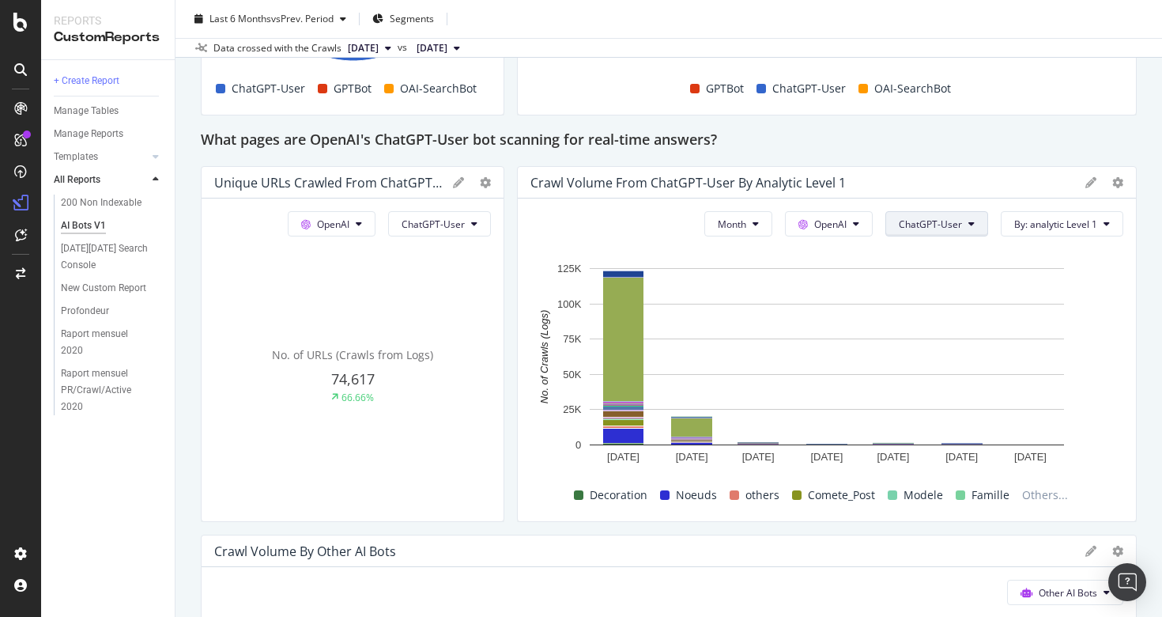
click at [969, 228] on button "ChatGPT-User" at bounding box center [936, 223] width 103 height 25
click at [935, 260] on div "All bots" at bounding box center [940, 269] width 105 height 23
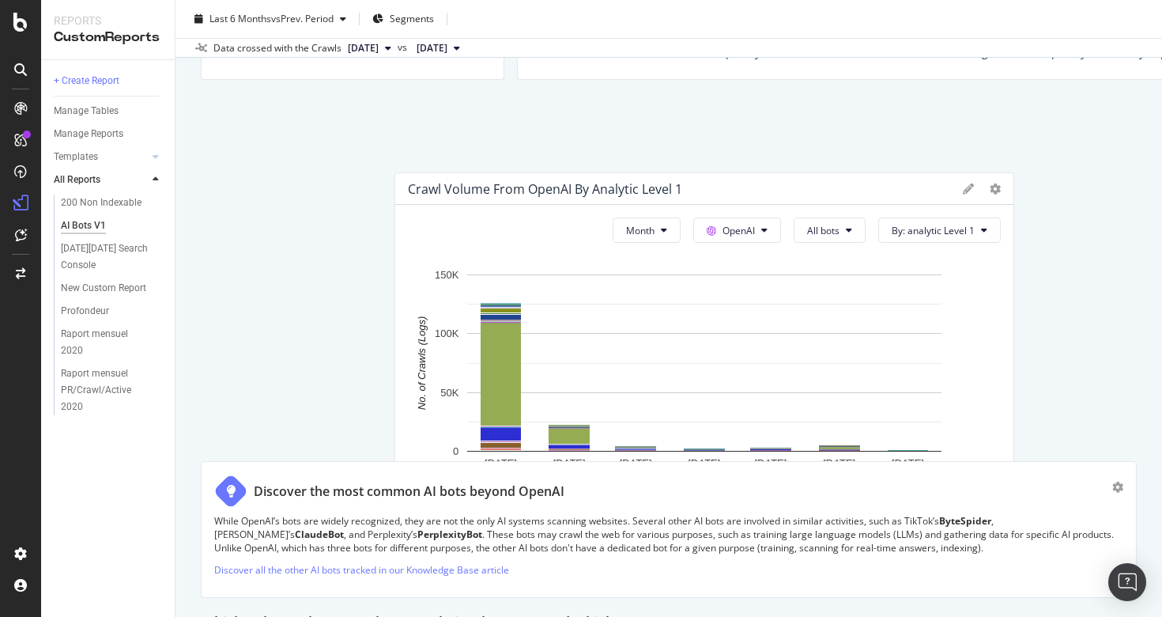
scroll to position [2167, 0]
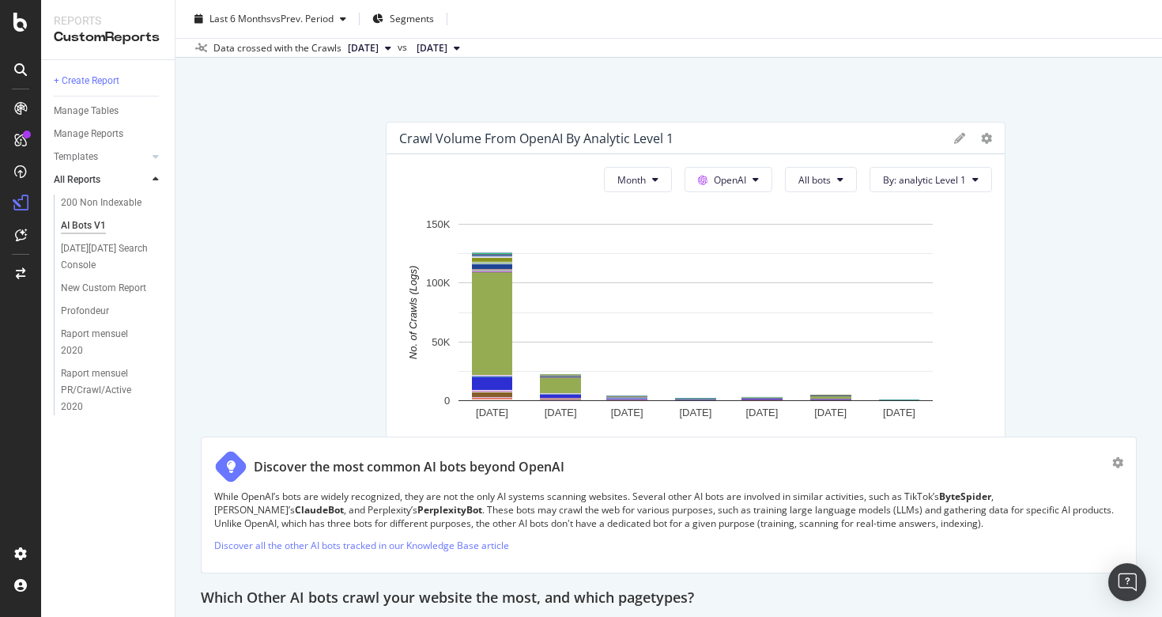
drag, startPoint x: 528, startPoint y: 512, endPoint x: 395, endPoint y: 468, distance: 140.0
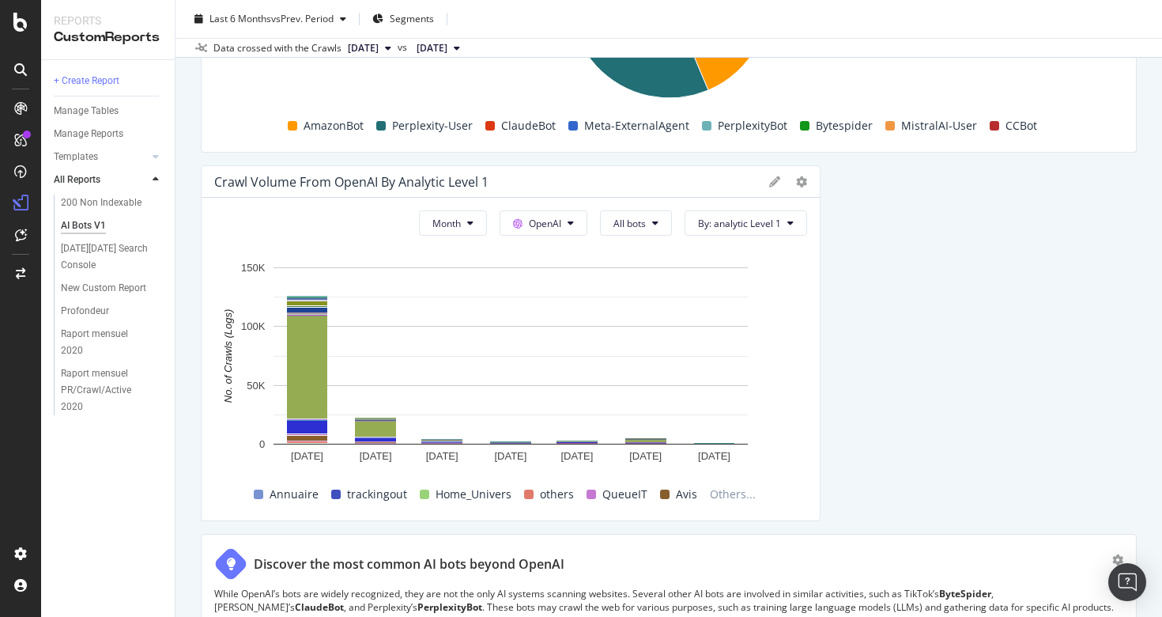
scroll to position [2491, 0]
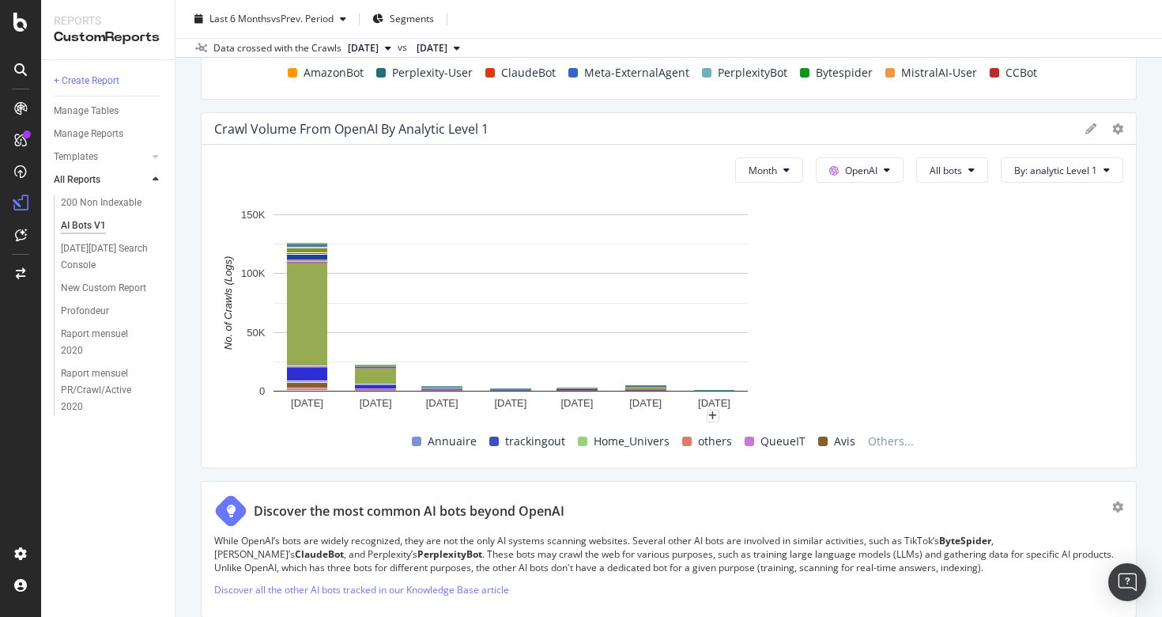
drag, startPoint x: 818, startPoint y: 356, endPoint x: 1161, endPoint y: 344, distance: 343.3
click at [1161, 344] on div "AI Bots V1 AI Bots V1 fnac.ch | Fnac Suisse Mobile Clone Schedule Email Export …" at bounding box center [668, 308] width 986 height 617
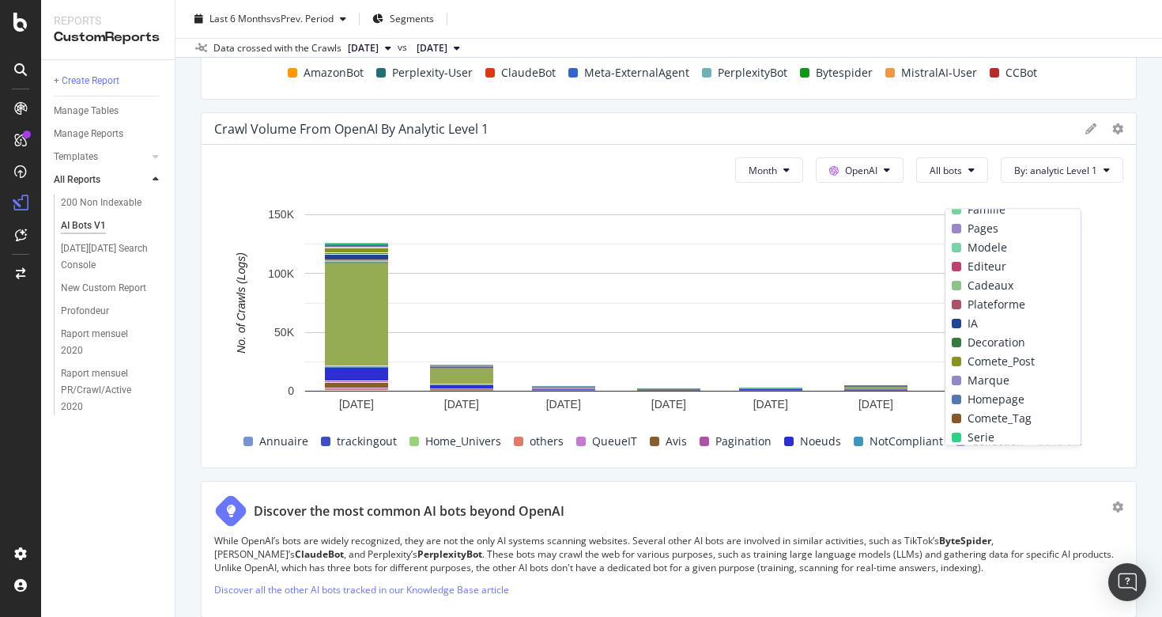
scroll to position [0, 0]
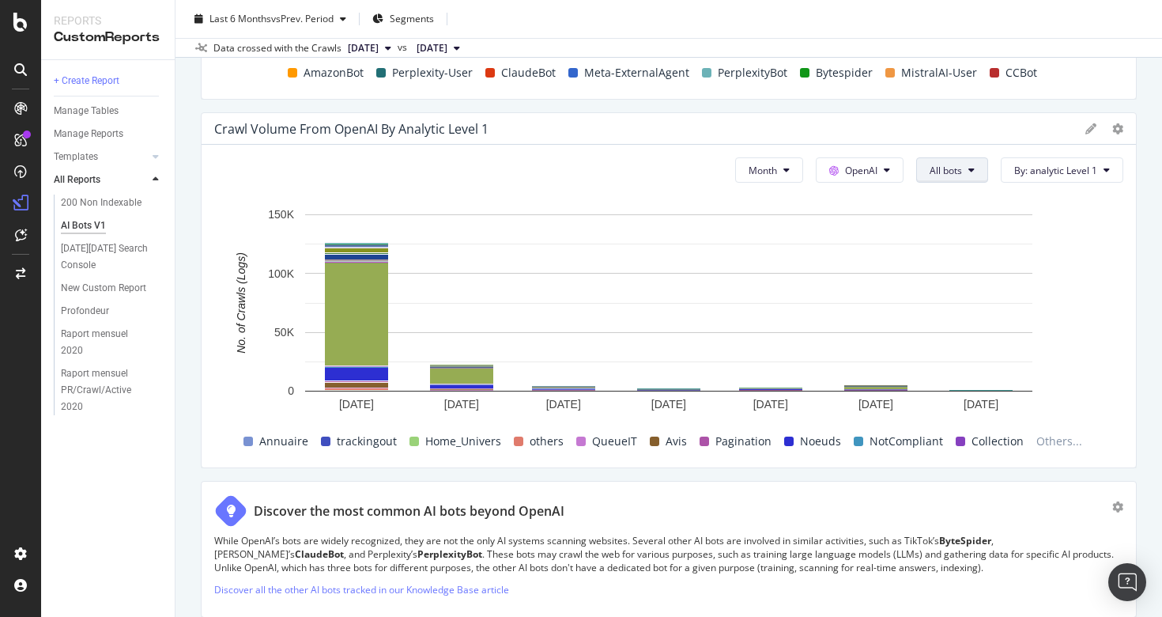
click at [947, 183] on button "All bots" at bounding box center [952, 169] width 72 height 25
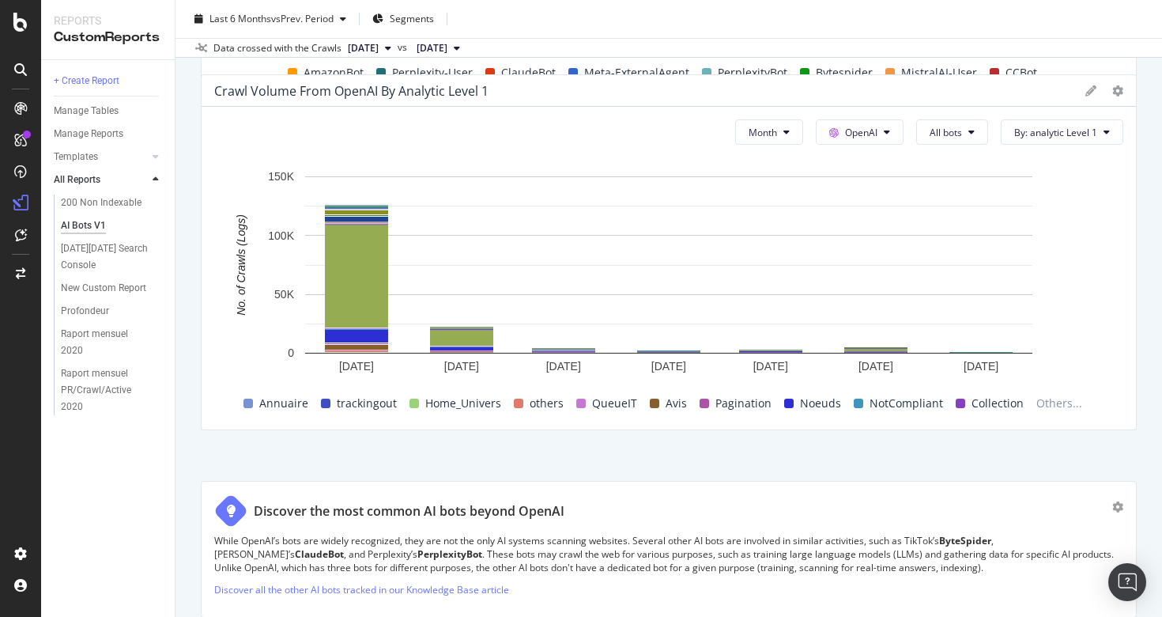
drag, startPoint x: 813, startPoint y: 179, endPoint x: 1070, endPoint y: 141, distance: 259.6
click at [1070, 142] on div "Month OpenAI All bots By: analytic Level 1" at bounding box center [922, 131] width 401 height 25
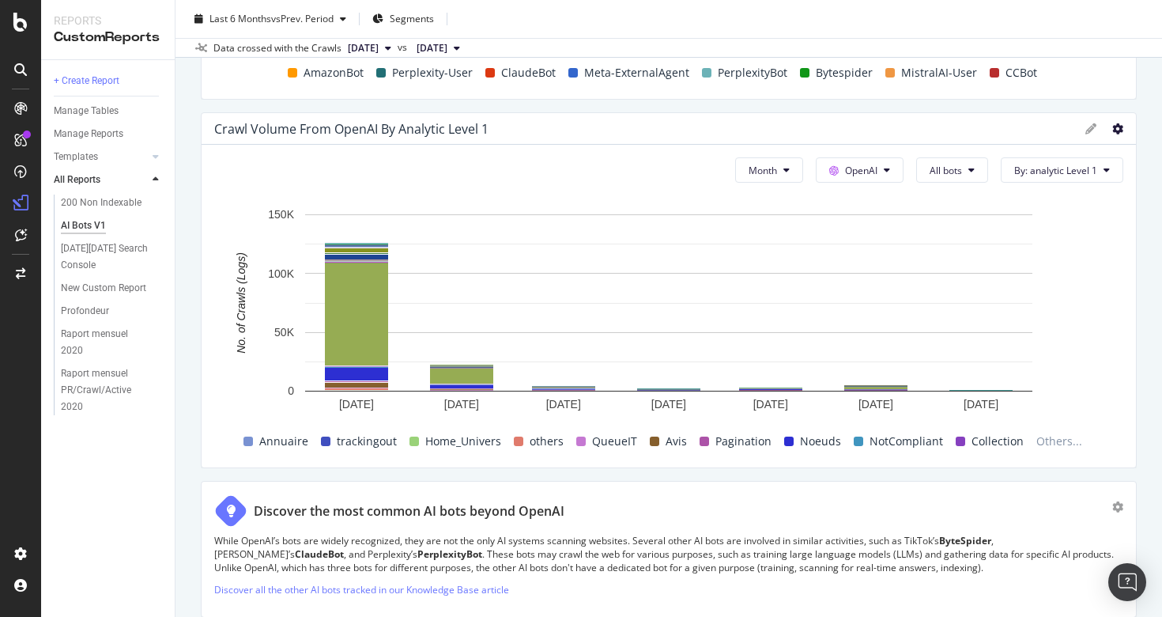
click at [1117, 134] on icon at bounding box center [1117, 128] width 11 height 11
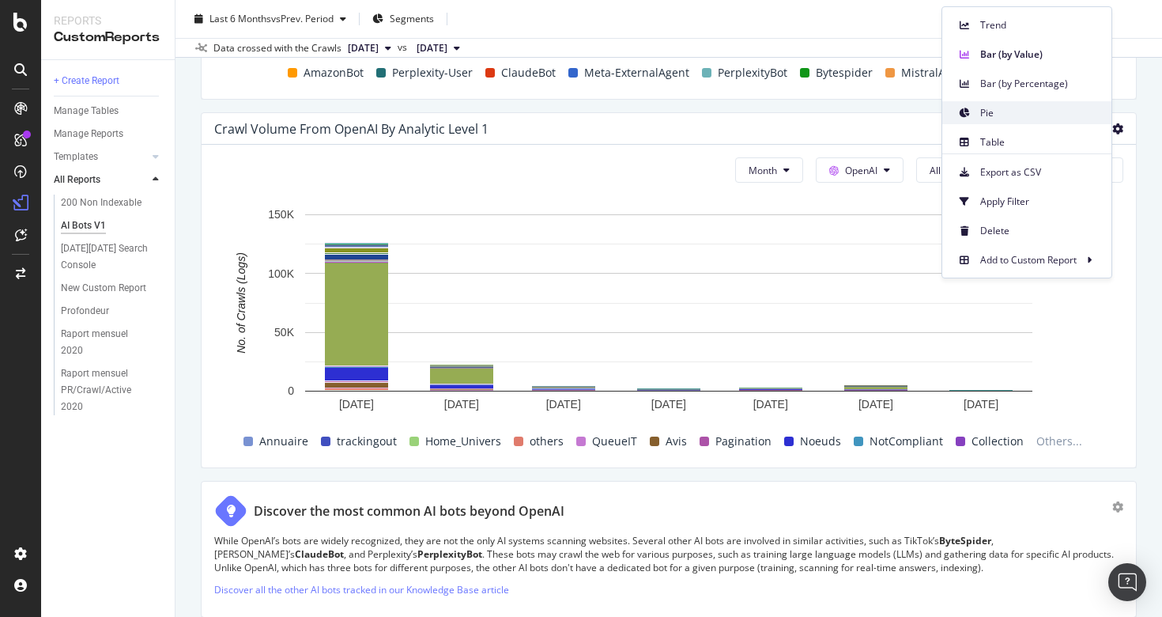
click at [1036, 106] on span "Pie" at bounding box center [1039, 113] width 119 height 14
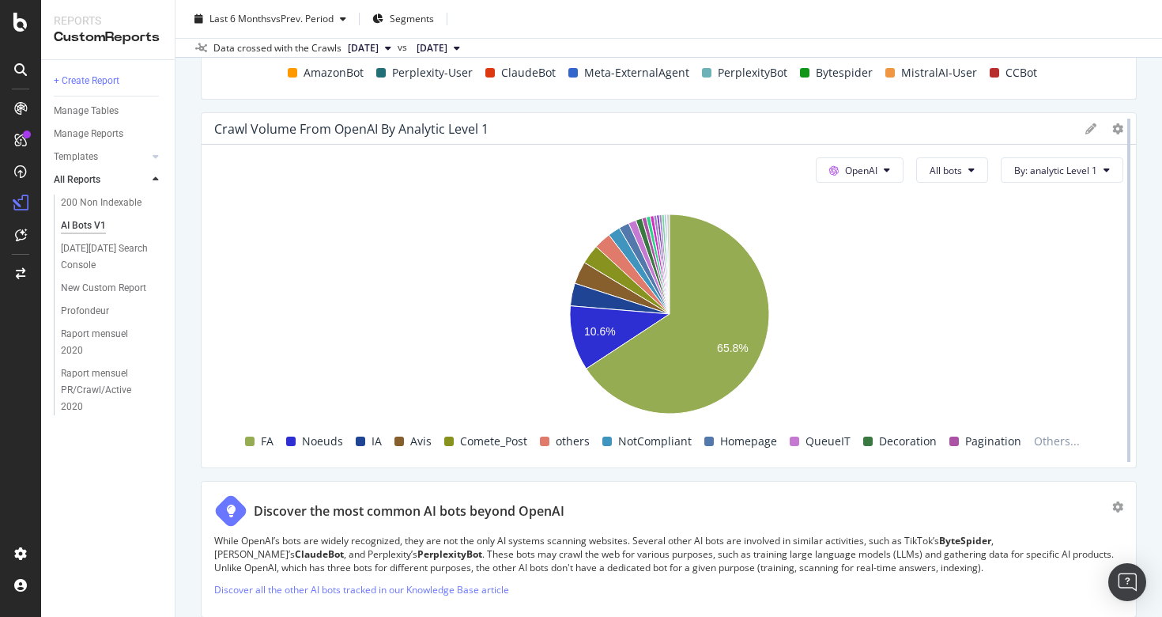
click at [1121, 150] on div at bounding box center [1129, 290] width 16 height 356
click at [1118, 134] on icon at bounding box center [1117, 128] width 11 height 11
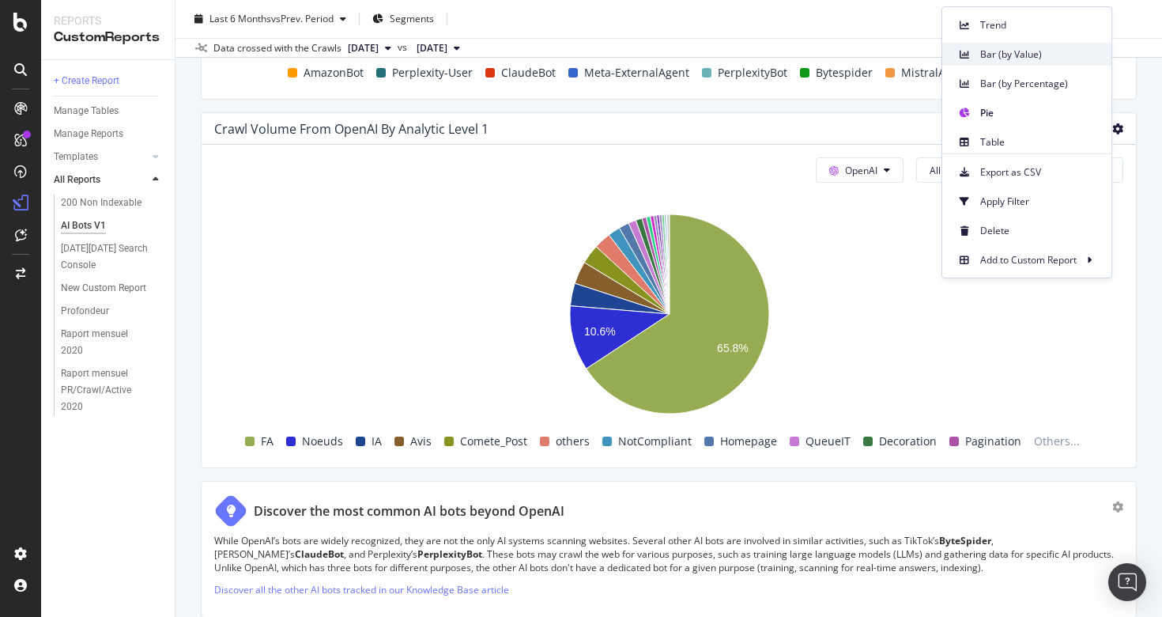
click at [975, 58] on div "Bar (by Value)" at bounding box center [1026, 54] width 169 height 23
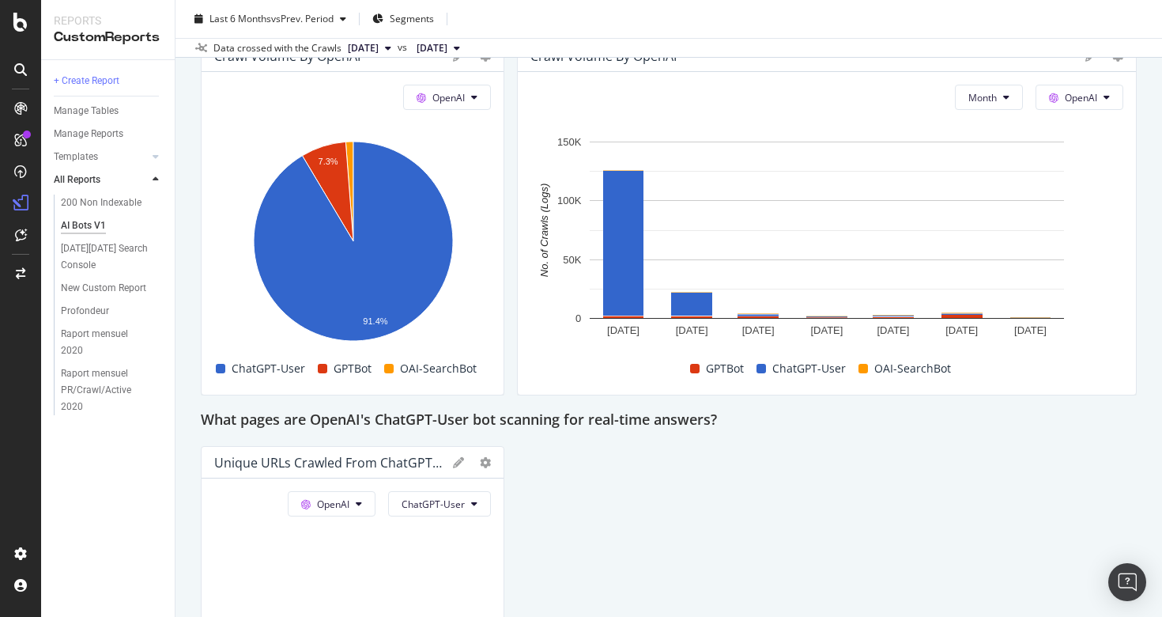
scroll to position [1466, 0]
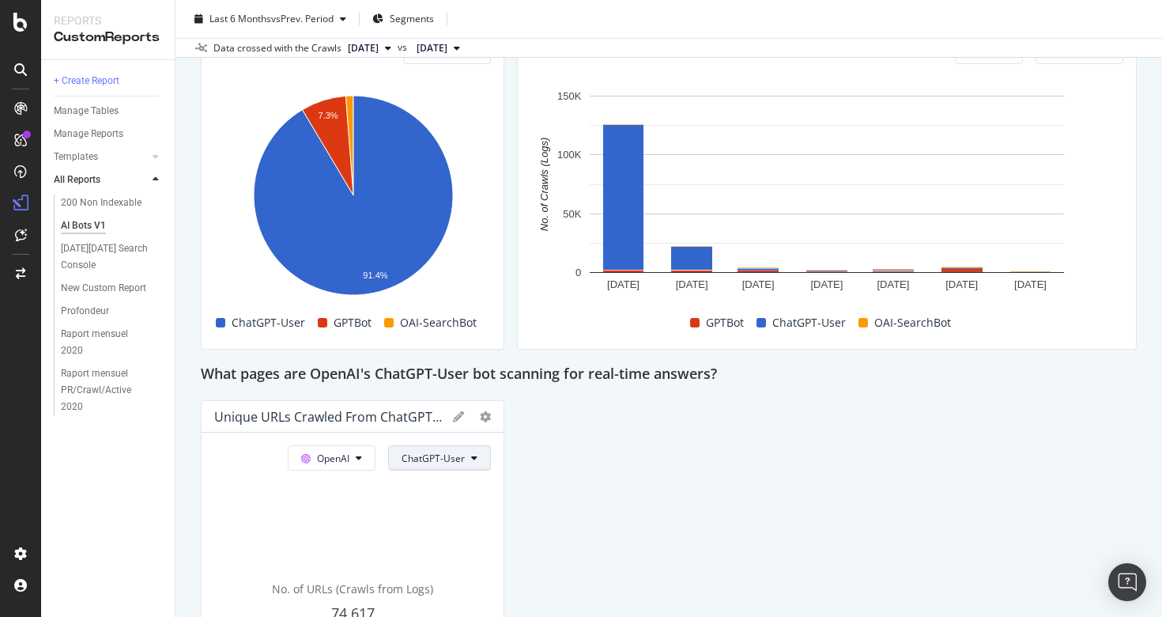
click at [457, 470] on button "ChatGPT-User" at bounding box center [439, 457] width 103 height 25
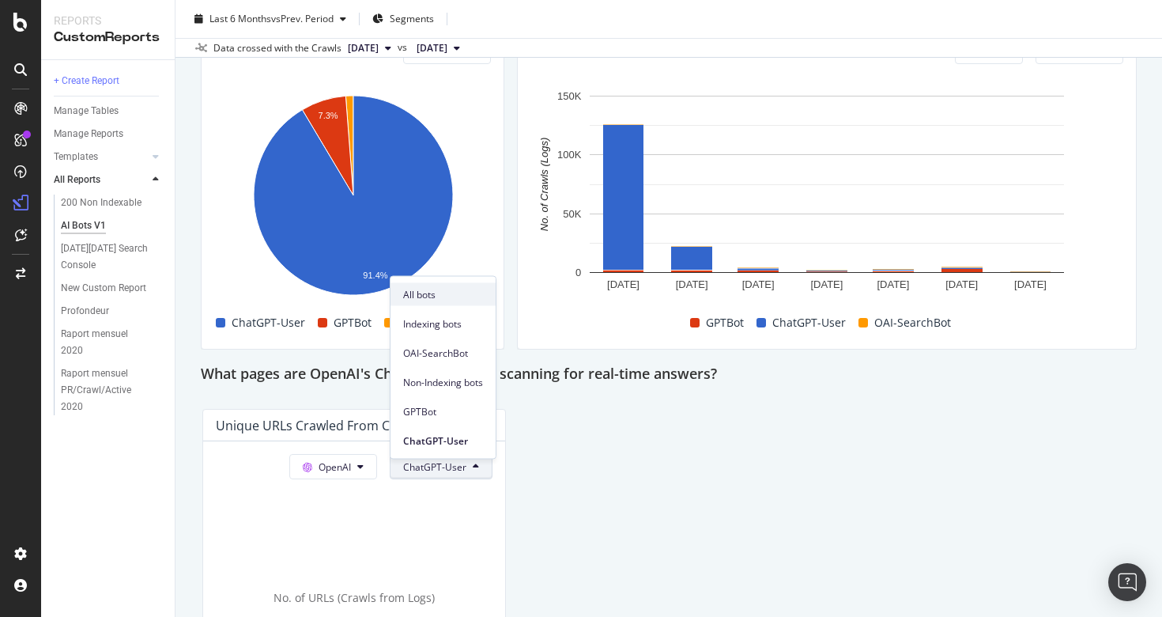
drag, startPoint x: 431, startPoint y: 278, endPoint x: 432, endPoint y: 287, distance: 8.8
click at [432, 287] on div "All bots" at bounding box center [442, 291] width 105 height 29
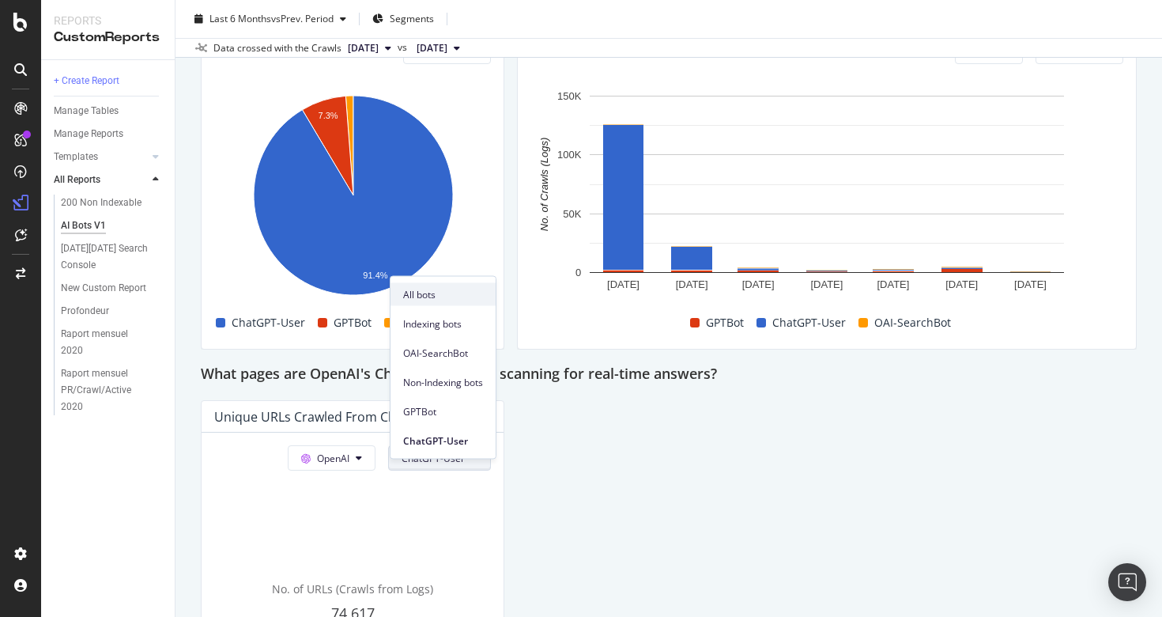
click at [432, 287] on span "All bots" at bounding box center [443, 294] width 80 height 14
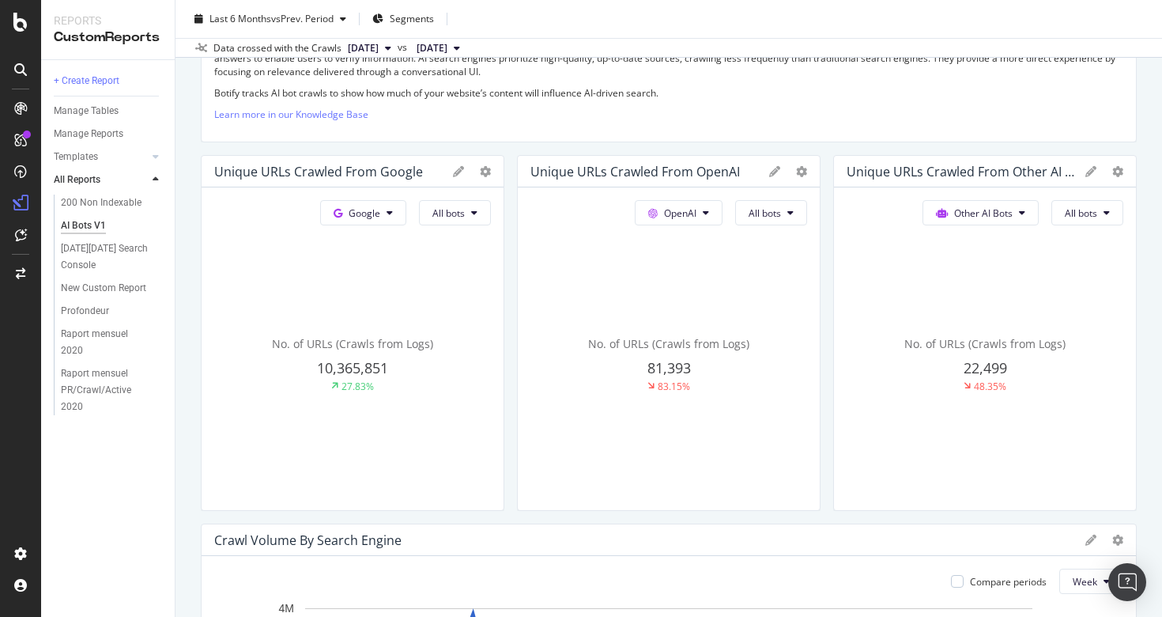
scroll to position [319, 0]
click at [702, 208] on button "OpenAI" at bounding box center [679, 210] width 88 height 25
click at [704, 328] on span "Other AI Bots" at bounding box center [702, 330] width 58 height 14
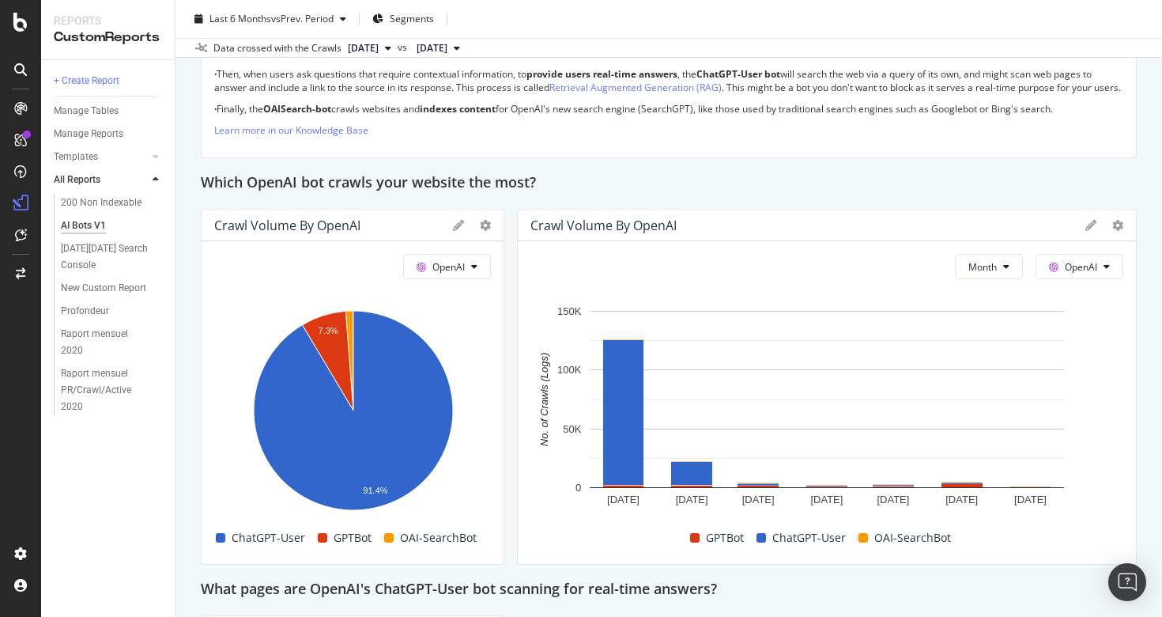
scroll to position [1289, 0]
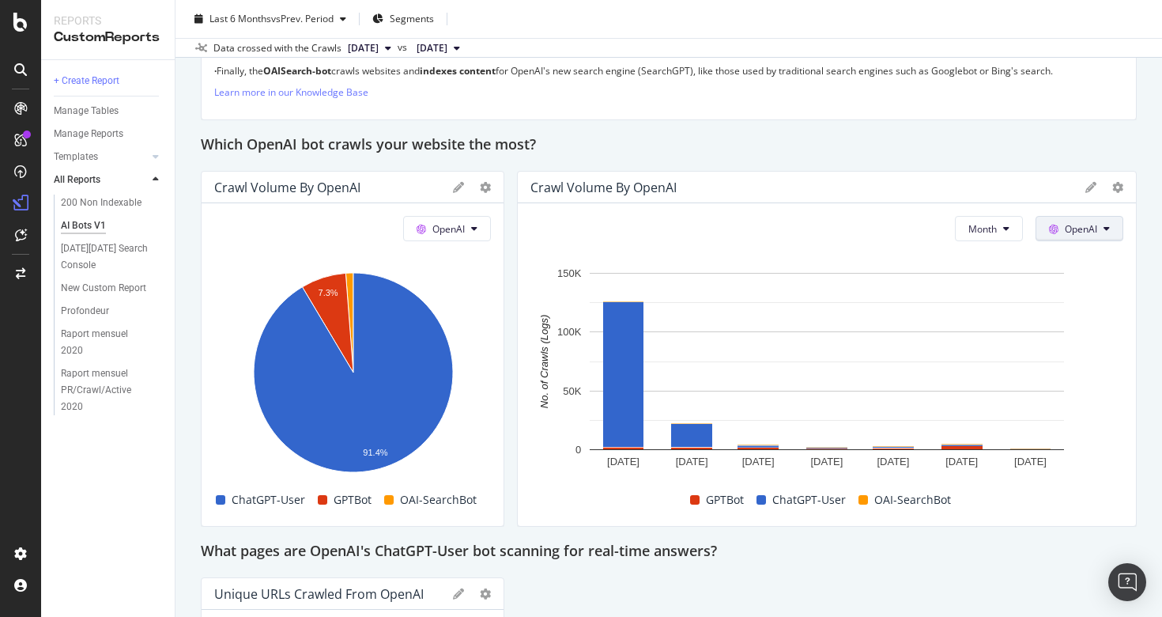
click at [1091, 241] on button "OpenAI" at bounding box center [1079, 228] width 88 height 25
click at [1077, 360] on span "Other AI Bots" at bounding box center [1103, 361] width 58 height 14
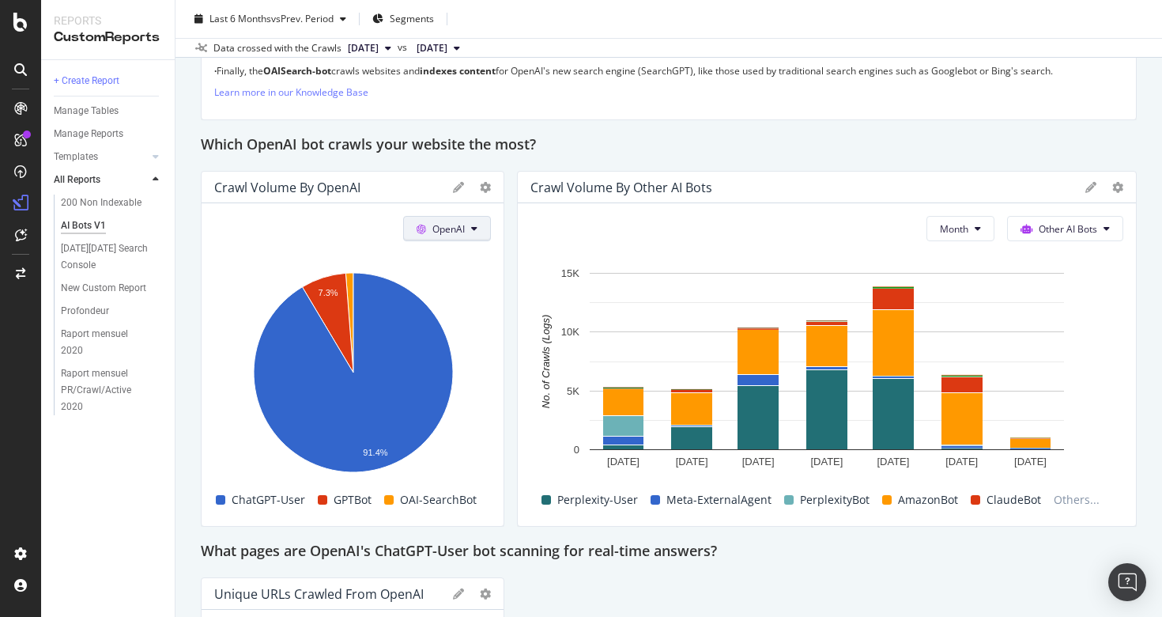
click at [464, 241] on button "OpenAI" at bounding box center [447, 228] width 88 height 25
click at [440, 368] on div "Other AI Bots" at bounding box center [458, 361] width 109 height 23
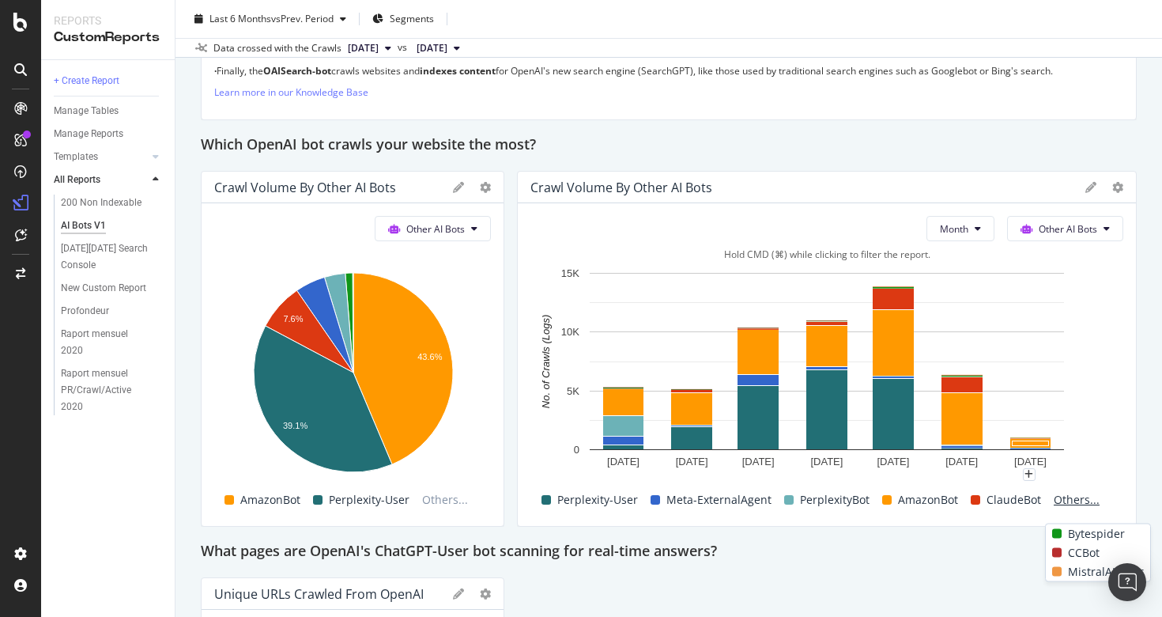
click at [1071, 506] on span "Others..." at bounding box center [1076, 499] width 58 height 19
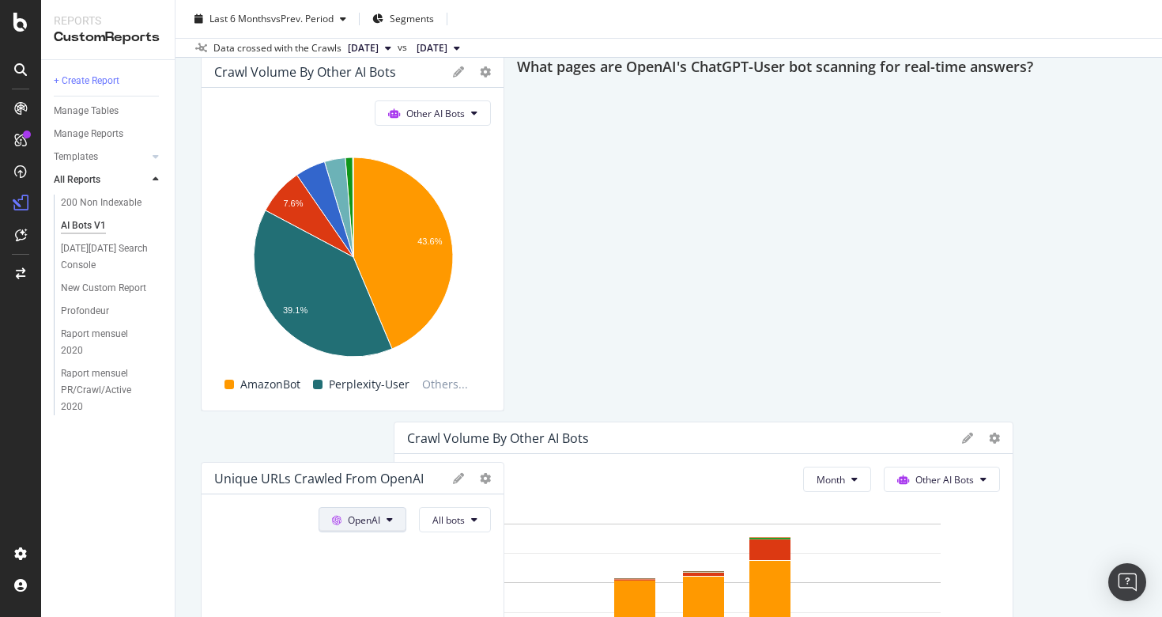
scroll to position [1438, 0]
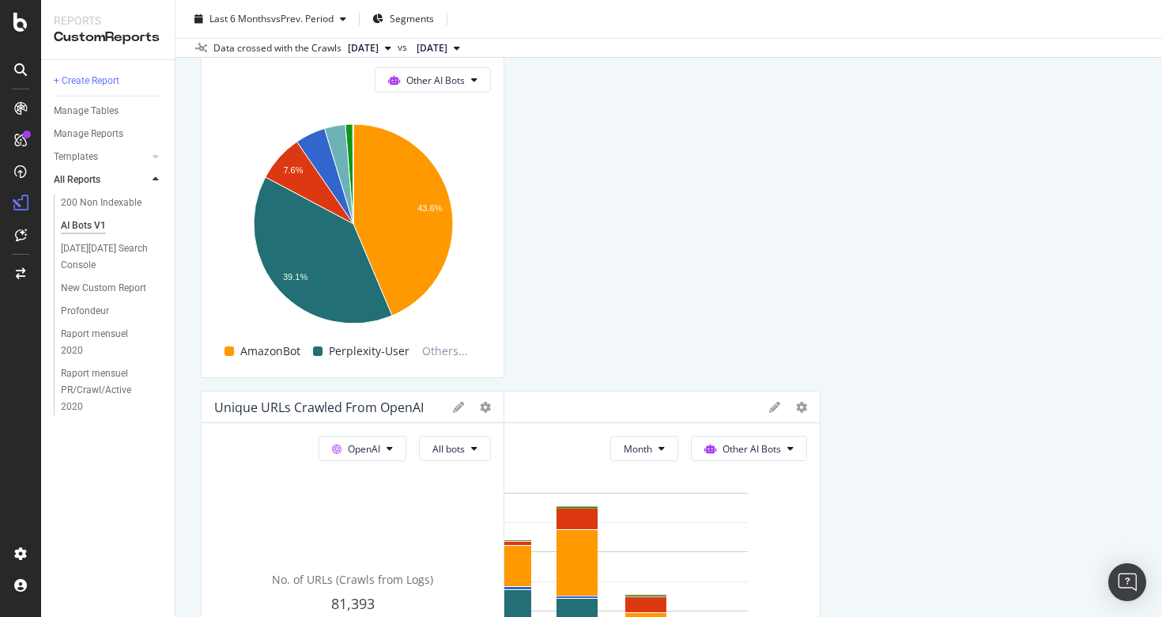
drag, startPoint x: 549, startPoint y: 182, endPoint x: 583, endPoint y: 425, distance: 245.8
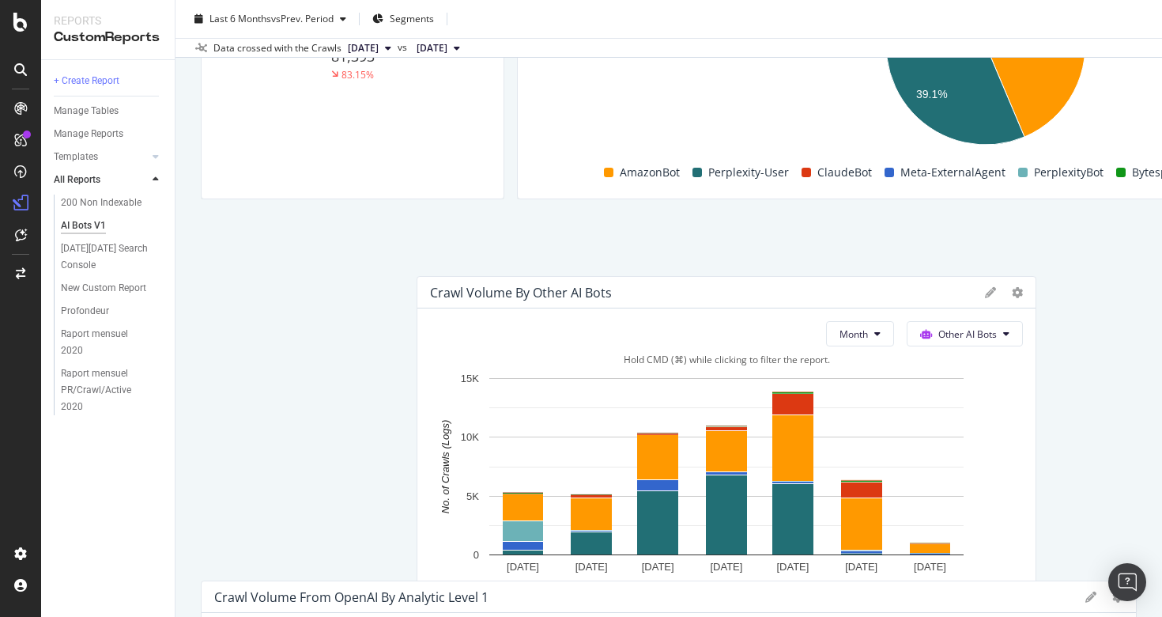
scroll to position [2104, 0]
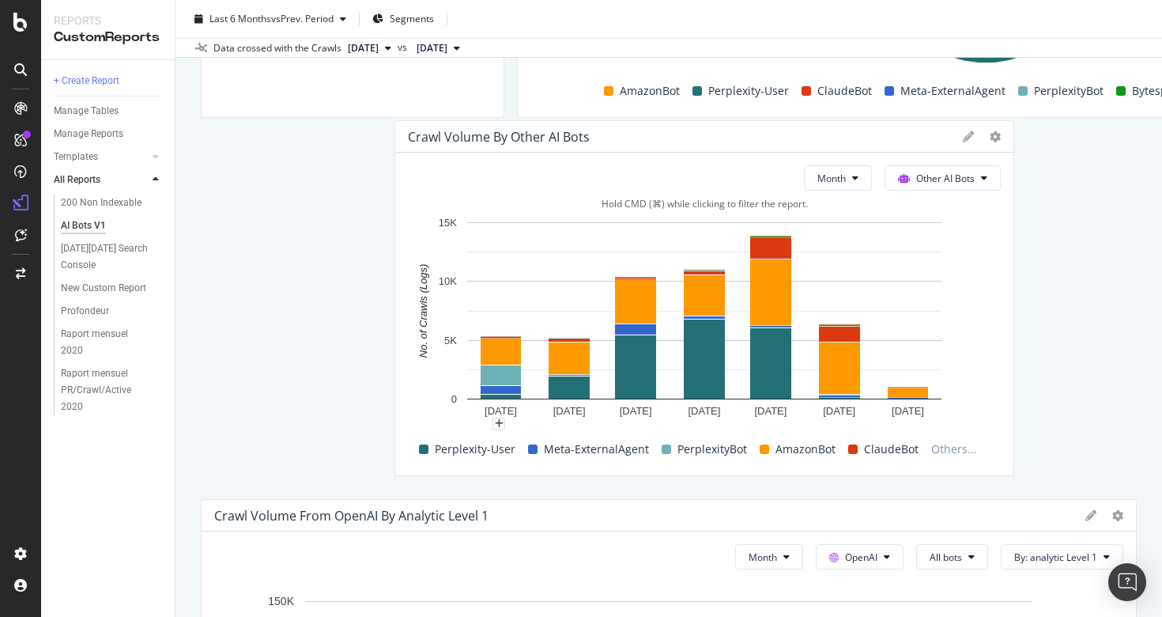
drag, startPoint x: 534, startPoint y: 367, endPoint x: 407, endPoint y: 428, distance: 141.4
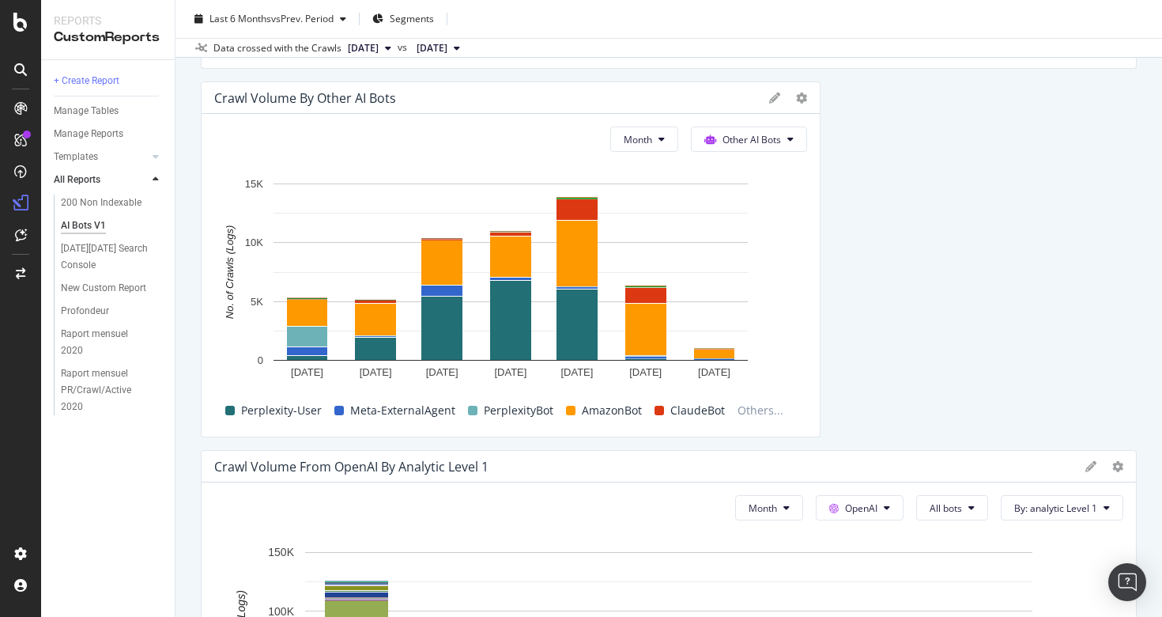
scroll to position [2531, 0]
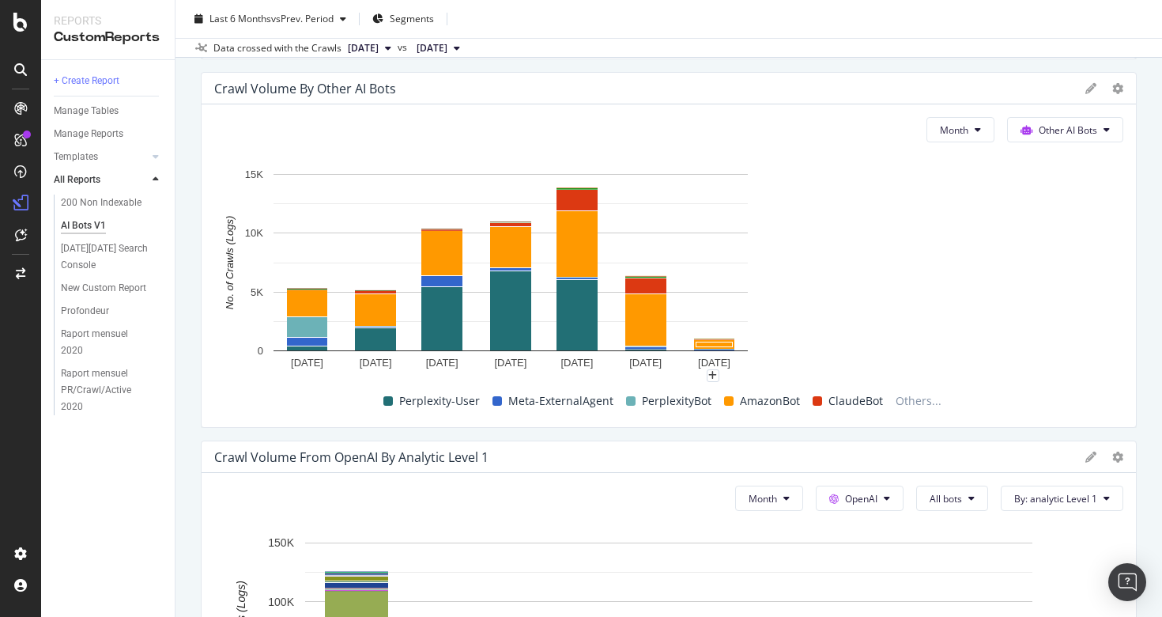
drag, startPoint x: 808, startPoint y: 326, endPoint x: 1161, endPoint y: 299, distance: 354.3
click at [1161, 299] on div "AI Bots V1 AI Bots V1 fnac.ch | Fnac Suisse Mobile Clone Schedule Email Export …" at bounding box center [668, 308] width 986 height 617
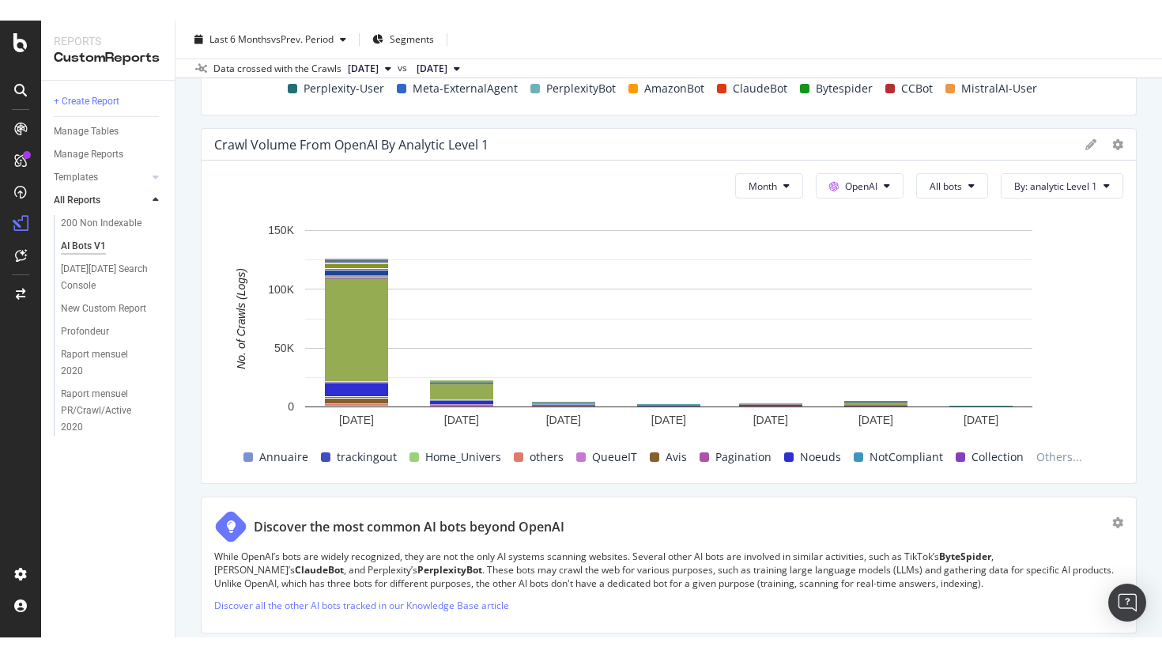
scroll to position [2858, 0]
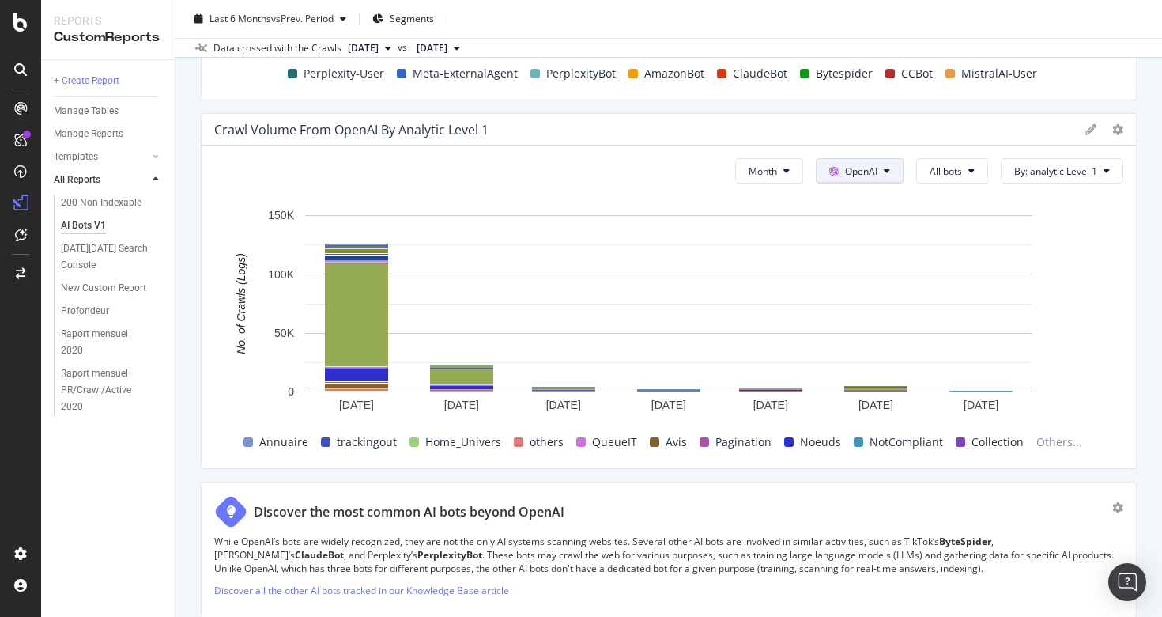
click at [885, 175] on icon at bounding box center [887, 170] width 6 height 9
click at [888, 305] on span "Other AI Bots" at bounding box center [884, 303] width 58 height 14
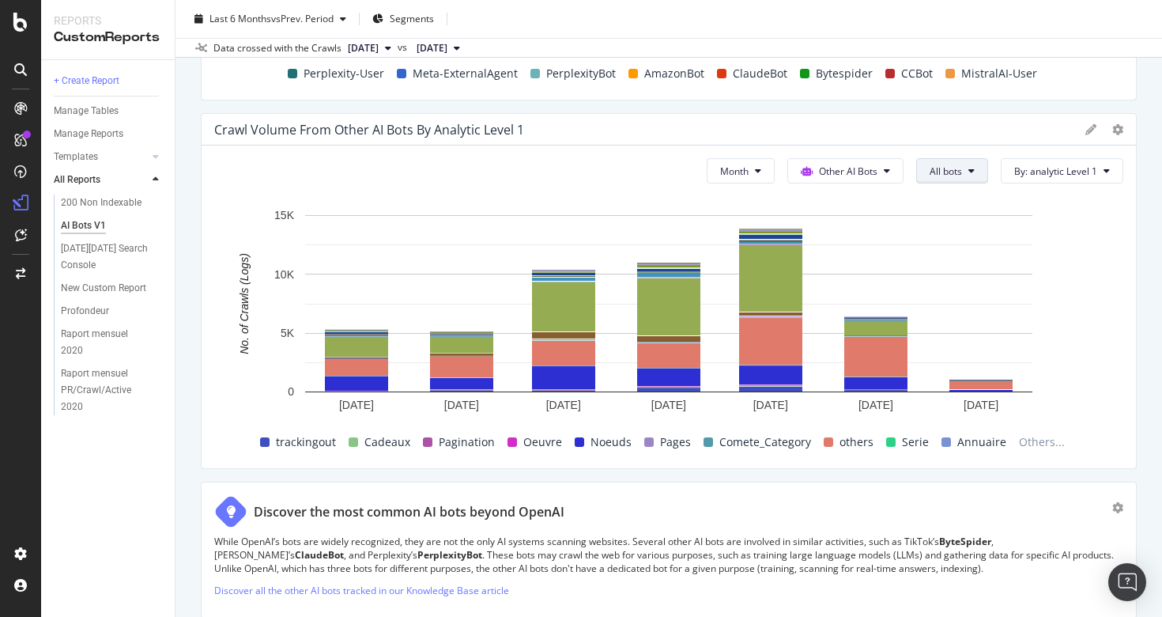
click at [967, 183] on button "All bots" at bounding box center [952, 170] width 72 height 25
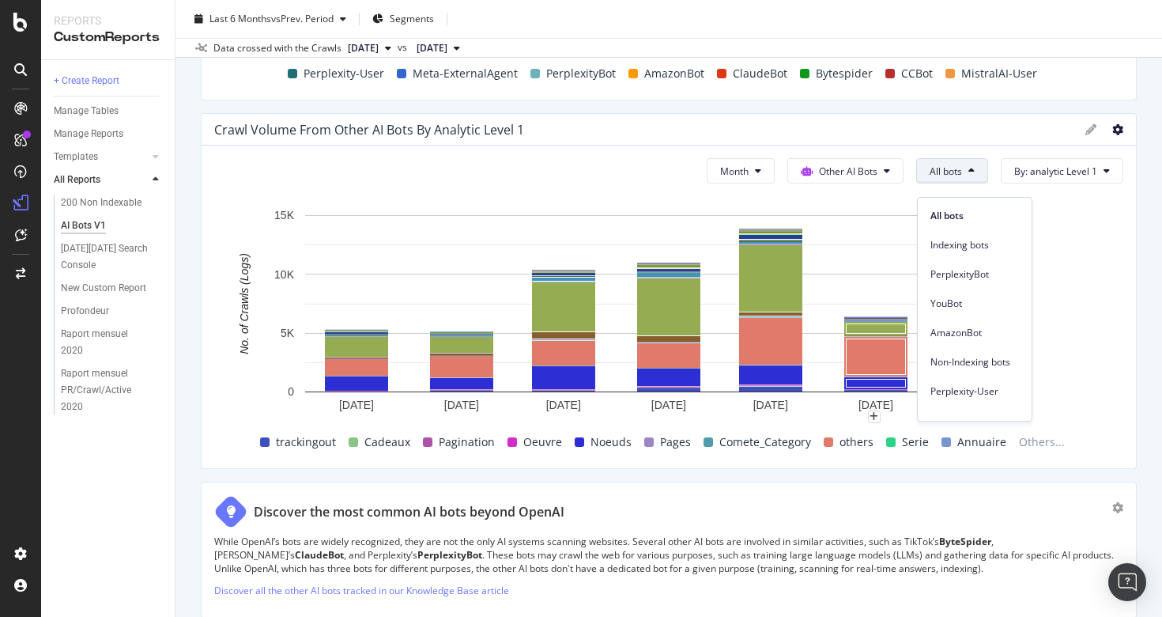
click at [1116, 135] on icon at bounding box center [1117, 129] width 11 height 11
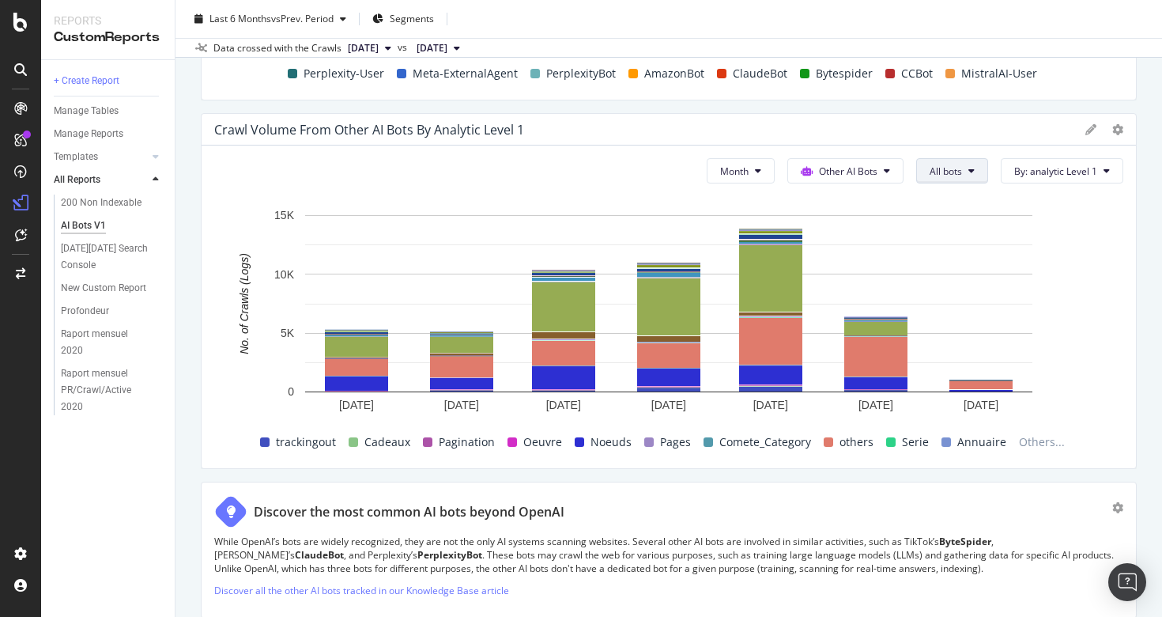
click at [979, 183] on button "All bots" at bounding box center [952, 170] width 72 height 25
